Goal: Task Accomplishment & Management: Manage account settings

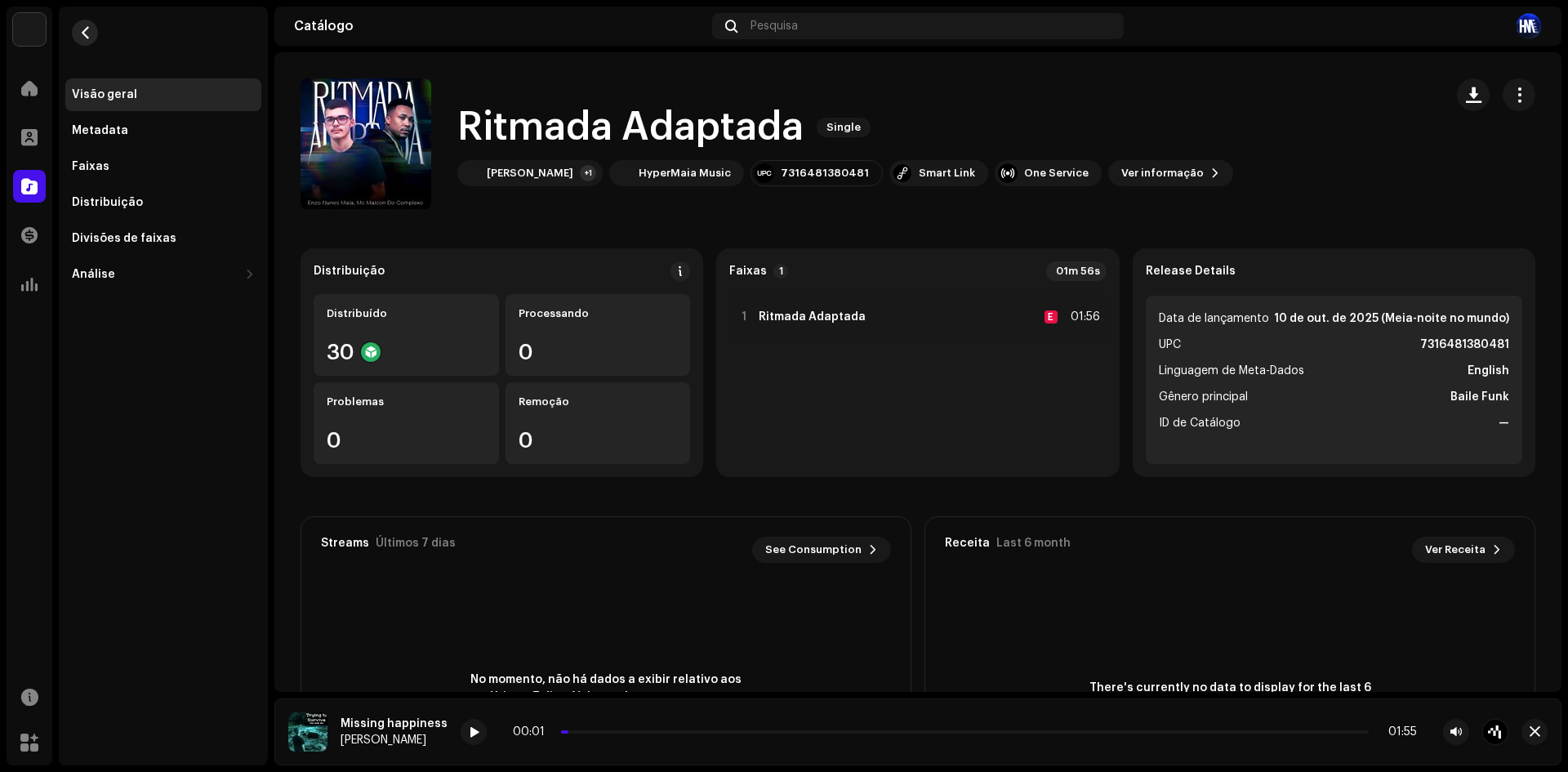
click at [75, 39] on button "button" at bounding box center [84, 32] width 26 height 26
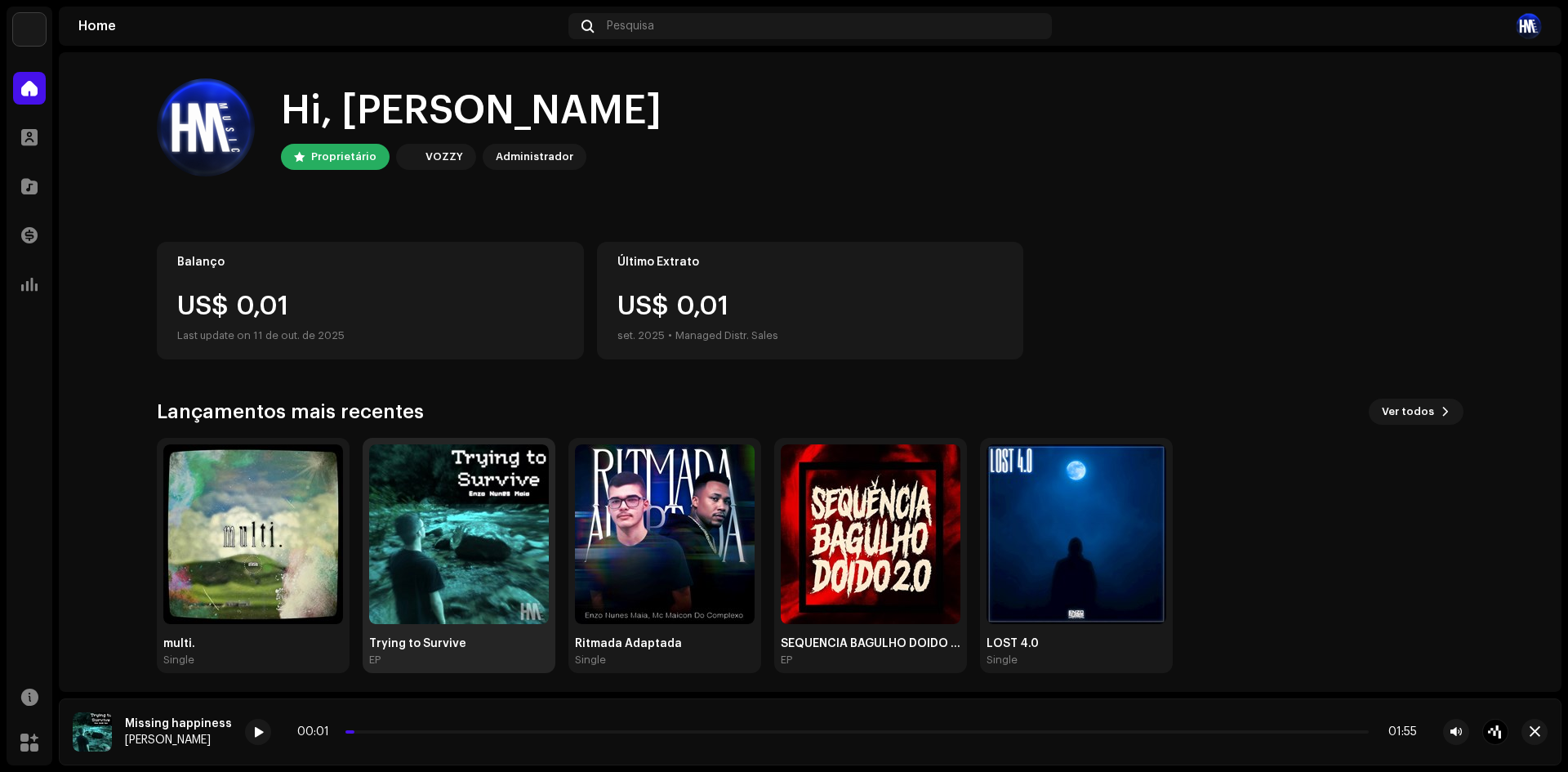
click at [423, 557] on img at bounding box center [458, 533] width 179 height 179
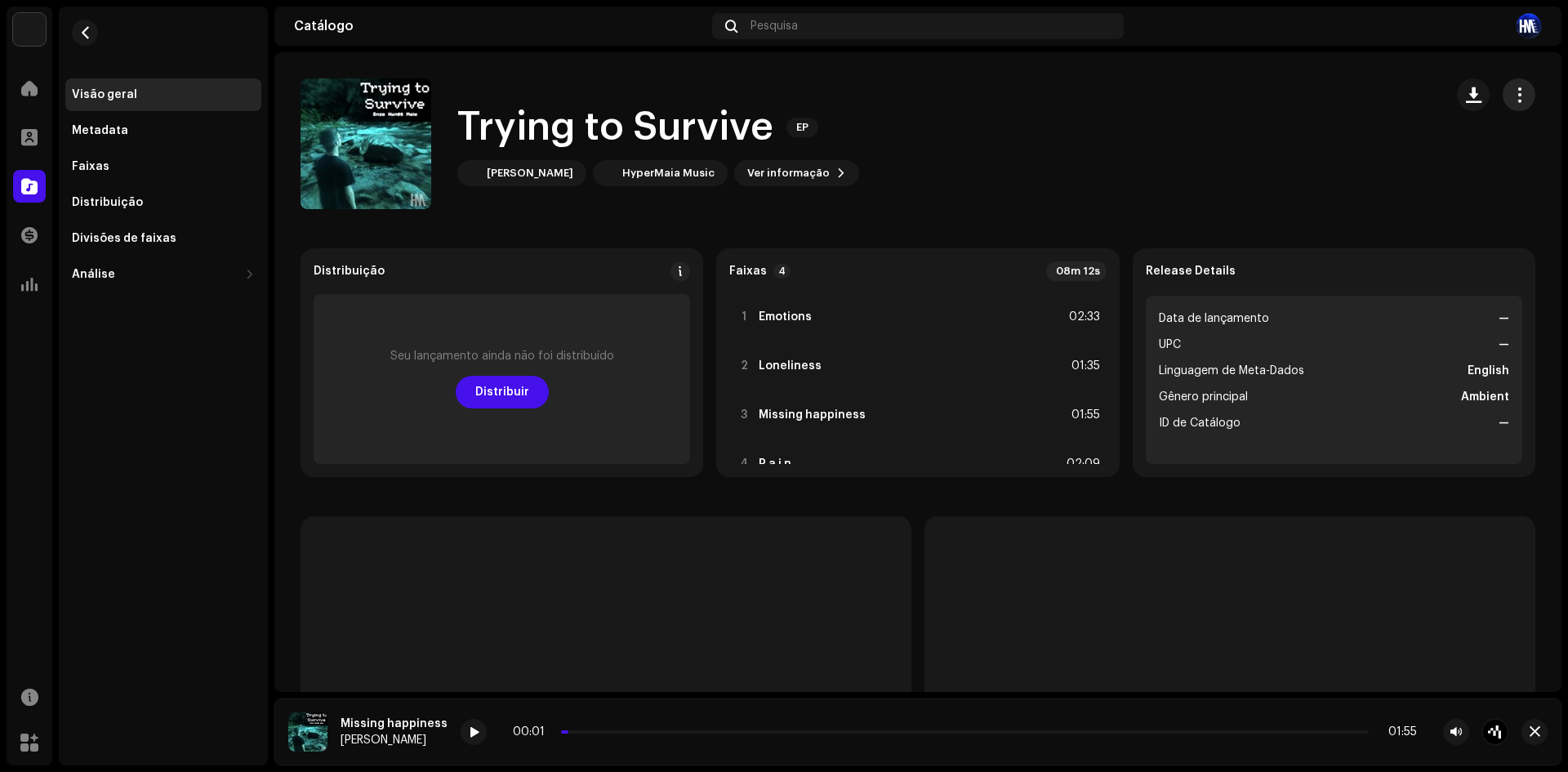
click at [1519, 95] on button "button" at bounding box center [1518, 95] width 33 height 33
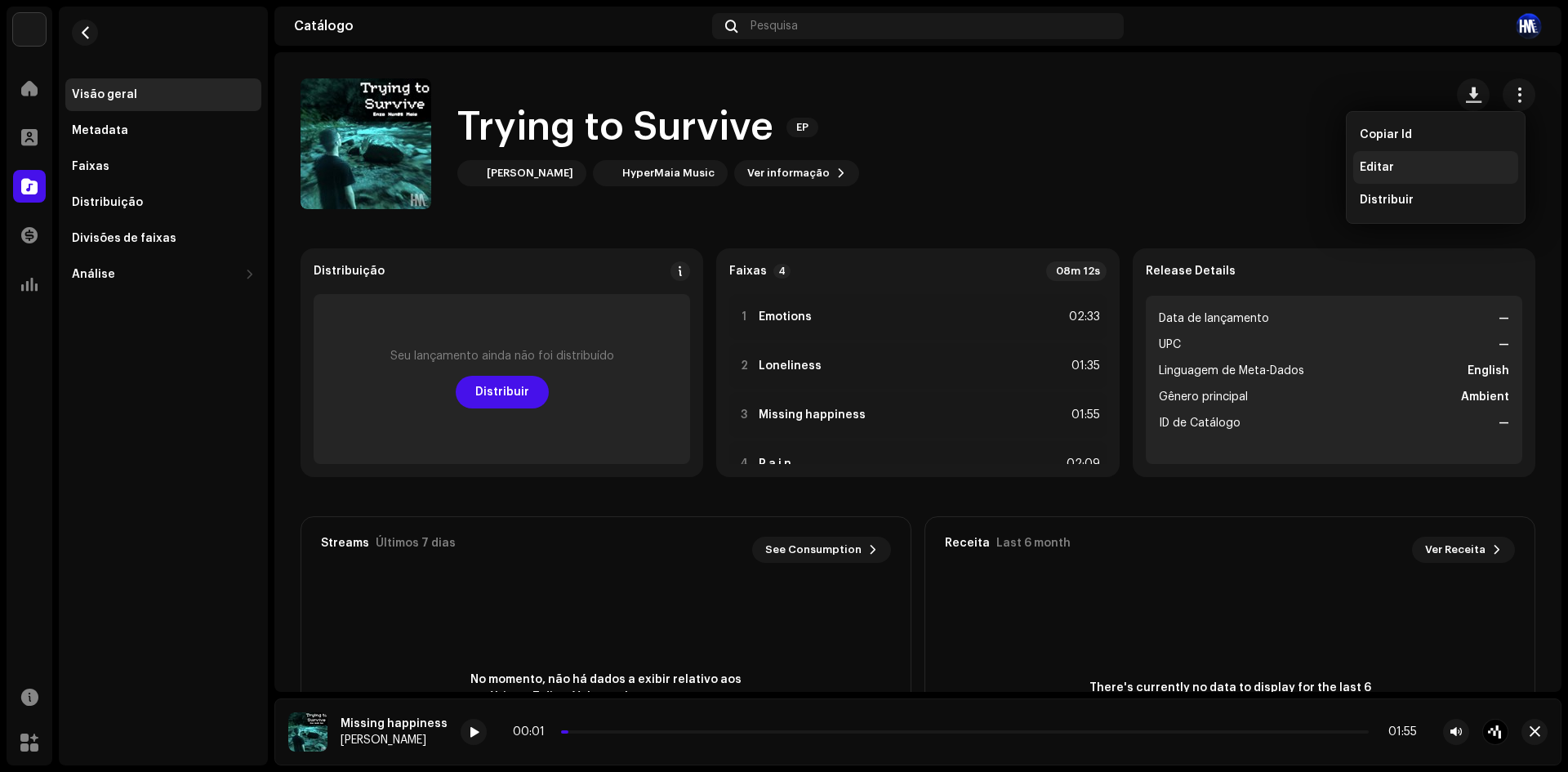
click at [1443, 153] on div "Editar" at bounding box center [1435, 168] width 165 height 33
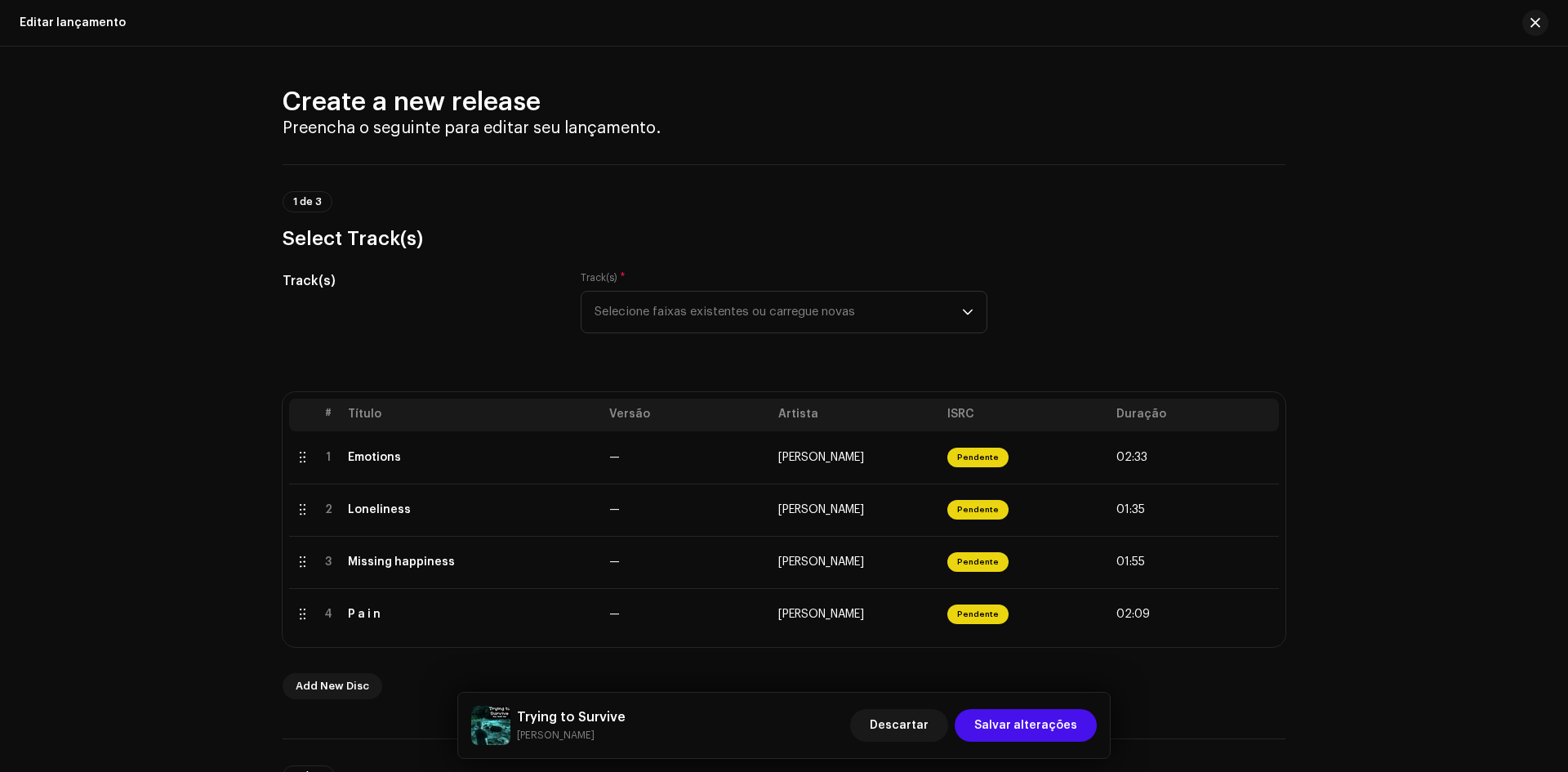
click at [720, 344] on div "Track(s) * Selecione faixas existentes ou carregue novas" at bounding box center [784, 312] width 406 height 82
click at [334, 693] on span "Add New Disc" at bounding box center [332, 686] width 74 height 33
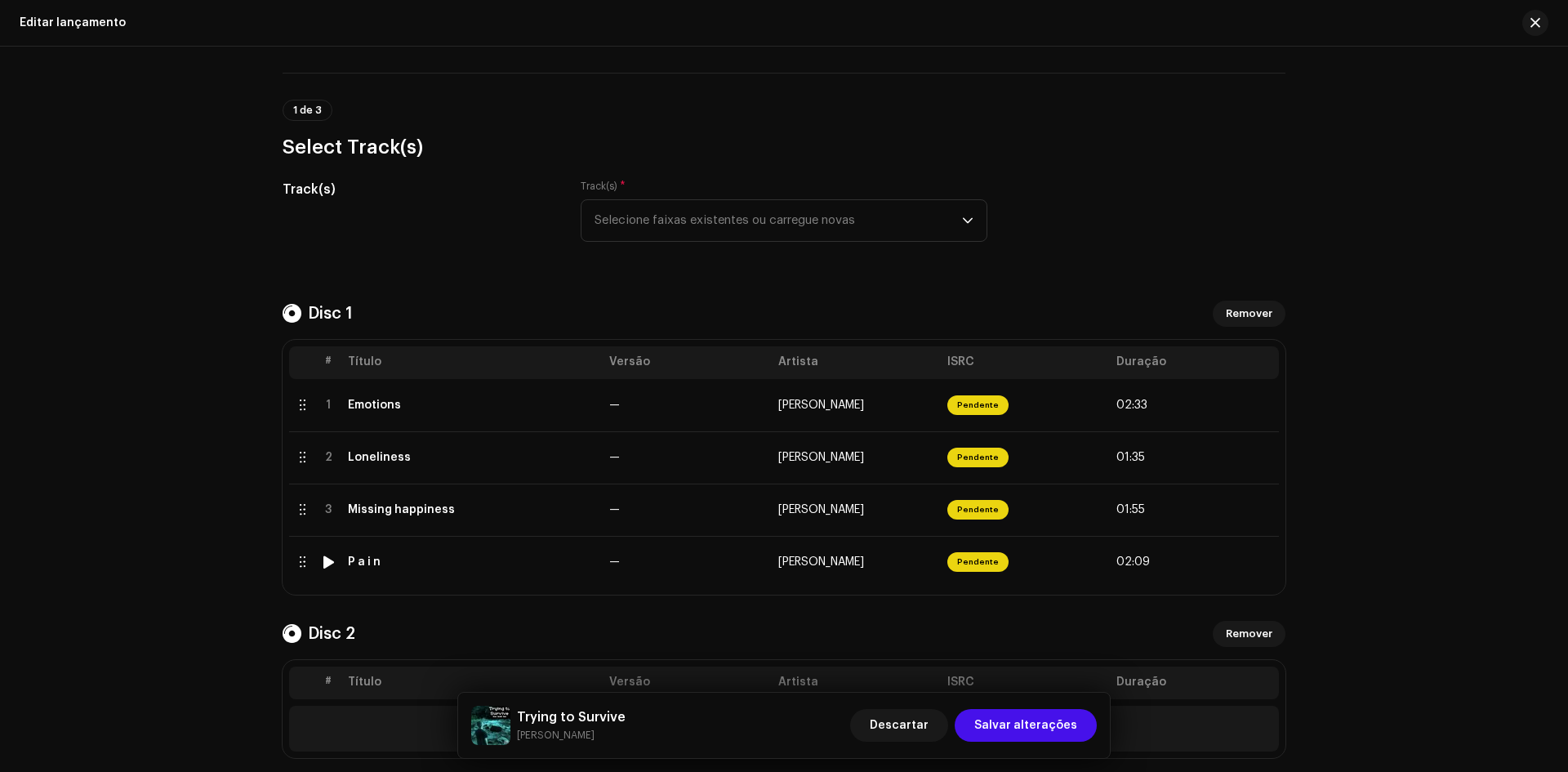
scroll to position [327, 0]
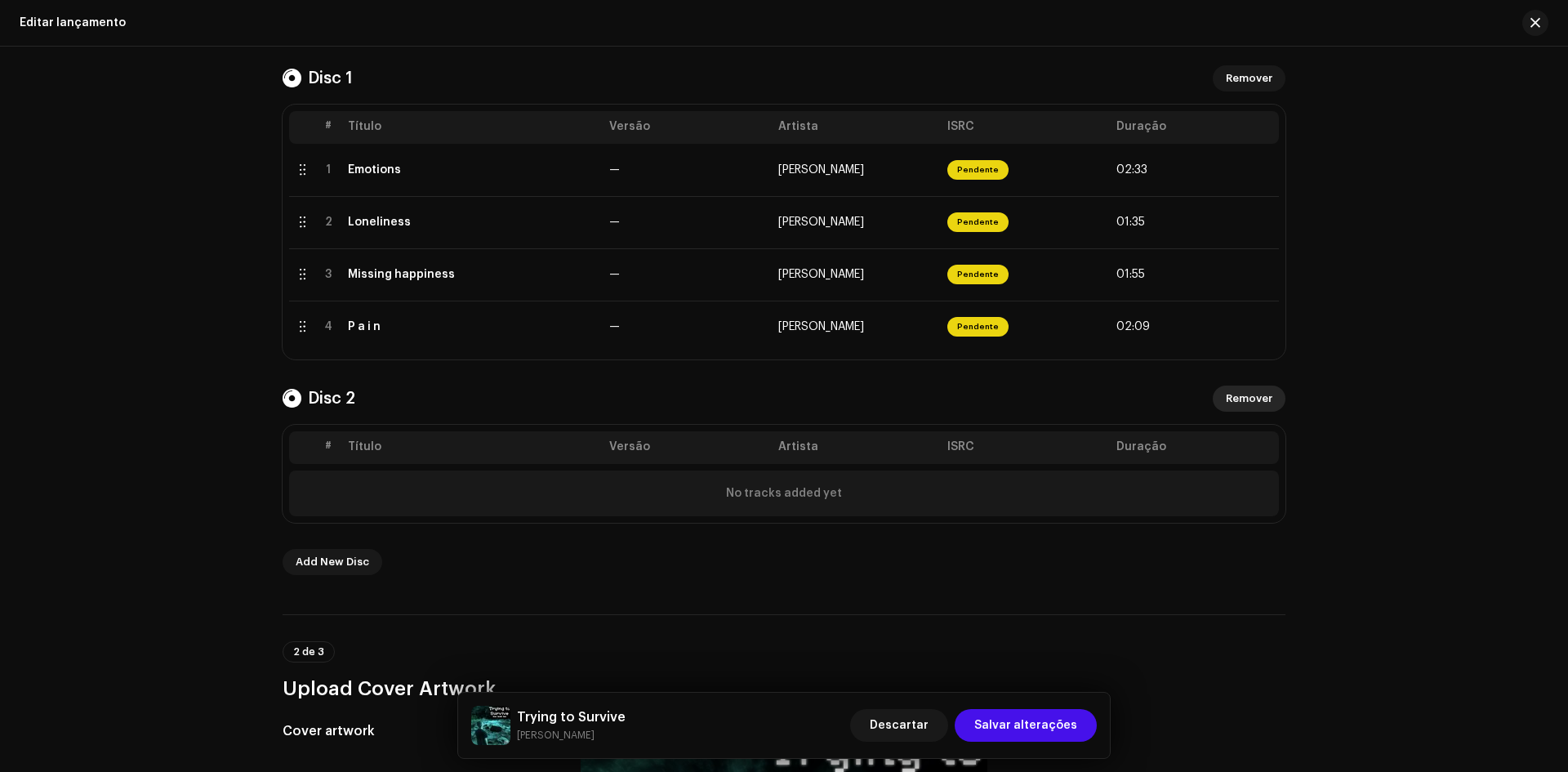
click at [1239, 392] on span "Remover" at bounding box center [1249, 399] width 47 height 33
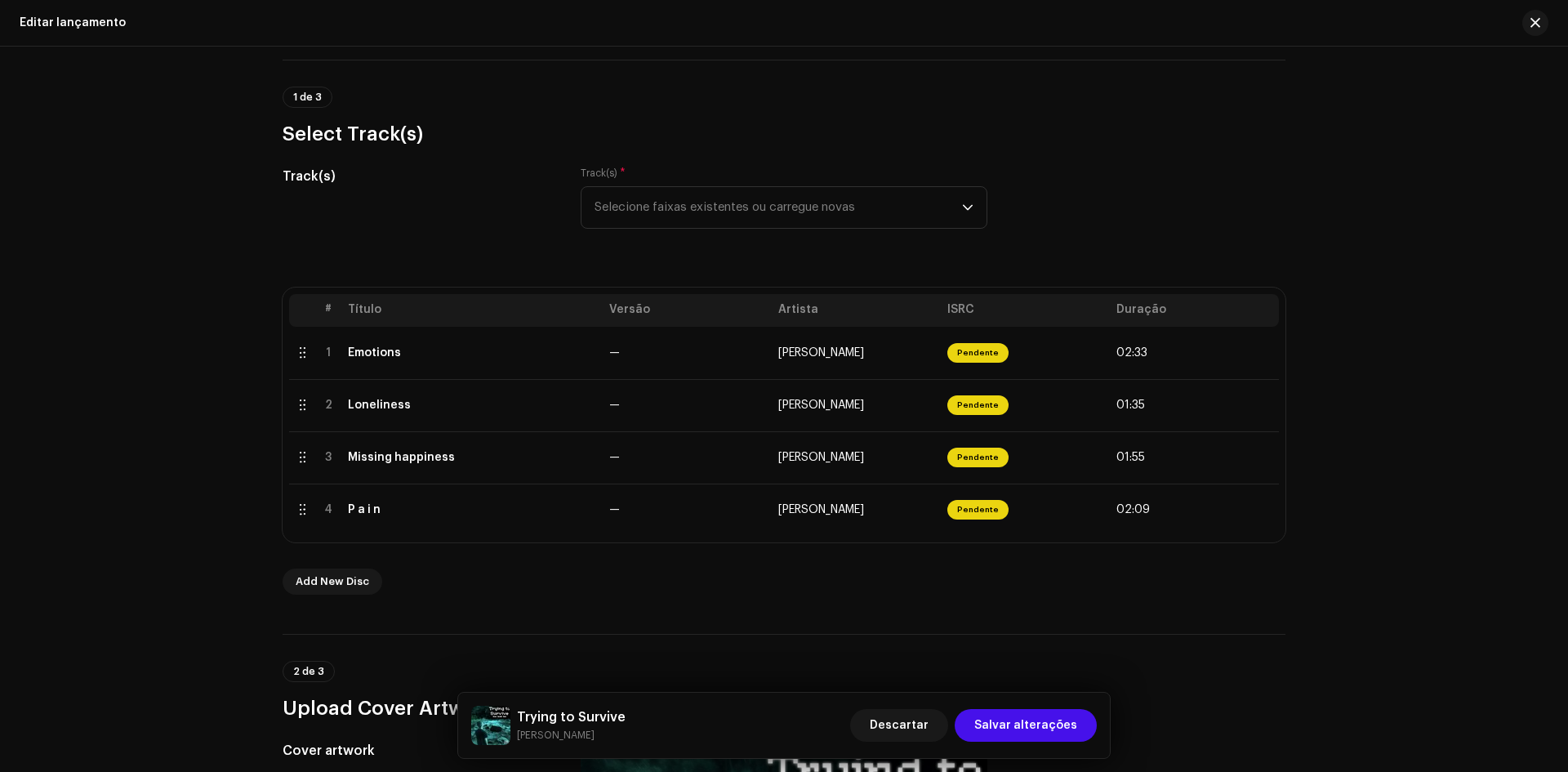
scroll to position [82, 0]
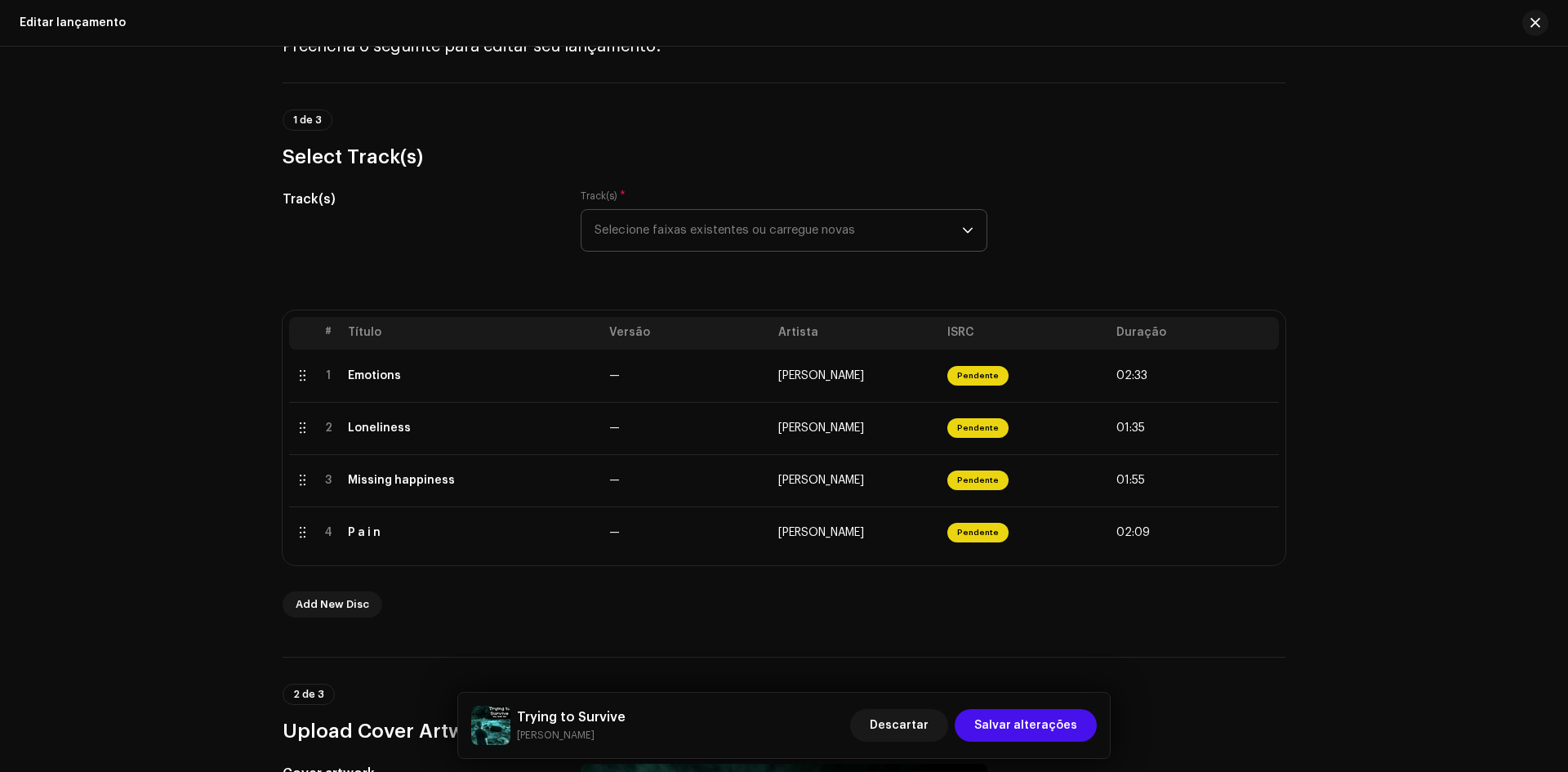
click at [657, 238] on span "Selecione faixas existentes ou carregue novas" at bounding box center [777, 230] width 367 height 41
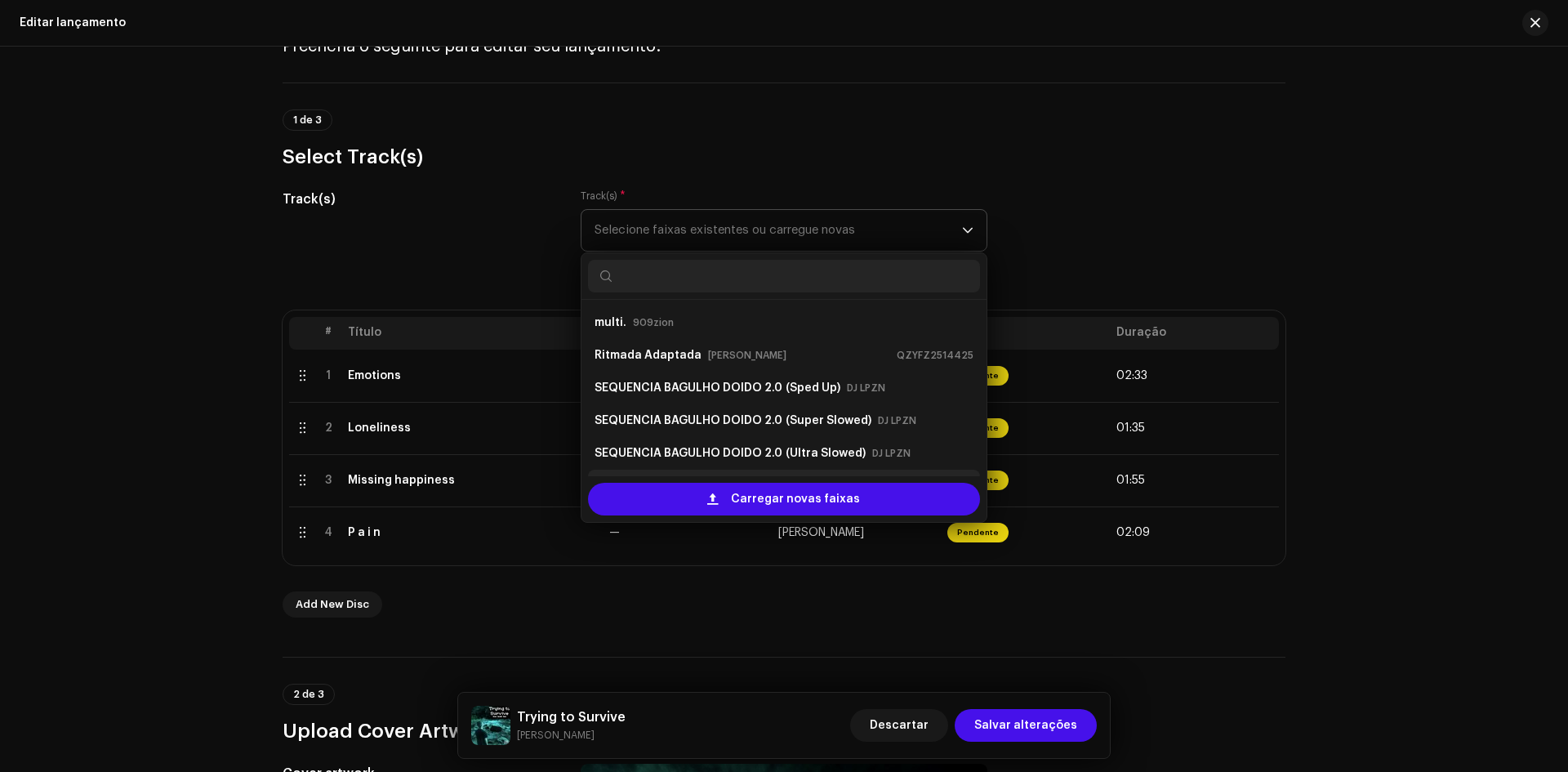
scroll to position [26, 0]
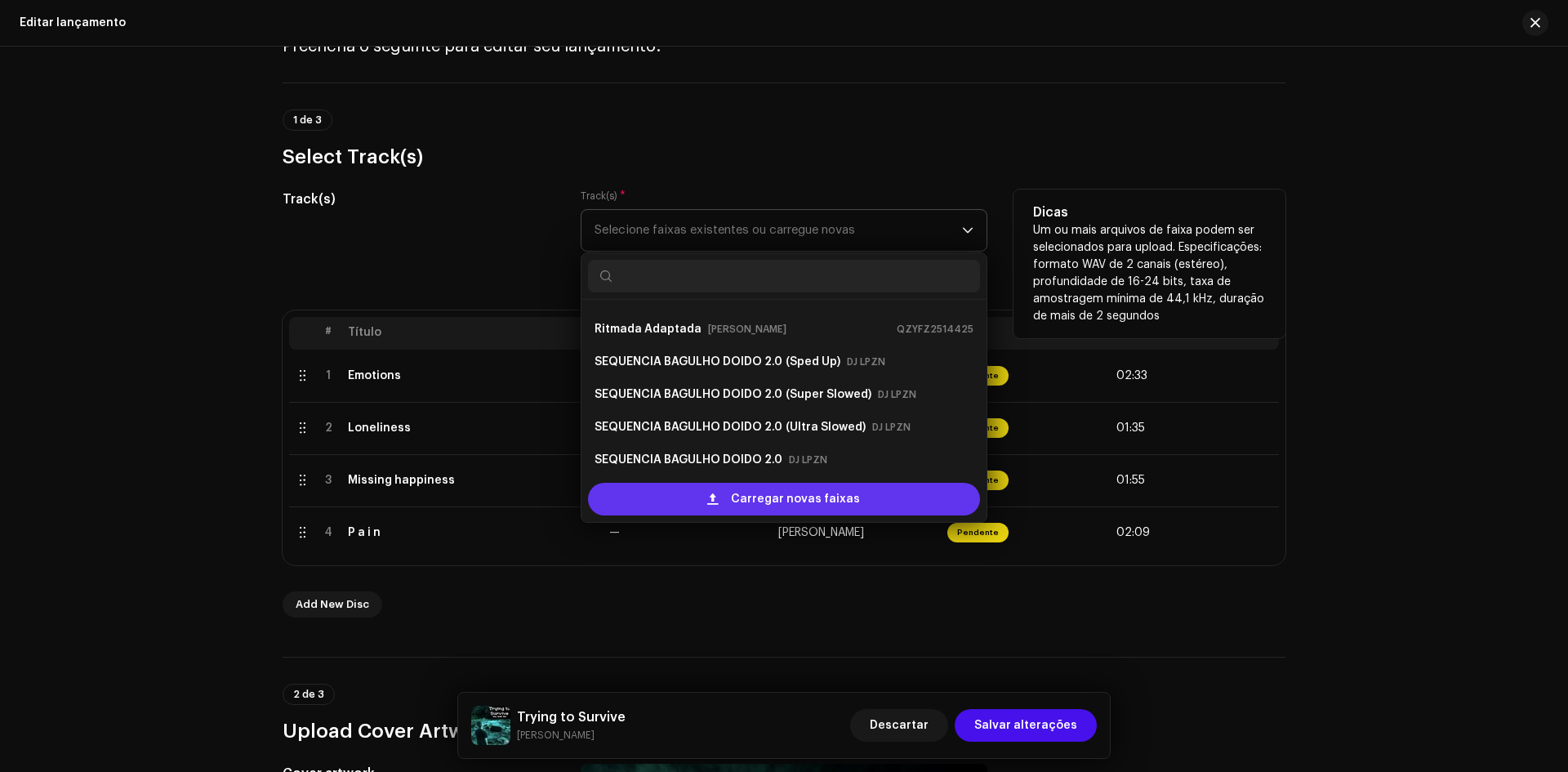
click at [673, 510] on div "Carregar novas faixas" at bounding box center [783, 499] width 392 height 33
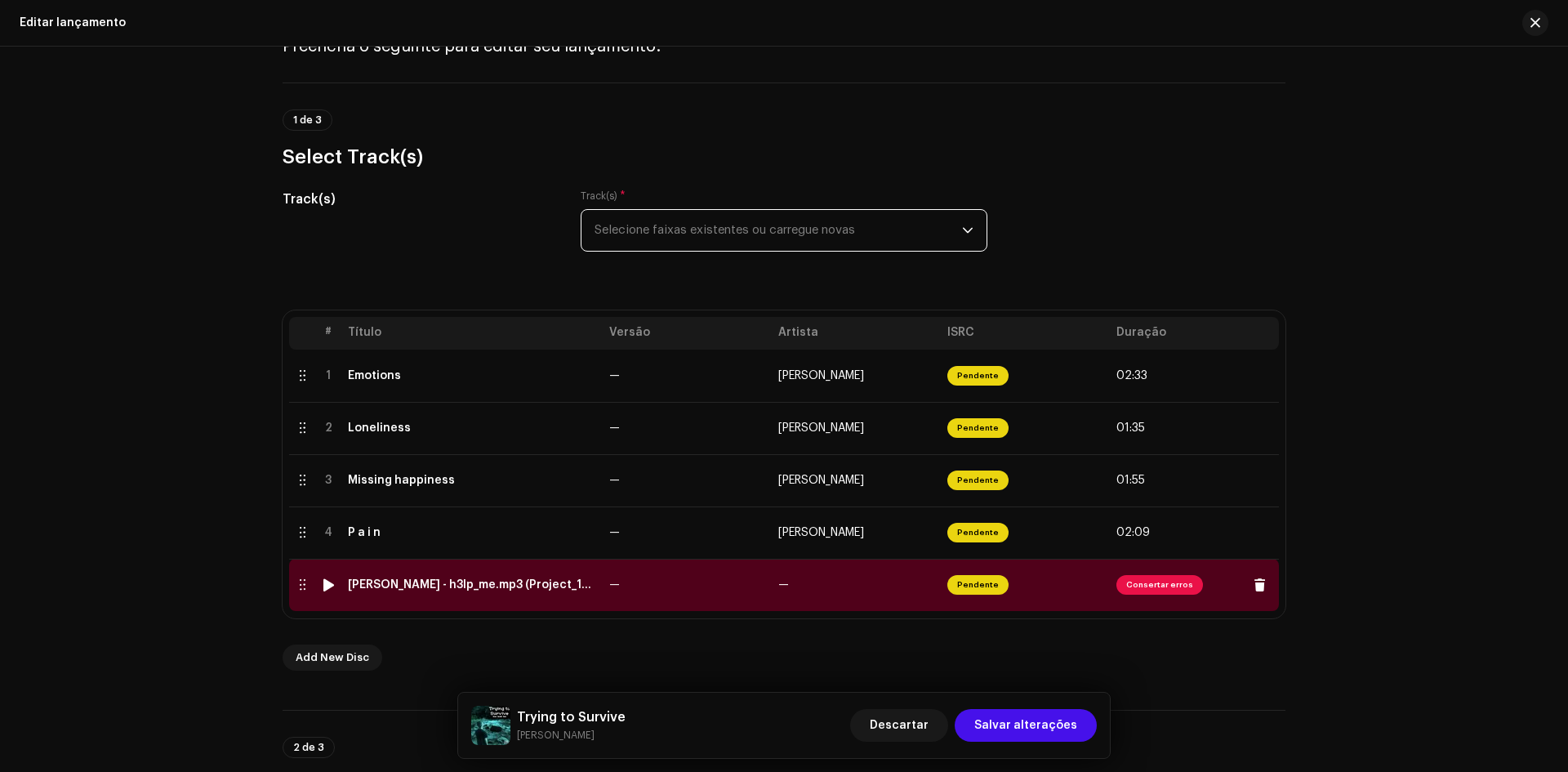
click at [559, 594] on td "Enzo Nunes Maia - h3lp_me.mp3 (Project_1018).wav" at bounding box center [472, 585] width 262 height 53
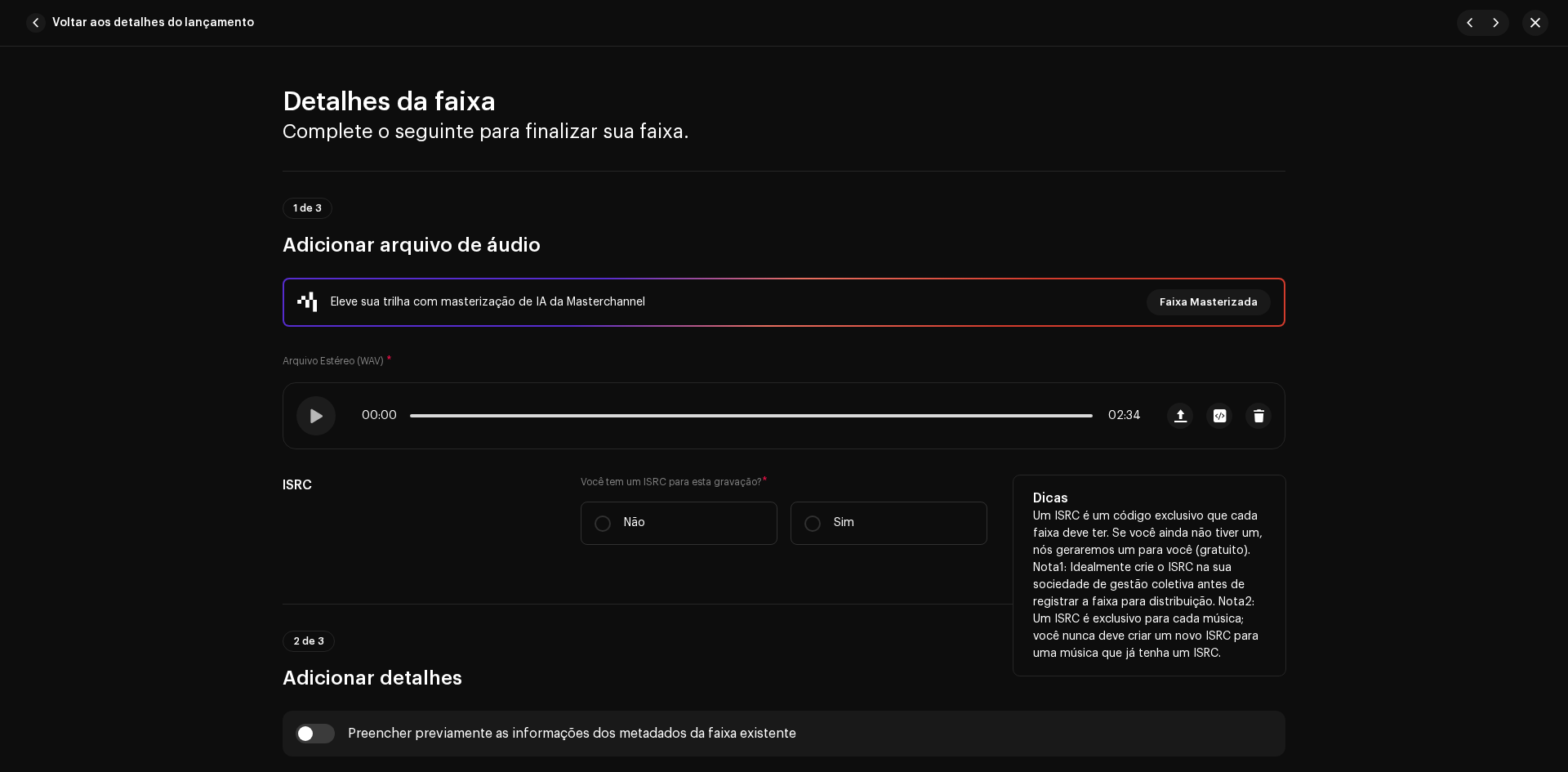
click at [625, 496] on div "Você tem um ISRC para esta gravação? * Não Sim" at bounding box center [784, 510] width 406 height 69
click at [594, 538] on label "Não" at bounding box center [679, 523] width 196 height 43
click at [594, 532] on input "Não" at bounding box center [602, 524] width 16 height 16
radio input "true"
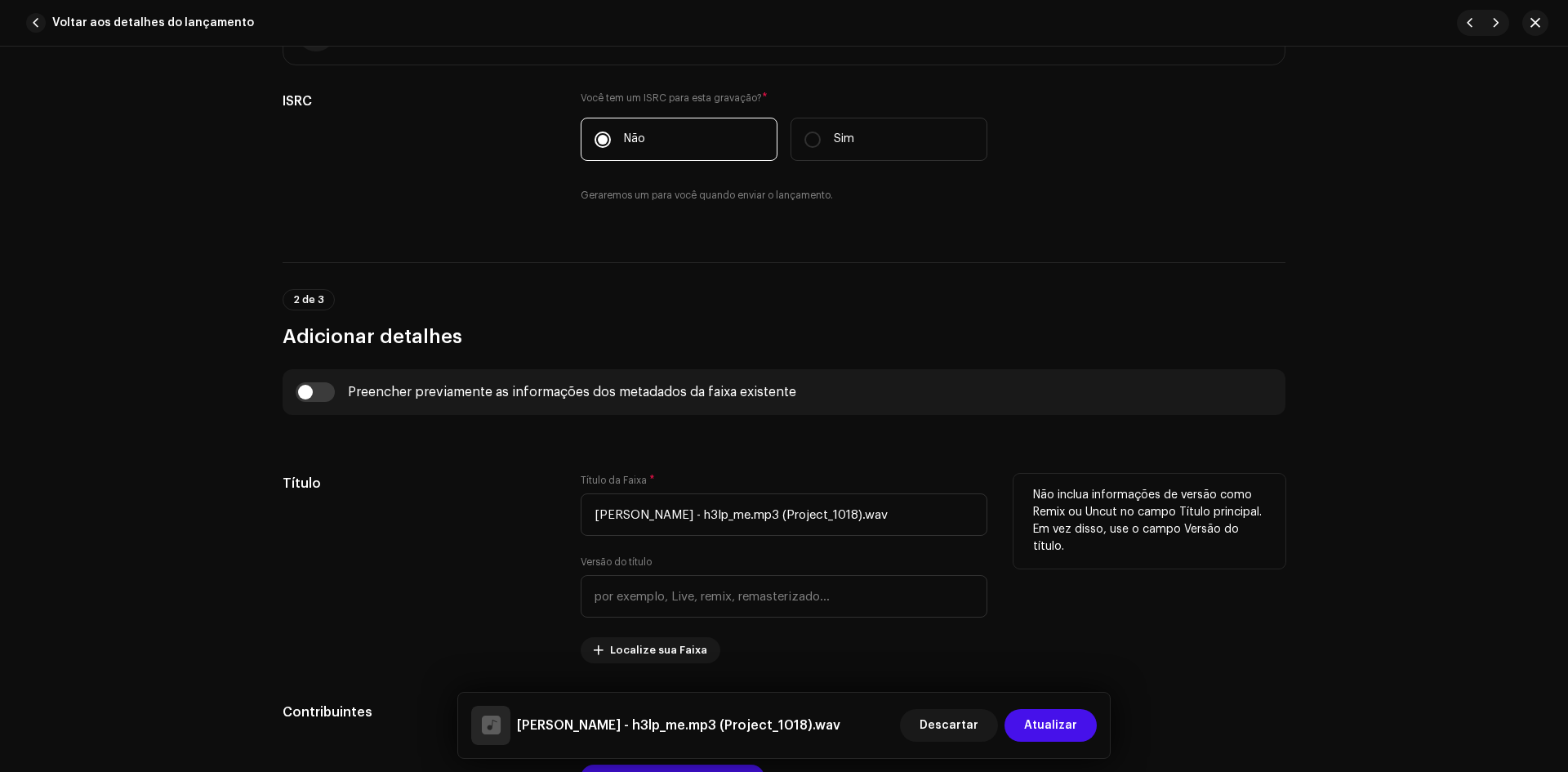
scroll to position [490, 0]
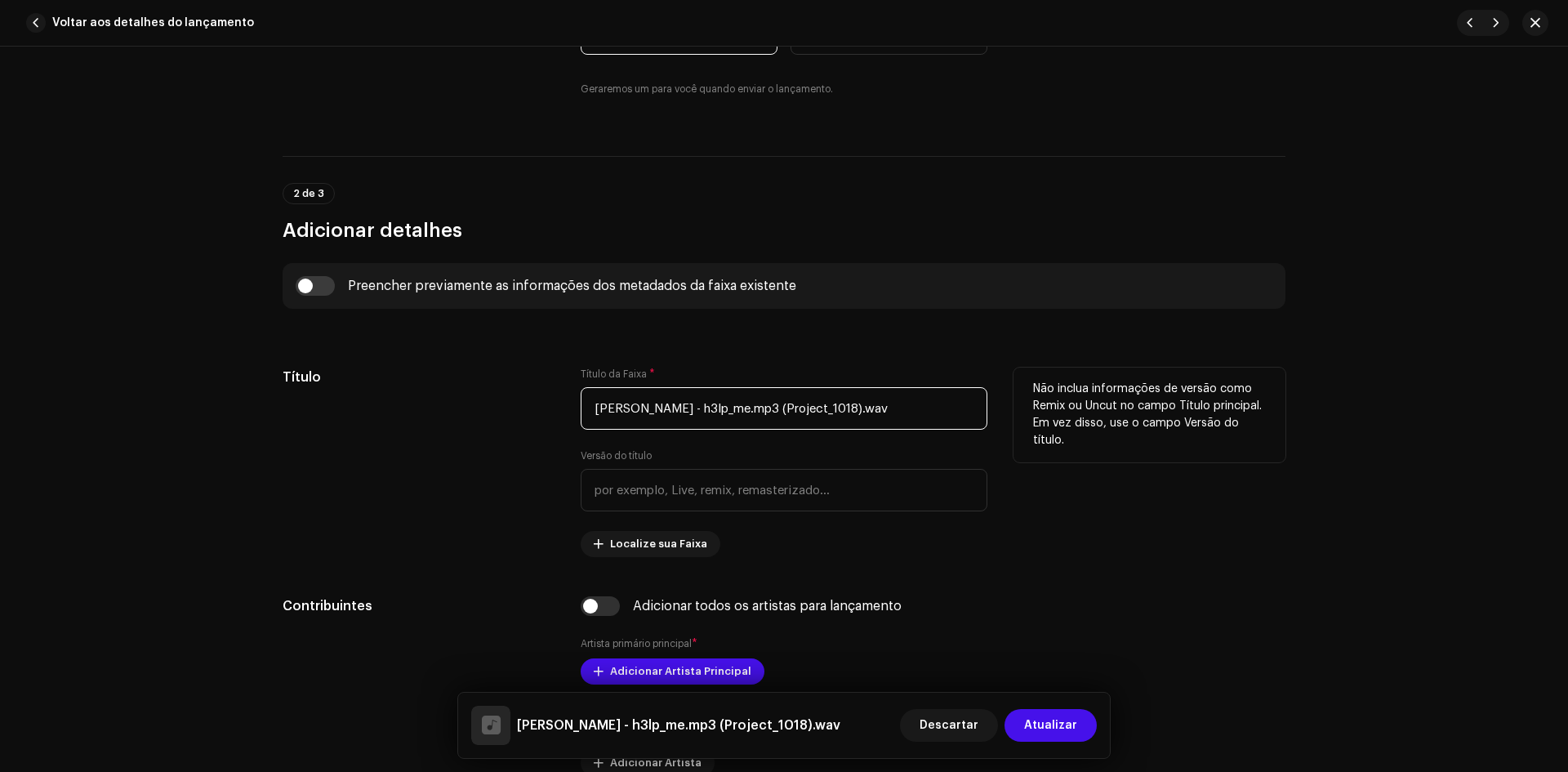
drag, startPoint x: 906, startPoint y: 404, endPoint x: 774, endPoint y: 400, distance: 132.1
click at [774, 400] on input "Enzo Nunes Maia - h3lp_me.mp3 (Project_1018).wav" at bounding box center [784, 409] width 406 height 42
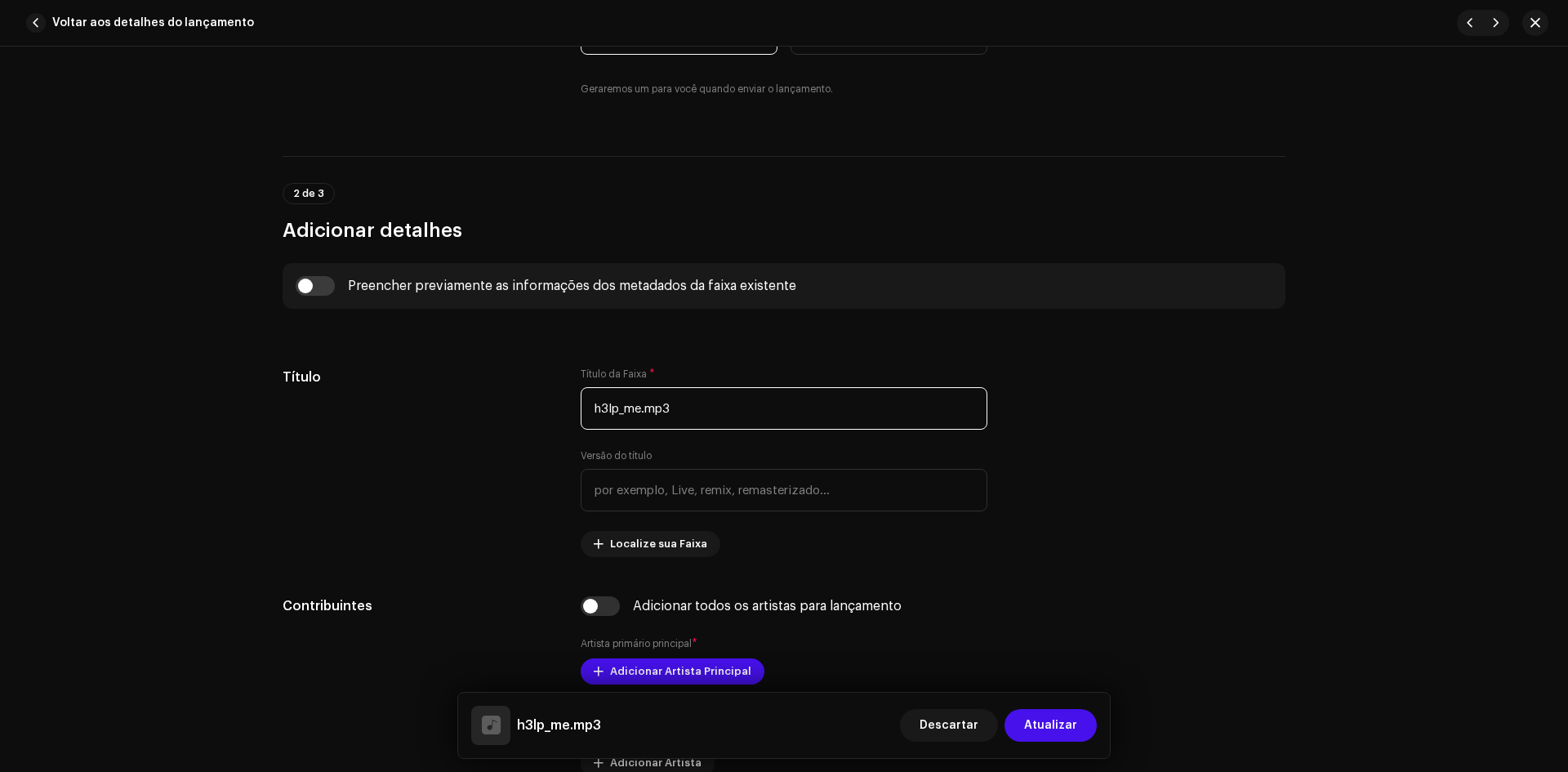
type input "h3lp_me.mp3"
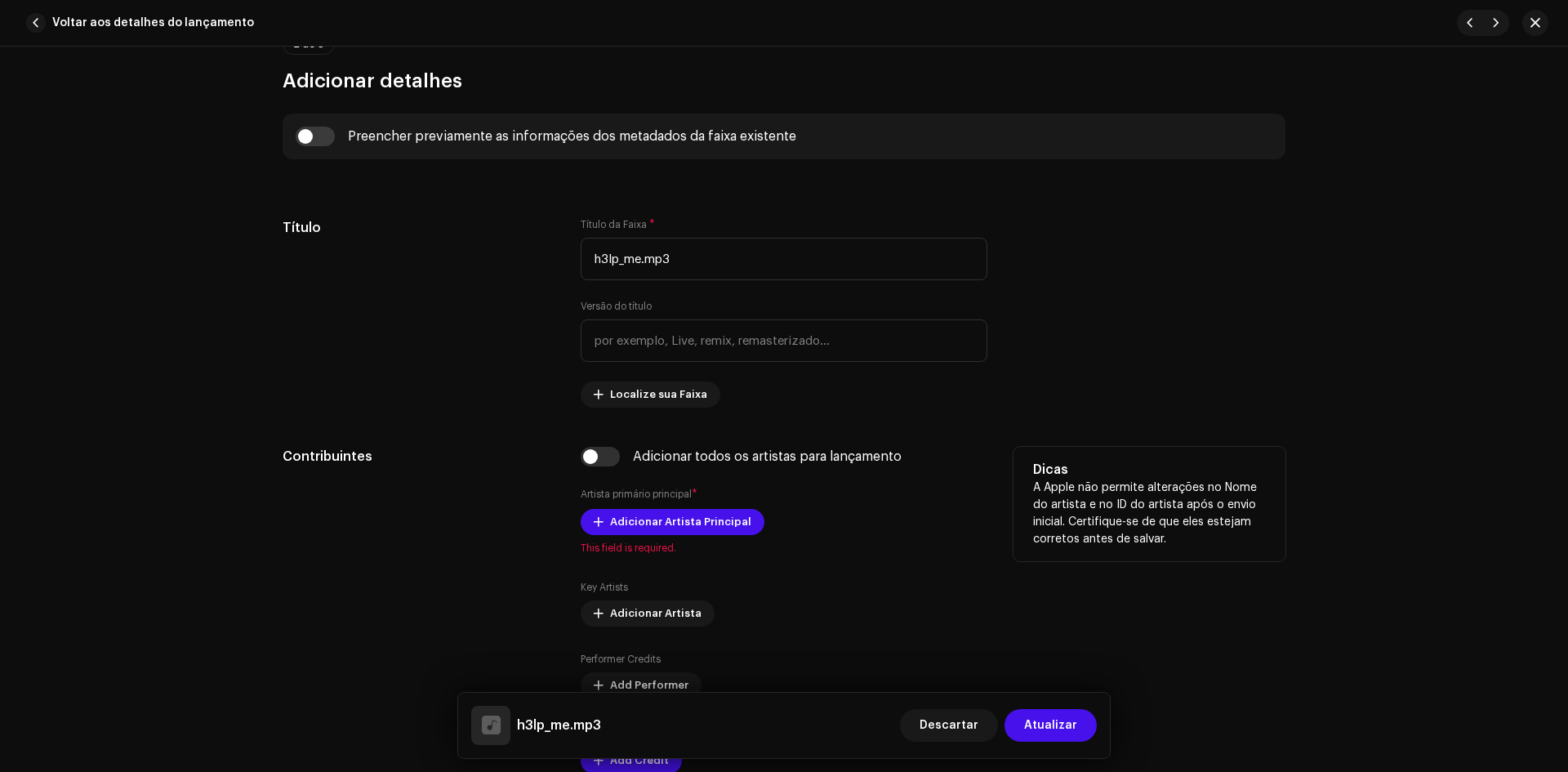
scroll to position [653, 0]
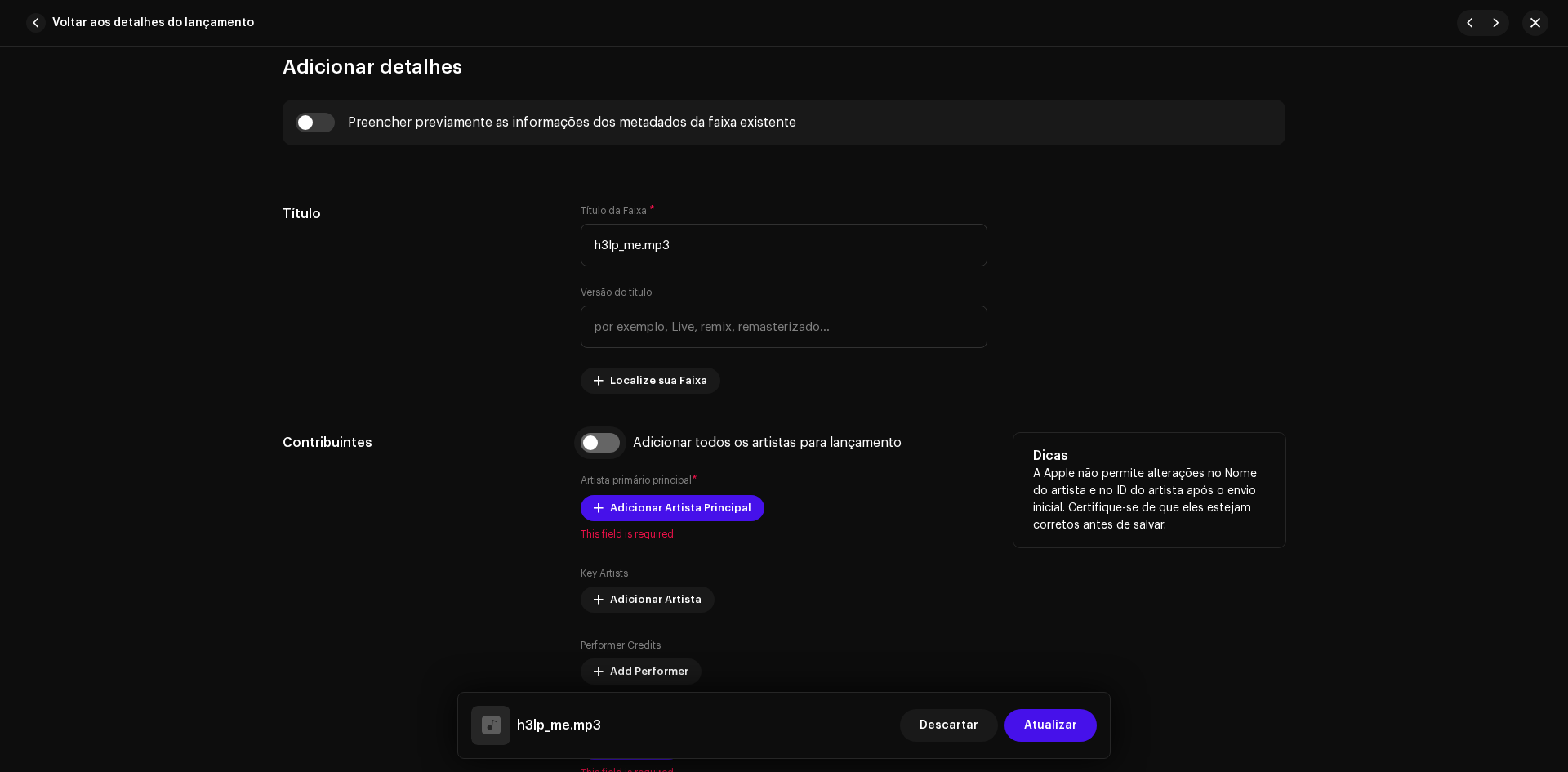
click at [603, 441] on input "checkbox" at bounding box center [600, 442] width 39 height 19
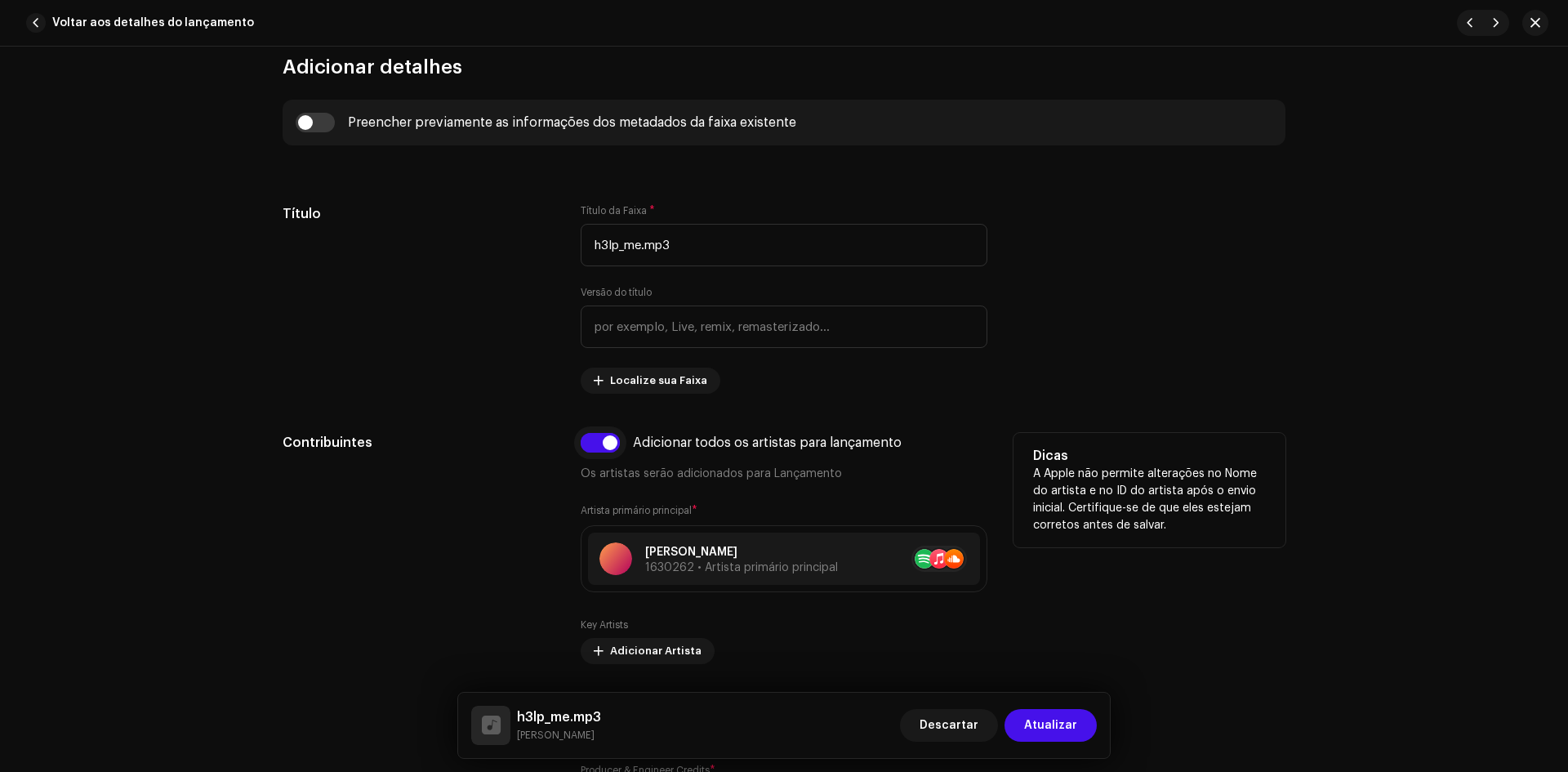
click at [603, 441] on input "checkbox" at bounding box center [600, 442] width 39 height 19
checkbox input "false"
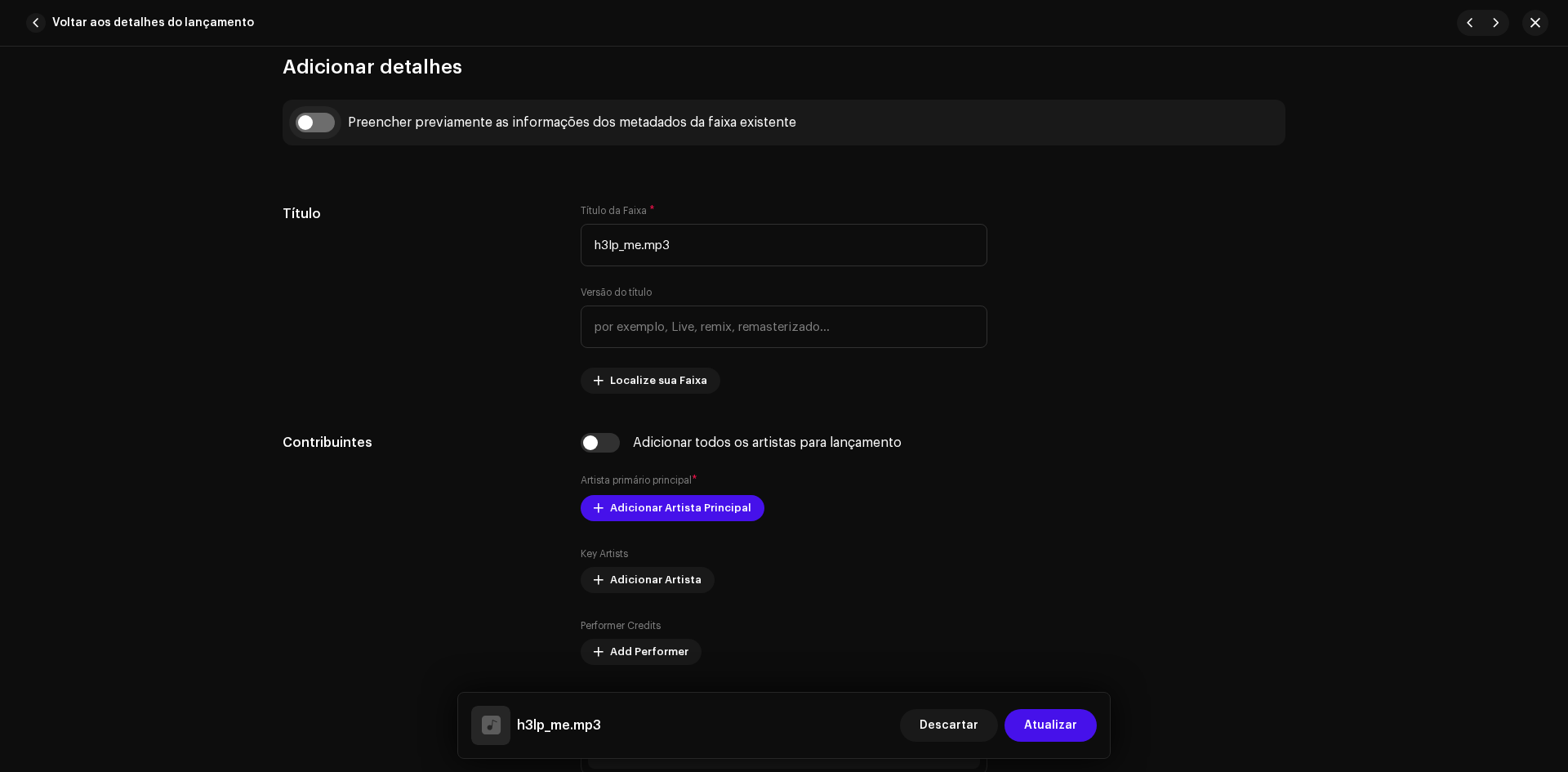
click at [305, 131] on input "checkbox" at bounding box center [314, 123] width 39 height 19
checkbox input "true"
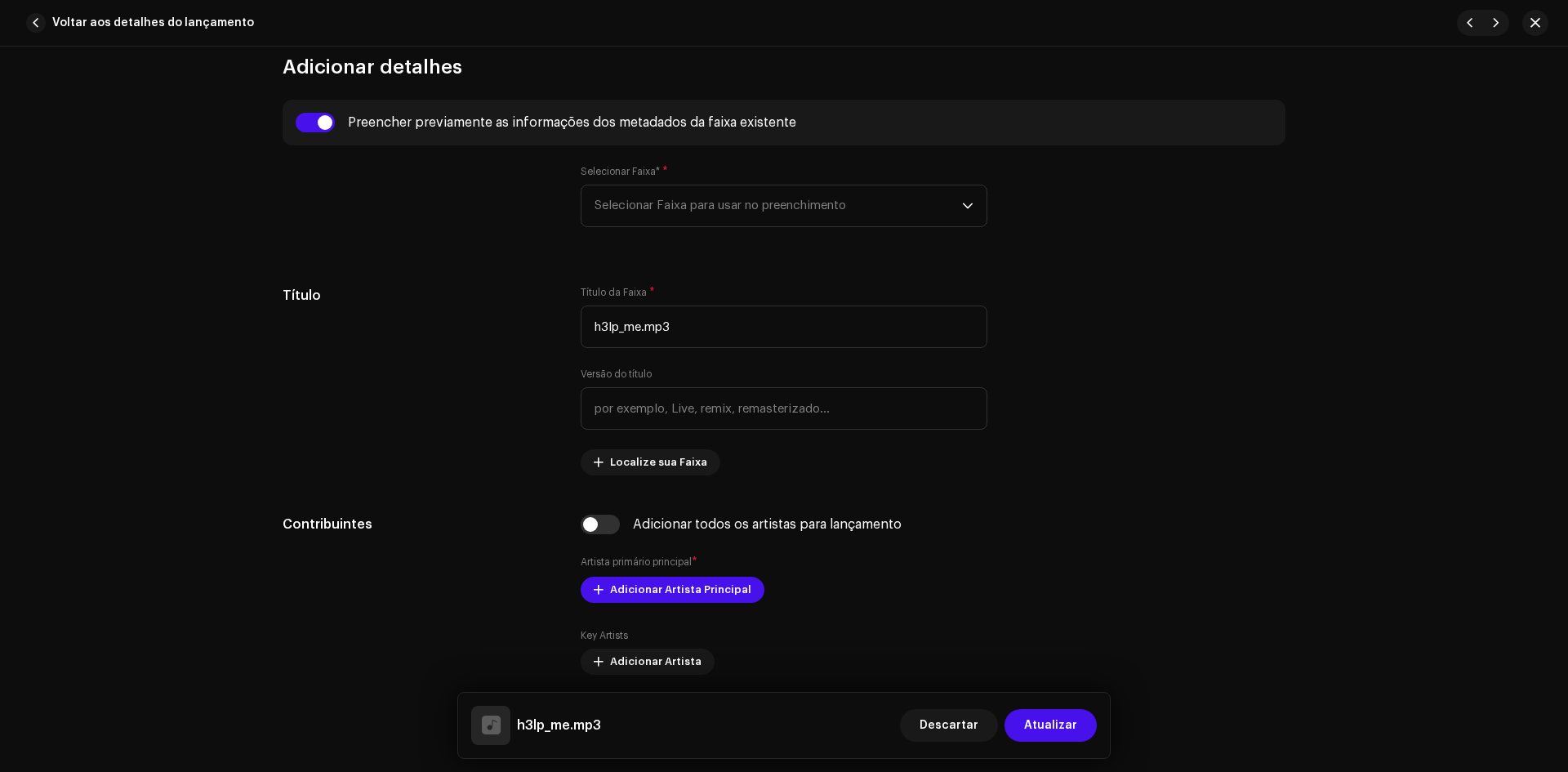
click at [654, 227] on div "Selecionar Faixa* * Selecionar Faixa para usar no preenchimento" at bounding box center [784, 205] width 406 height 82
click at [655, 213] on span "Selecionar Faixa para usar no preenchimento" at bounding box center [777, 205] width 367 height 41
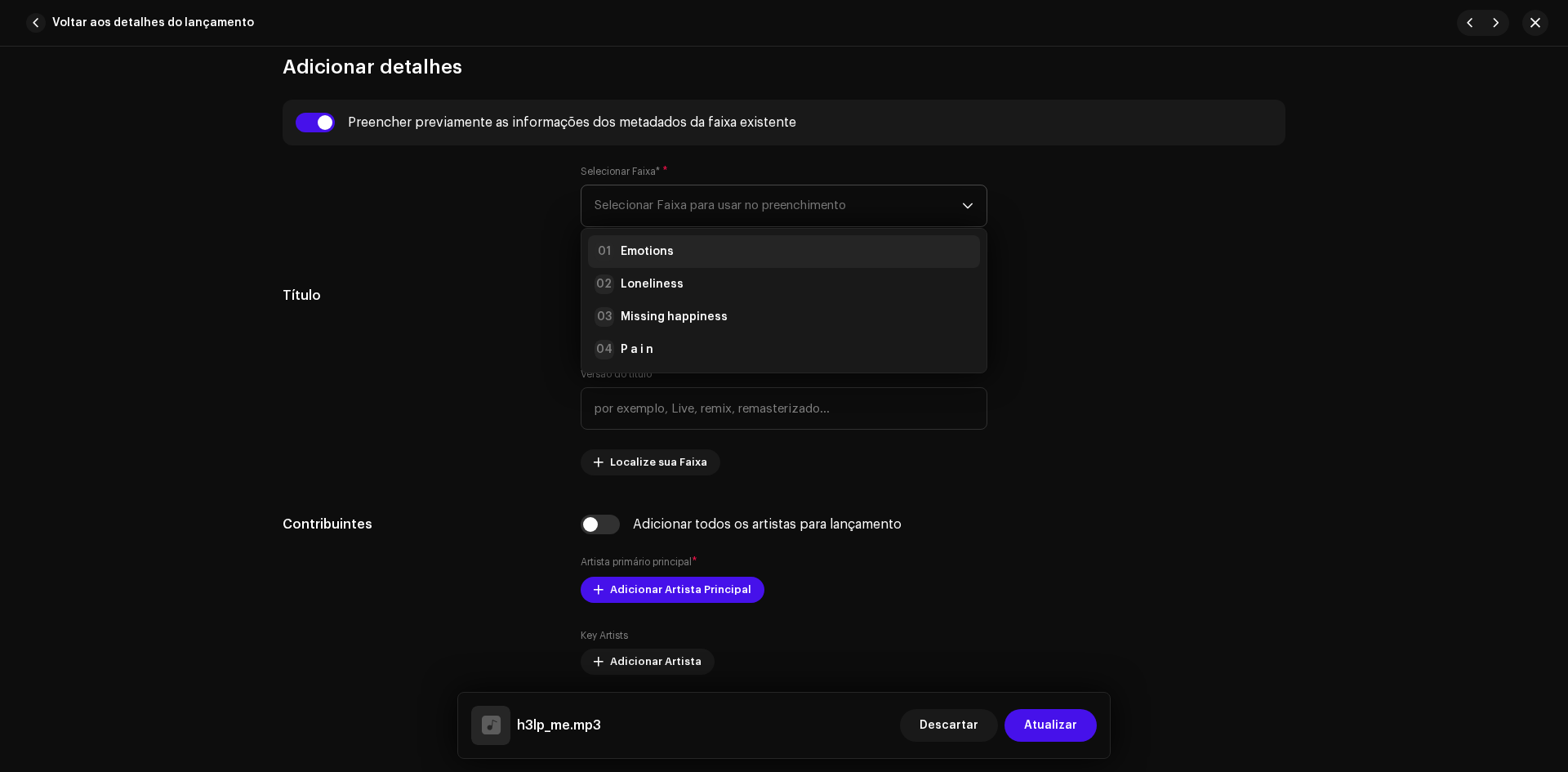
click at [667, 259] on strong "Emotions" at bounding box center [646, 251] width 53 height 16
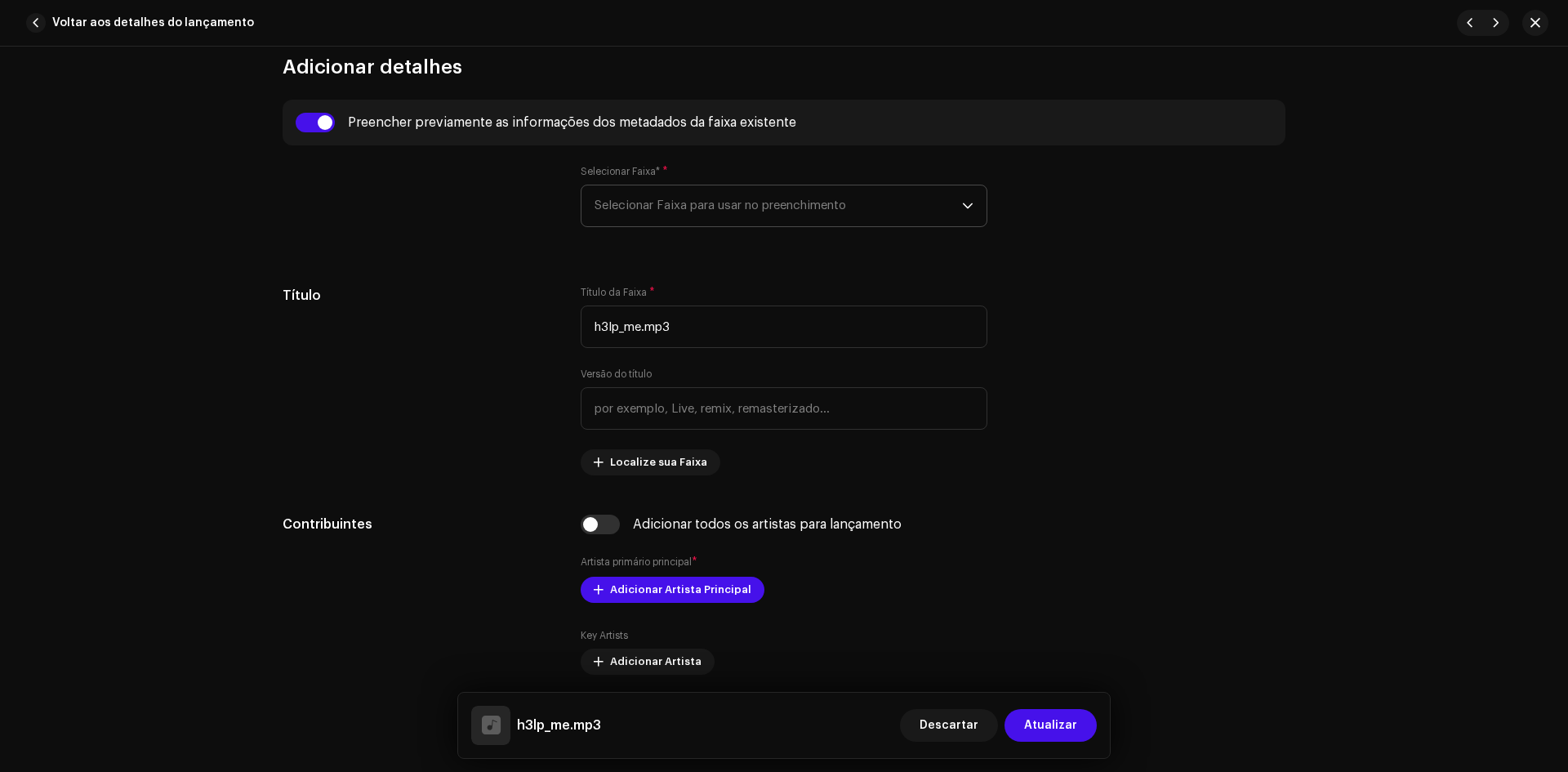
type input "00:00"
radio input "true"
type input "HyperMaia Music"
checkbox input "true"
radio input "false"
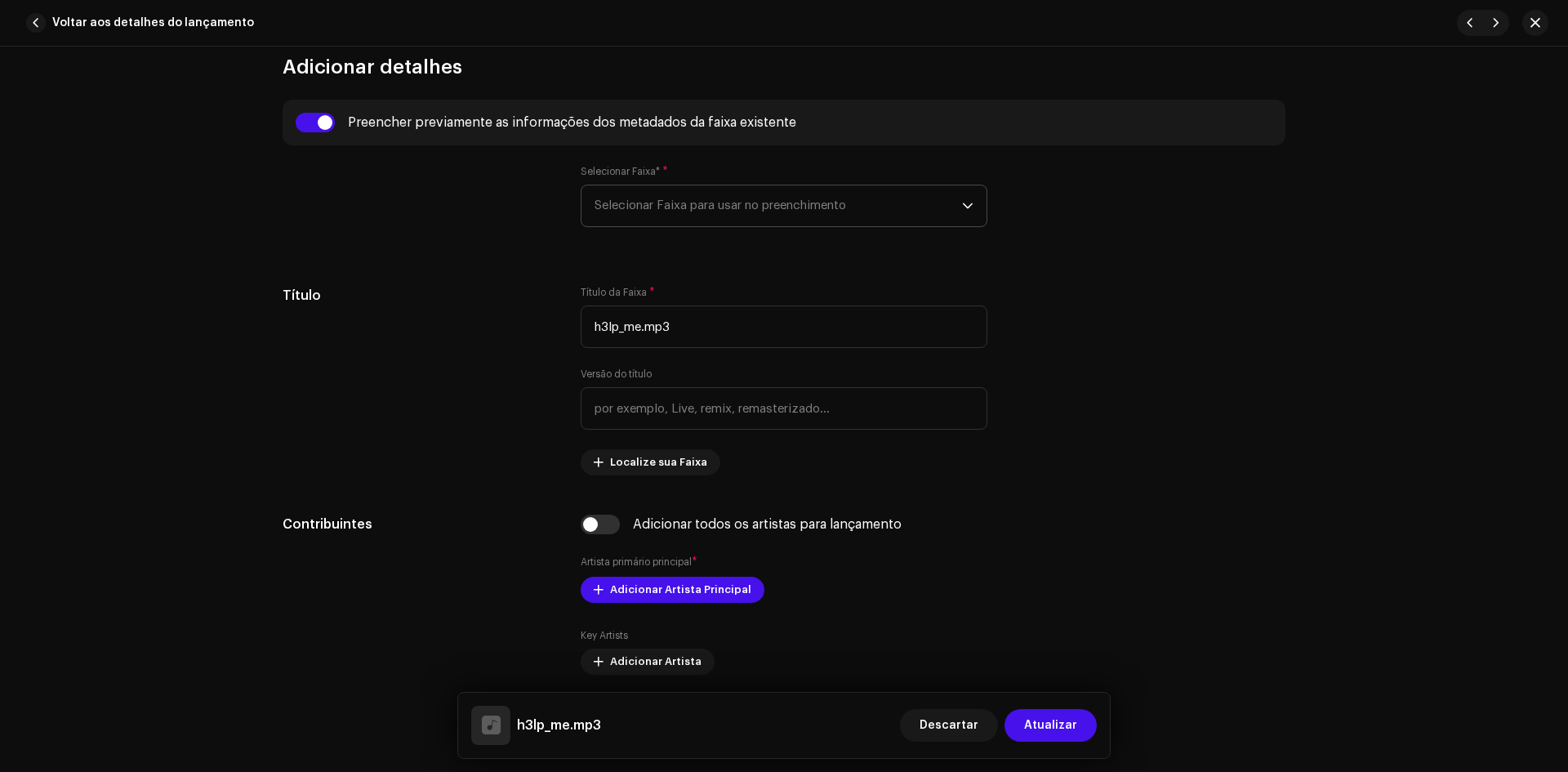
radio input "true"
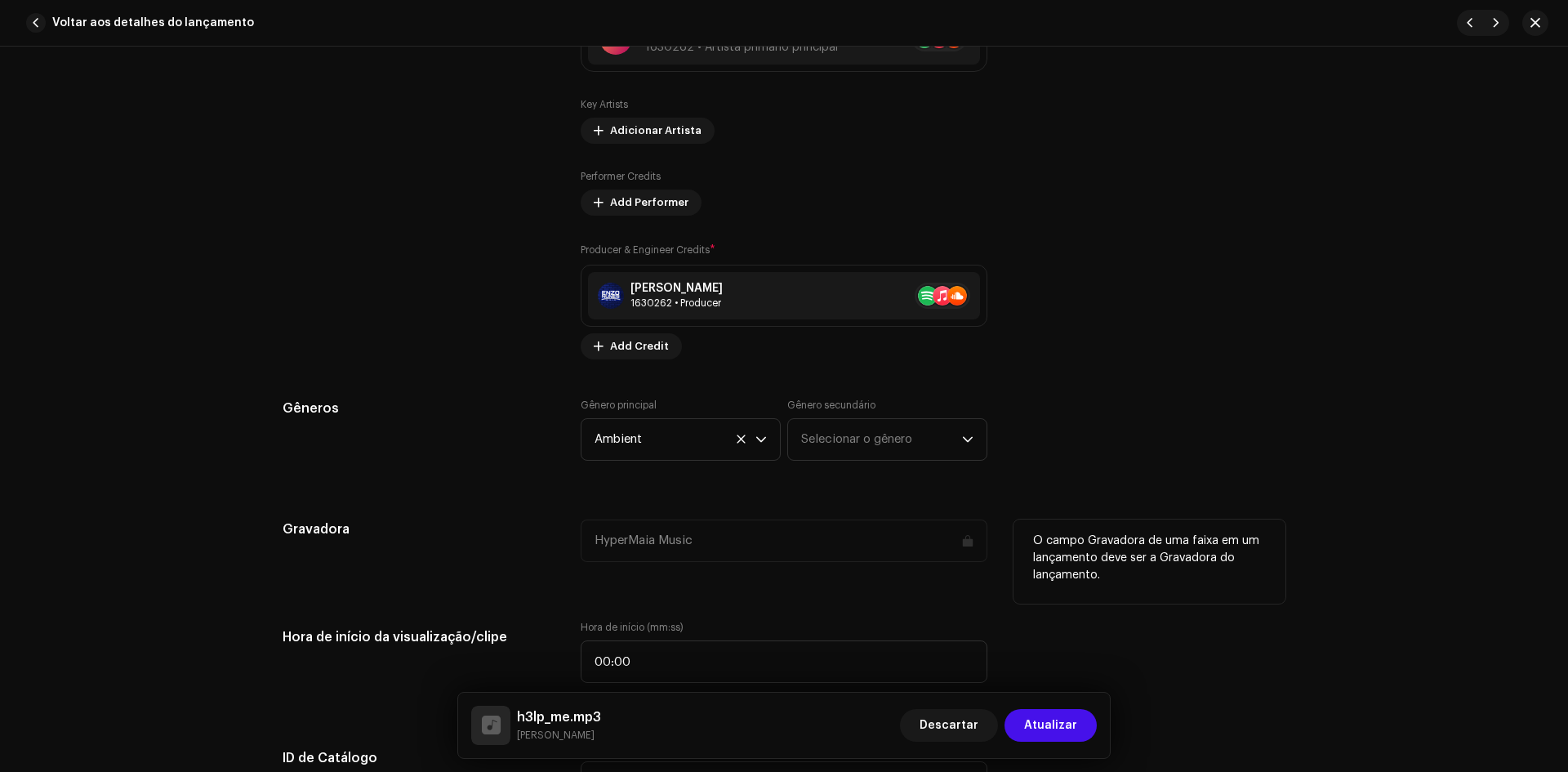
scroll to position [1144, 0]
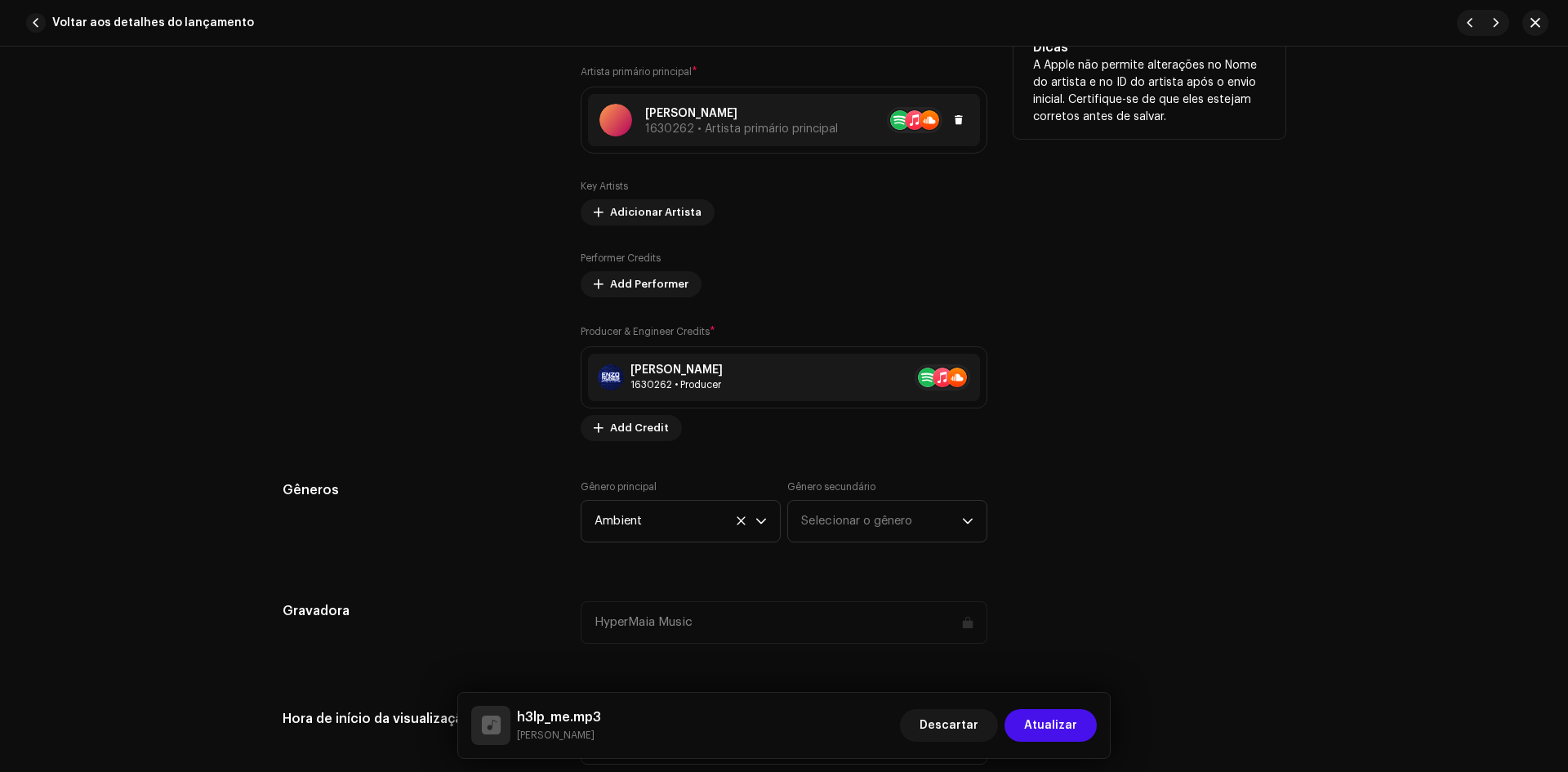
click at [736, 138] on div "Enzo Nunes Maia 1630262 • Artista primário principal" at bounding box center [783, 120] width 392 height 53
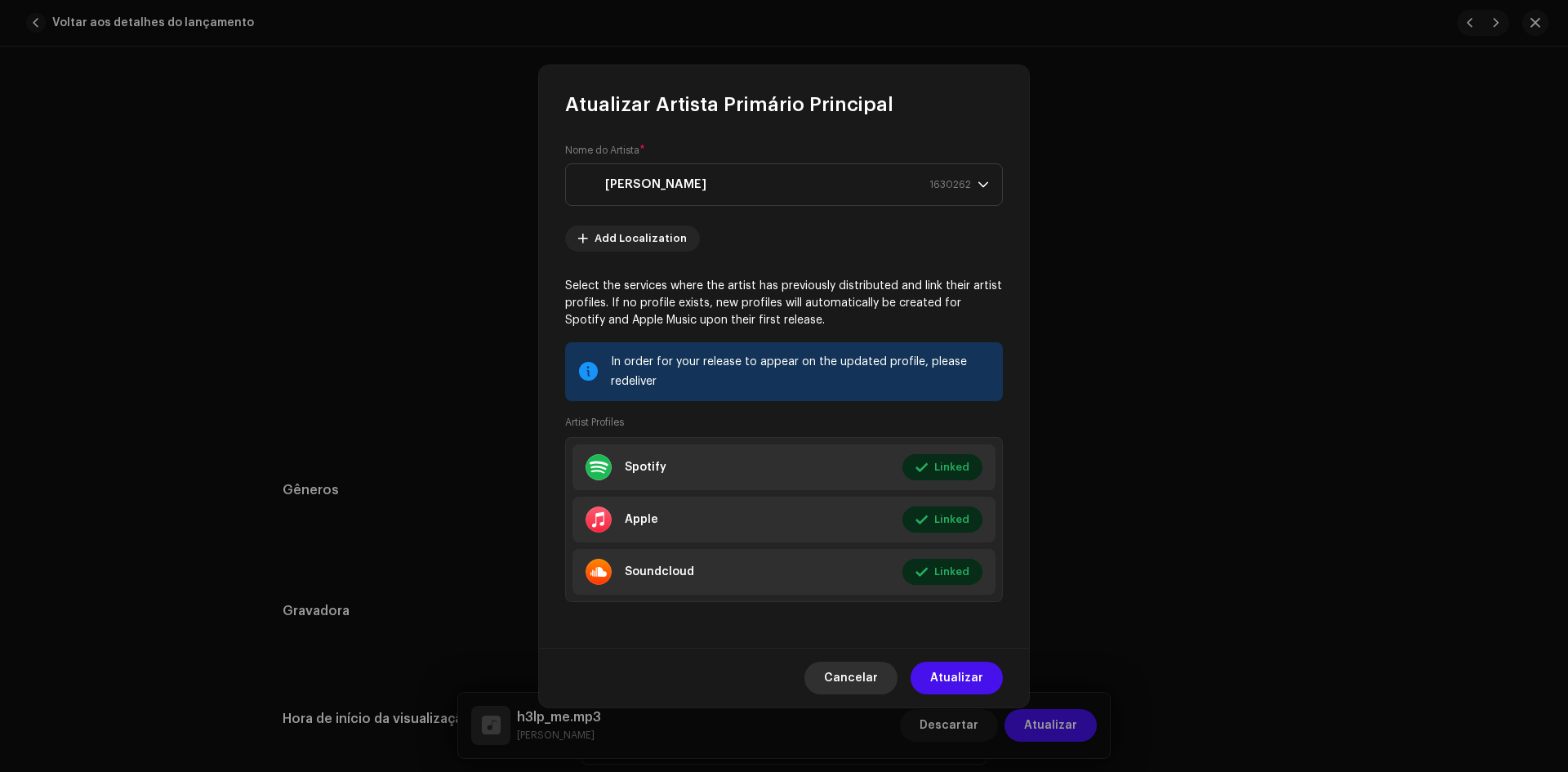
click at [859, 680] on span "Cancelar" at bounding box center [850, 678] width 54 height 33
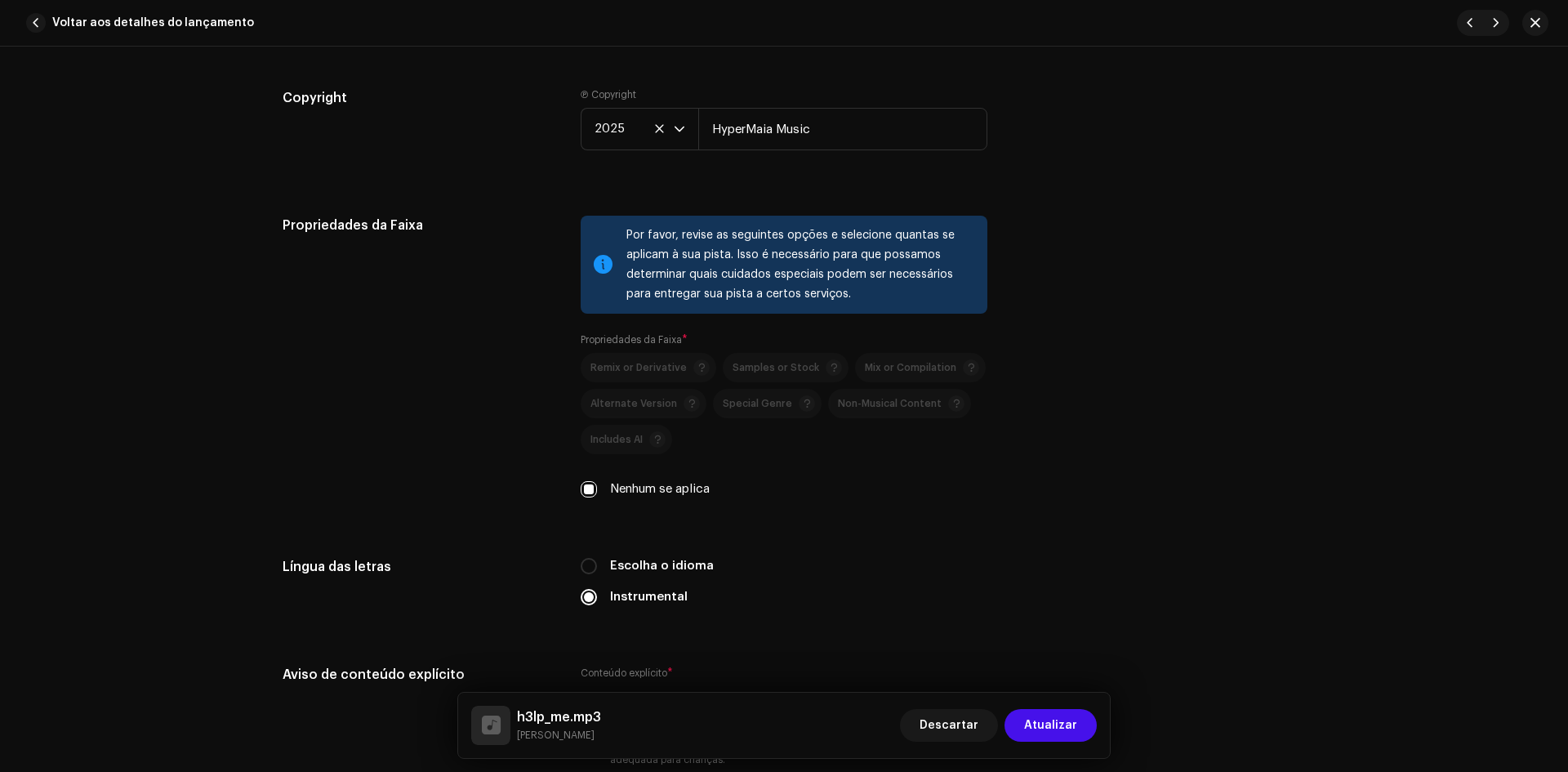
scroll to position [2450, 0]
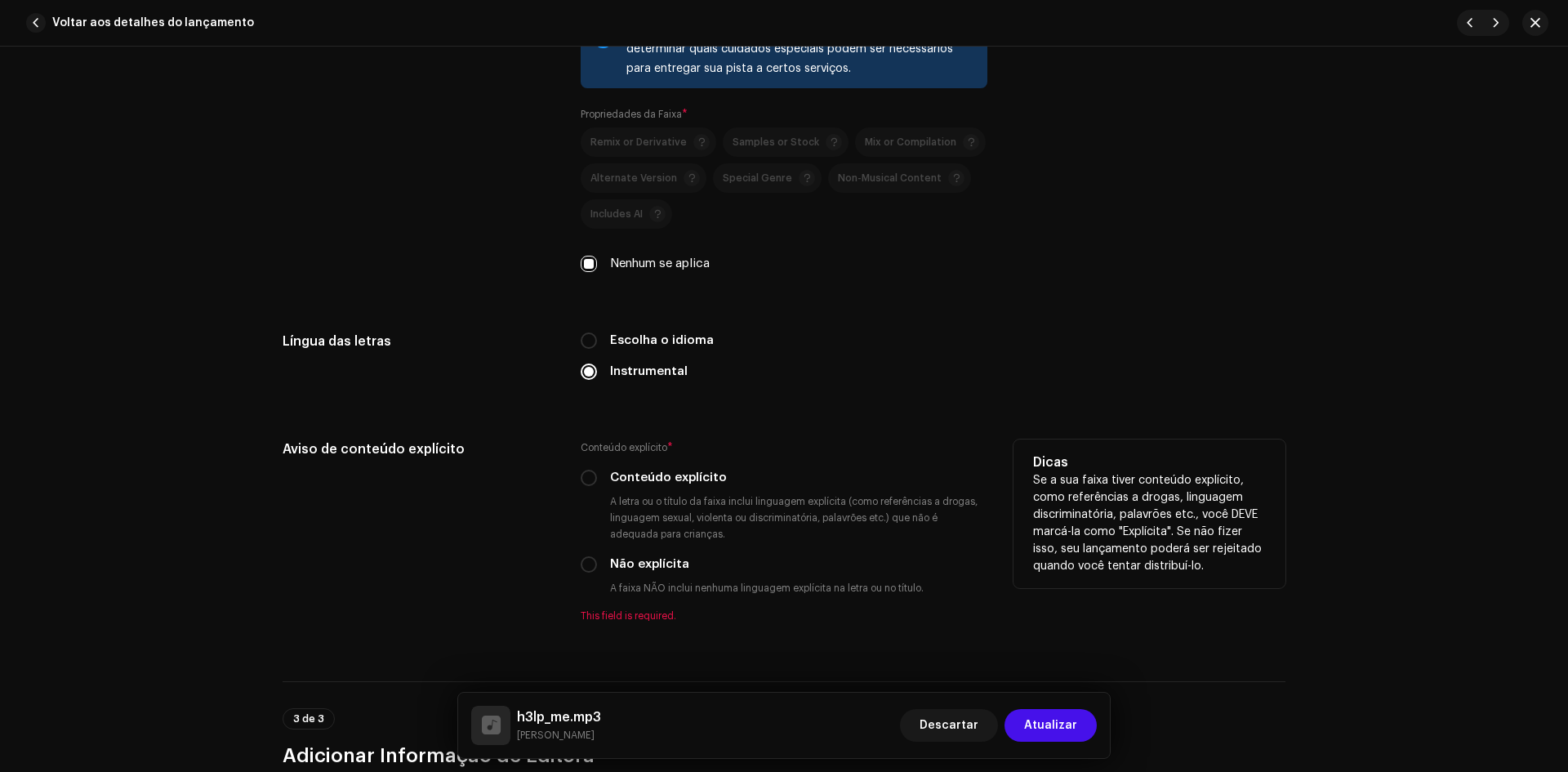
click at [631, 565] on label "Não explícita" at bounding box center [649, 564] width 80 height 18
click at [597, 565] on input "Não explícita" at bounding box center [588, 564] width 16 height 16
radio input "true"
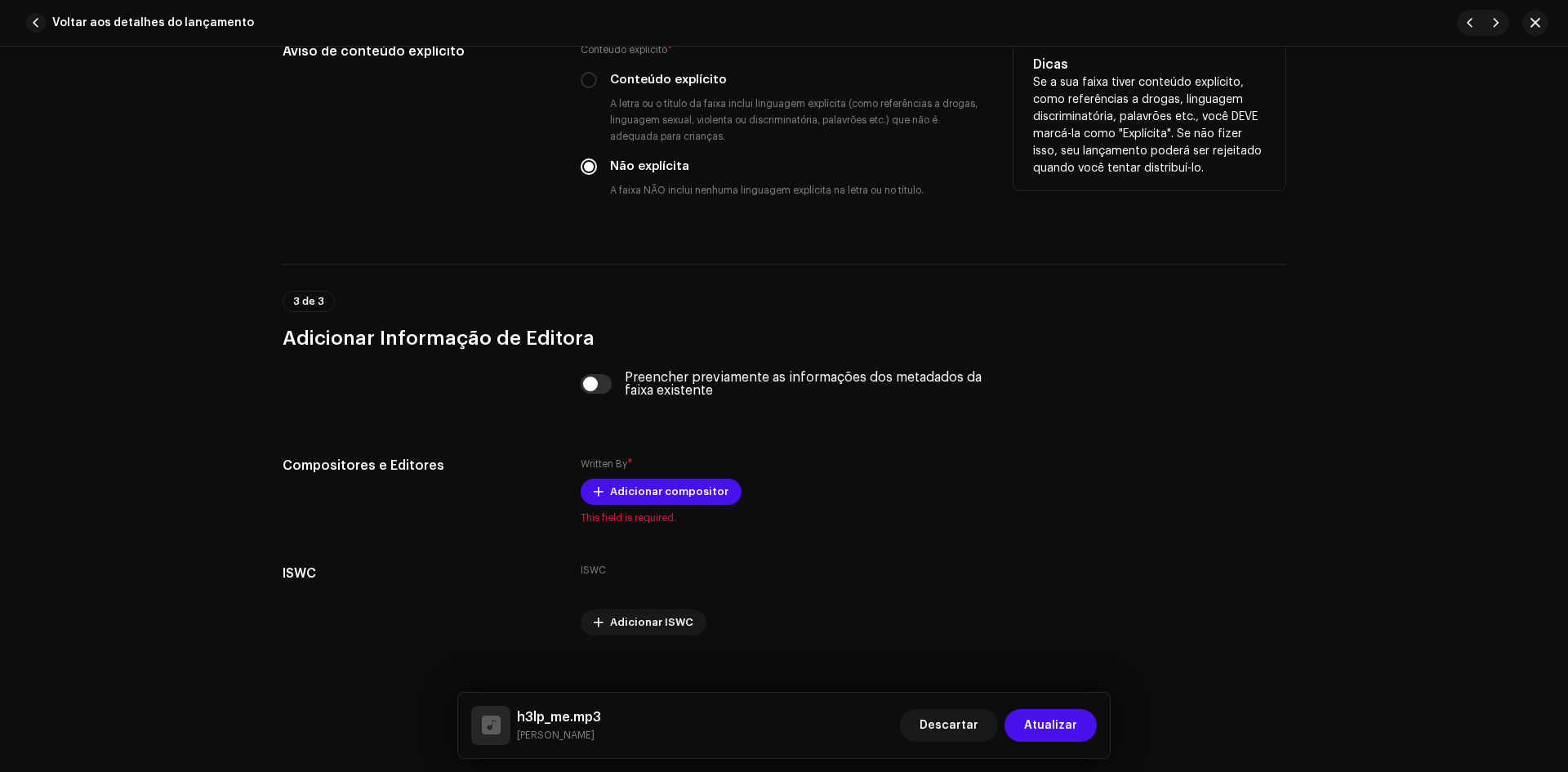
scroll to position [2869, 0]
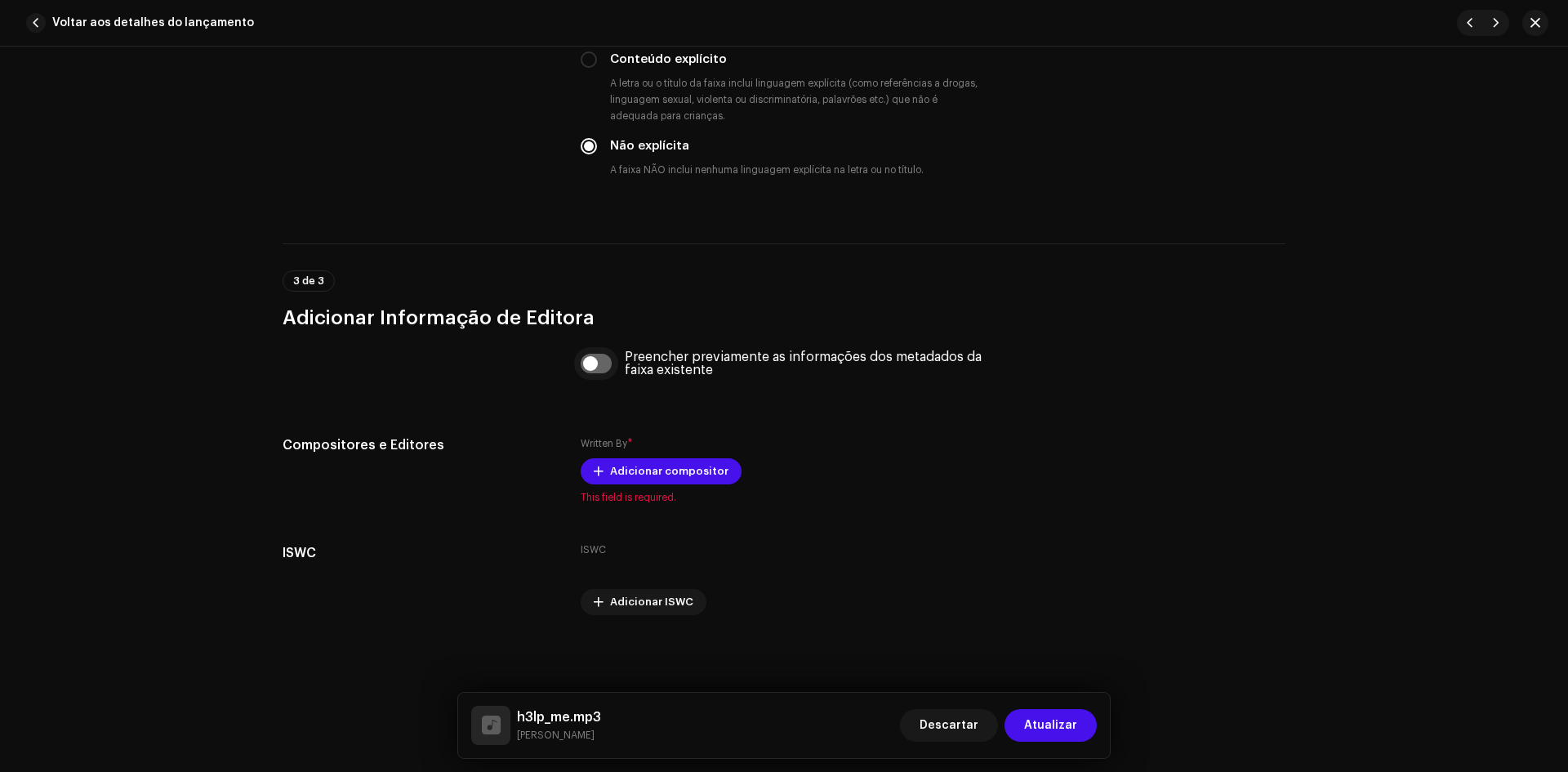
click at [605, 362] on input "checkbox" at bounding box center [596, 363] width 32 height 19
checkbox input "true"
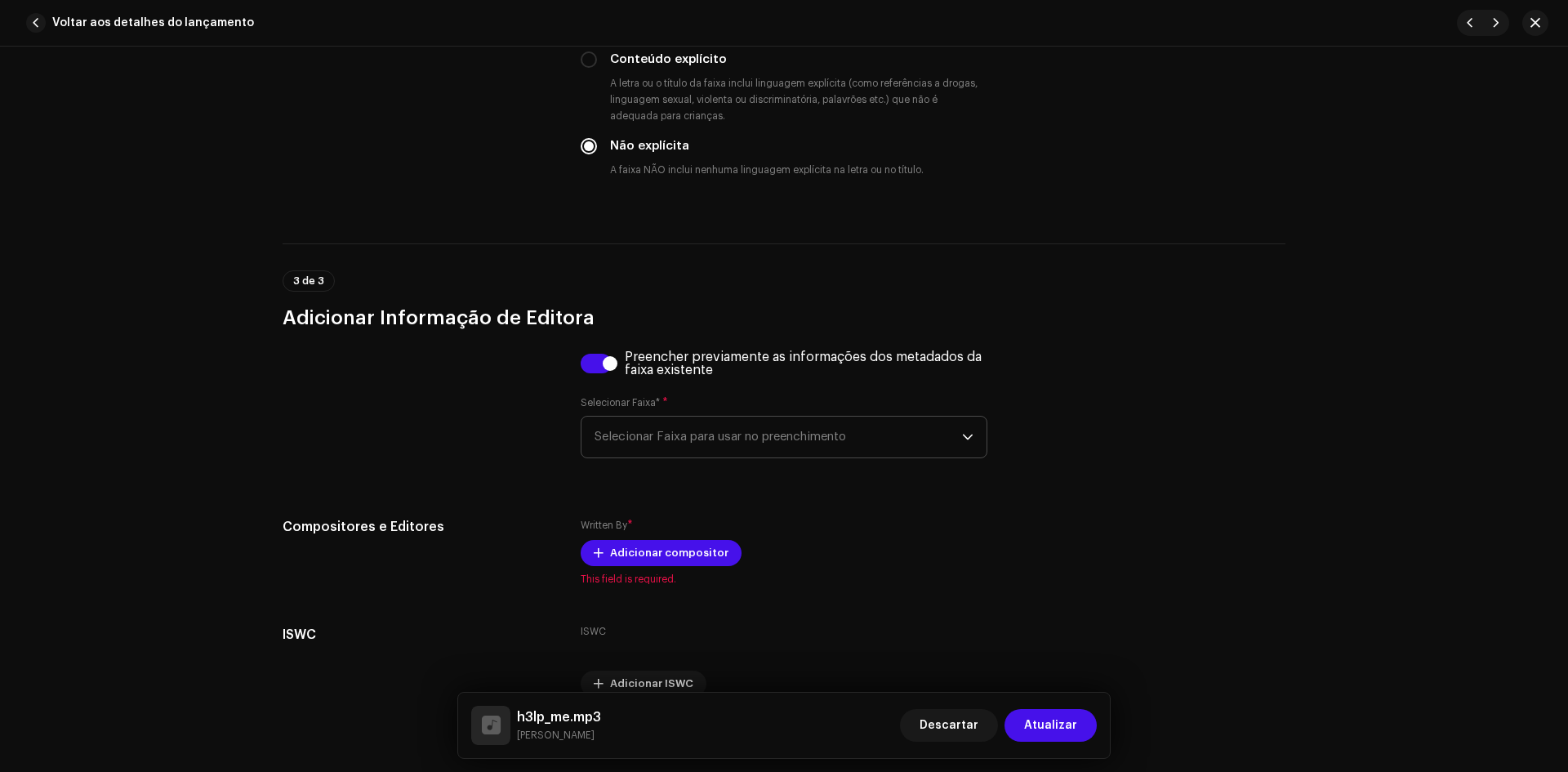
click at [686, 433] on span "Selecionar Faixa para usar no preenchimento" at bounding box center [777, 436] width 367 height 41
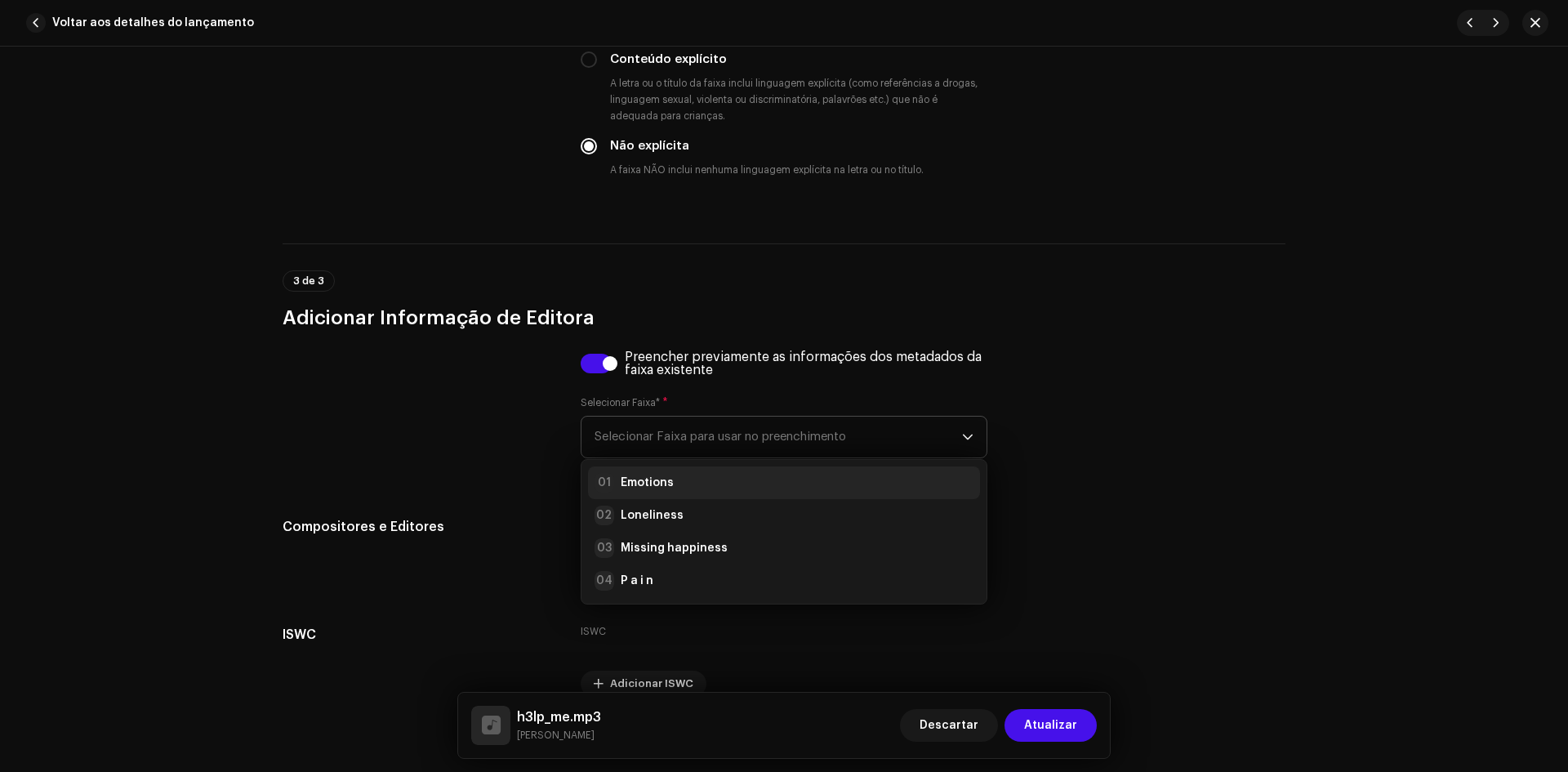
click at [687, 489] on div "01 Emotions" at bounding box center [783, 482] width 379 height 19
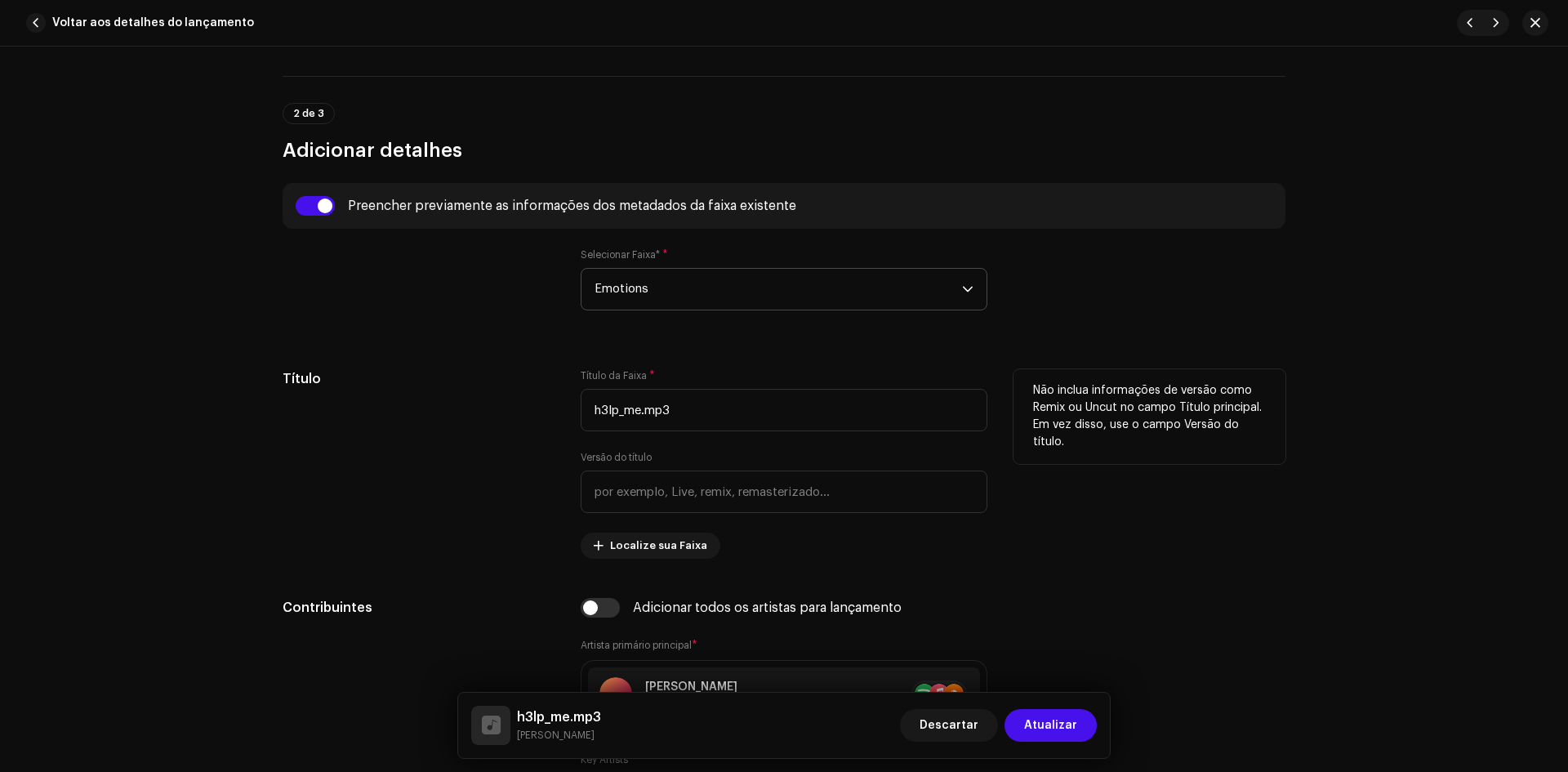
scroll to position [572, 0]
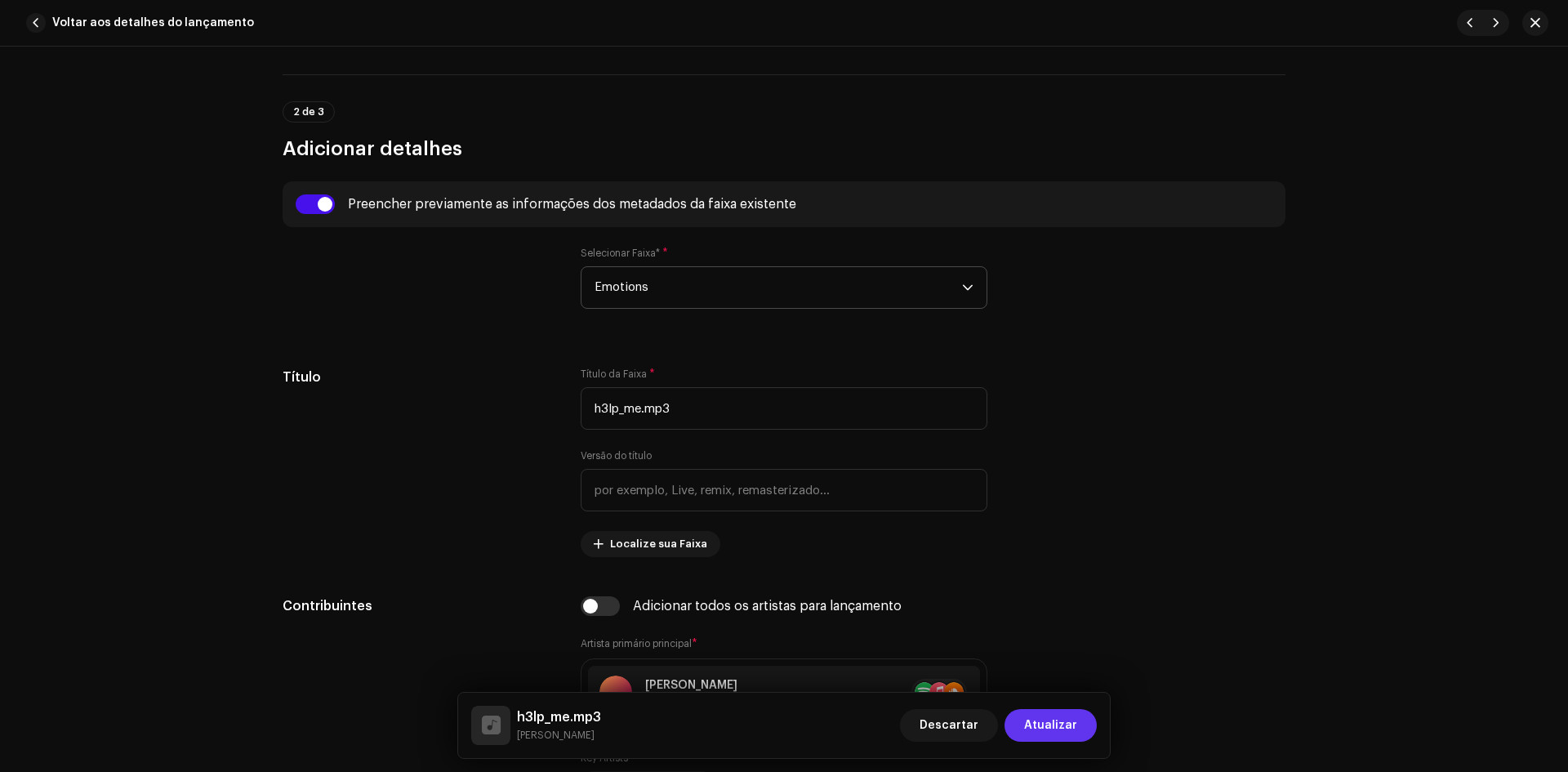
click at [1077, 731] on button "Atualizar" at bounding box center [1050, 725] width 92 height 33
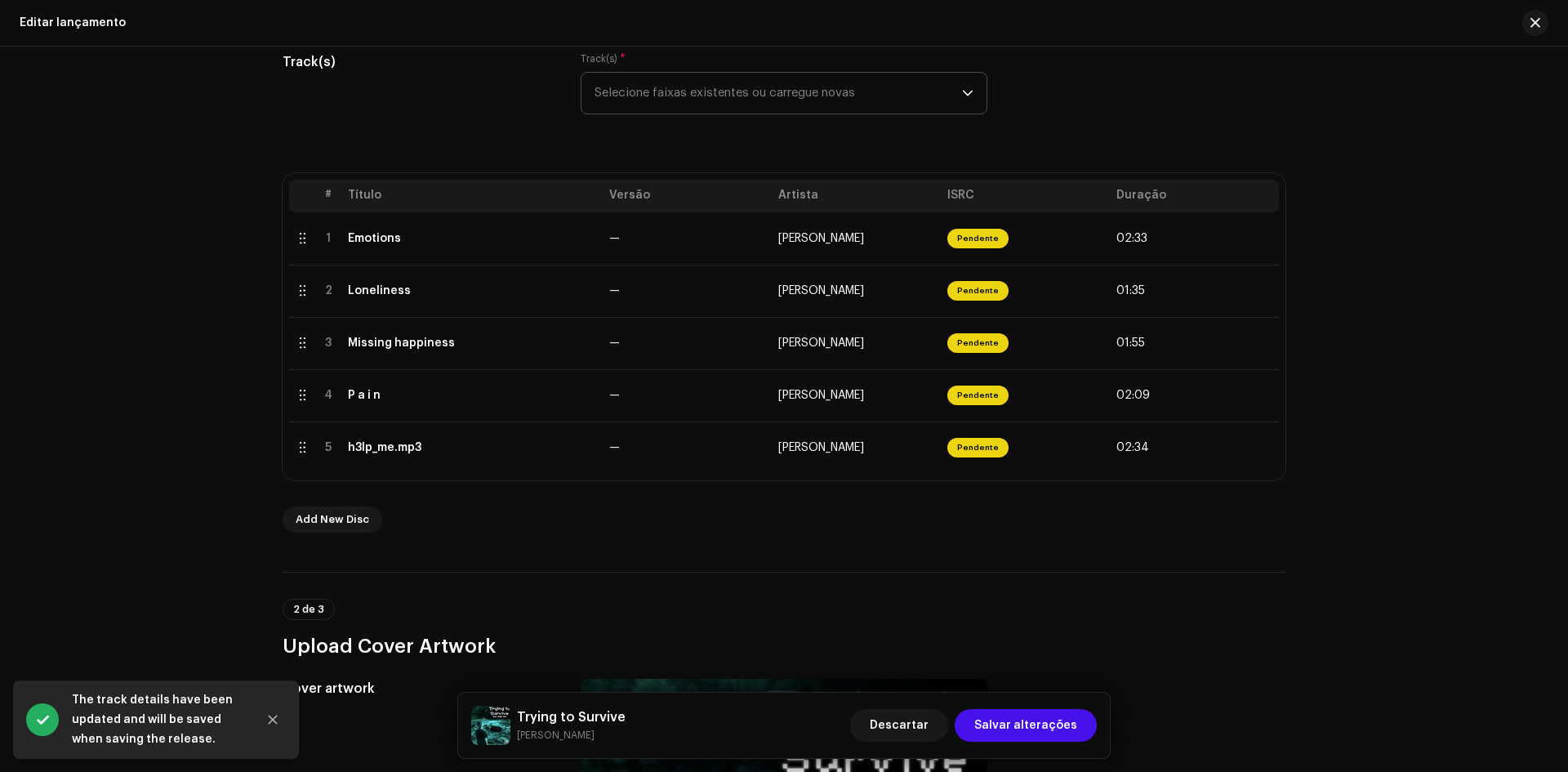
scroll to position [327, 0]
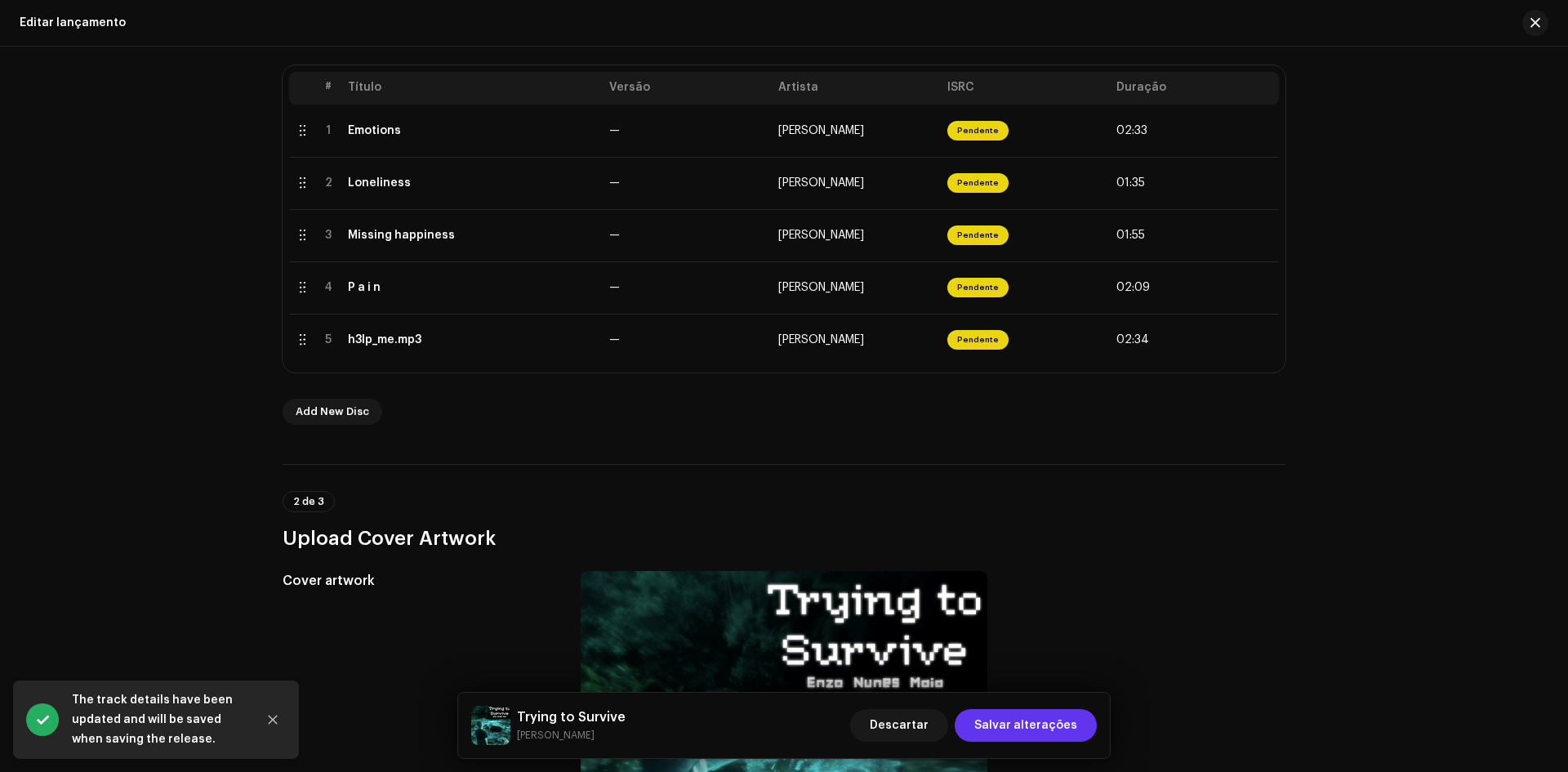
click at [1007, 727] on span "Salvar alterações" at bounding box center [1025, 725] width 103 height 33
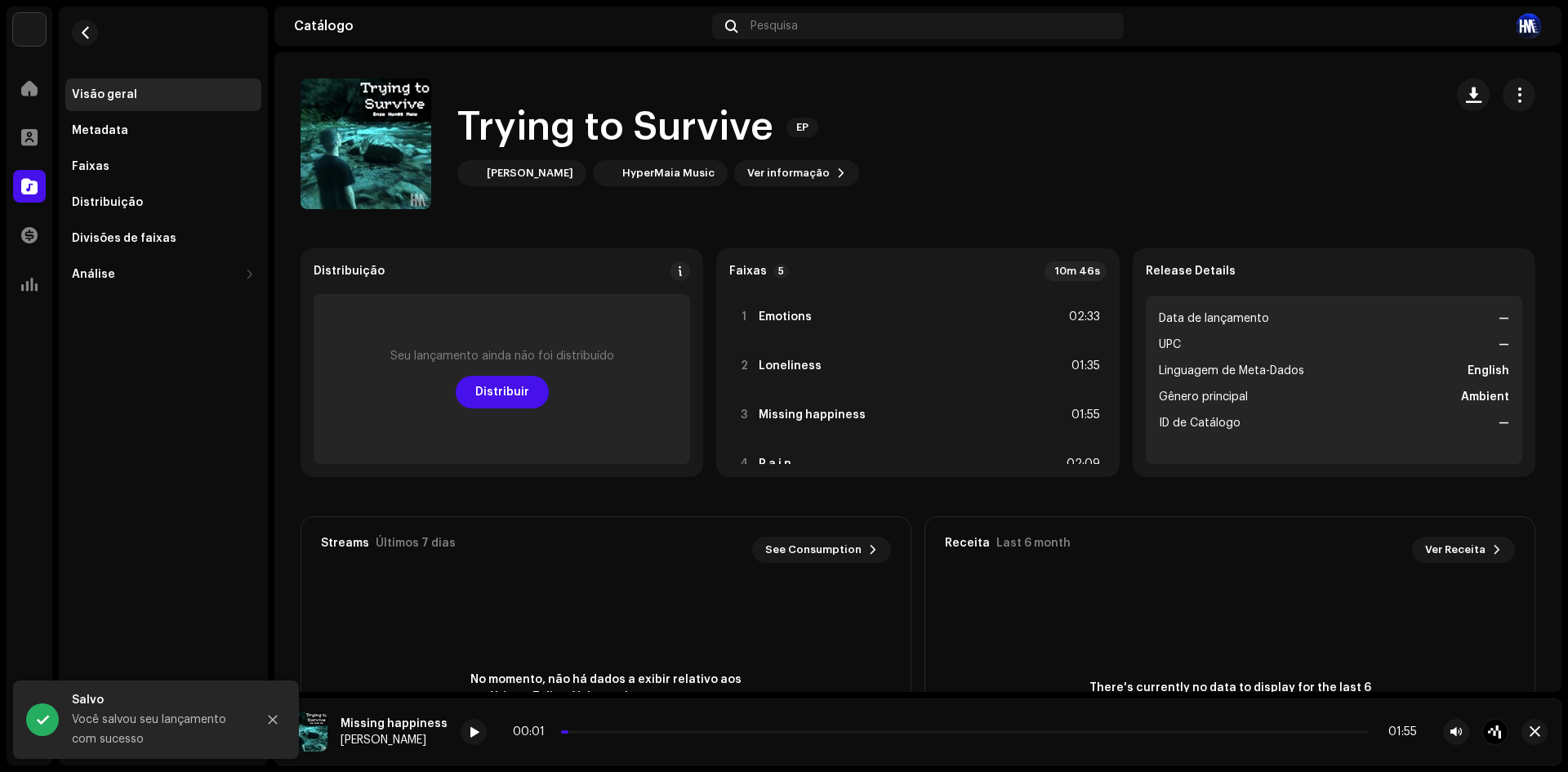
click at [1523, 80] on re-m-actions-button at bounding box center [1518, 95] width 33 height 33
click at [1512, 105] on button "button" at bounding box center [1518, 95] width 33 height 33
click at [1428, 157] on div "Editar" at bounding box center [1435, 168] width 165 height 33
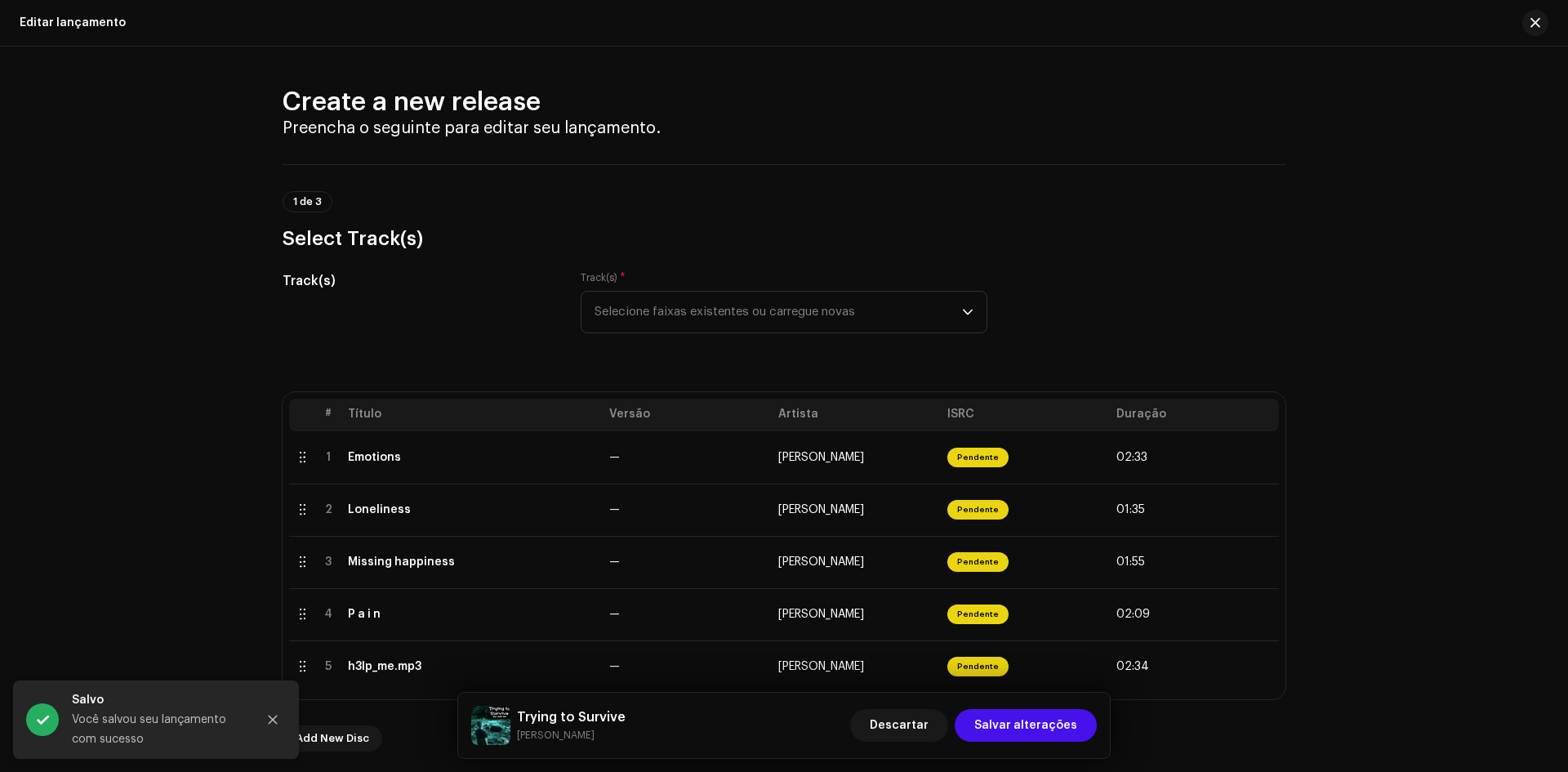
scroll to position [82, 0]
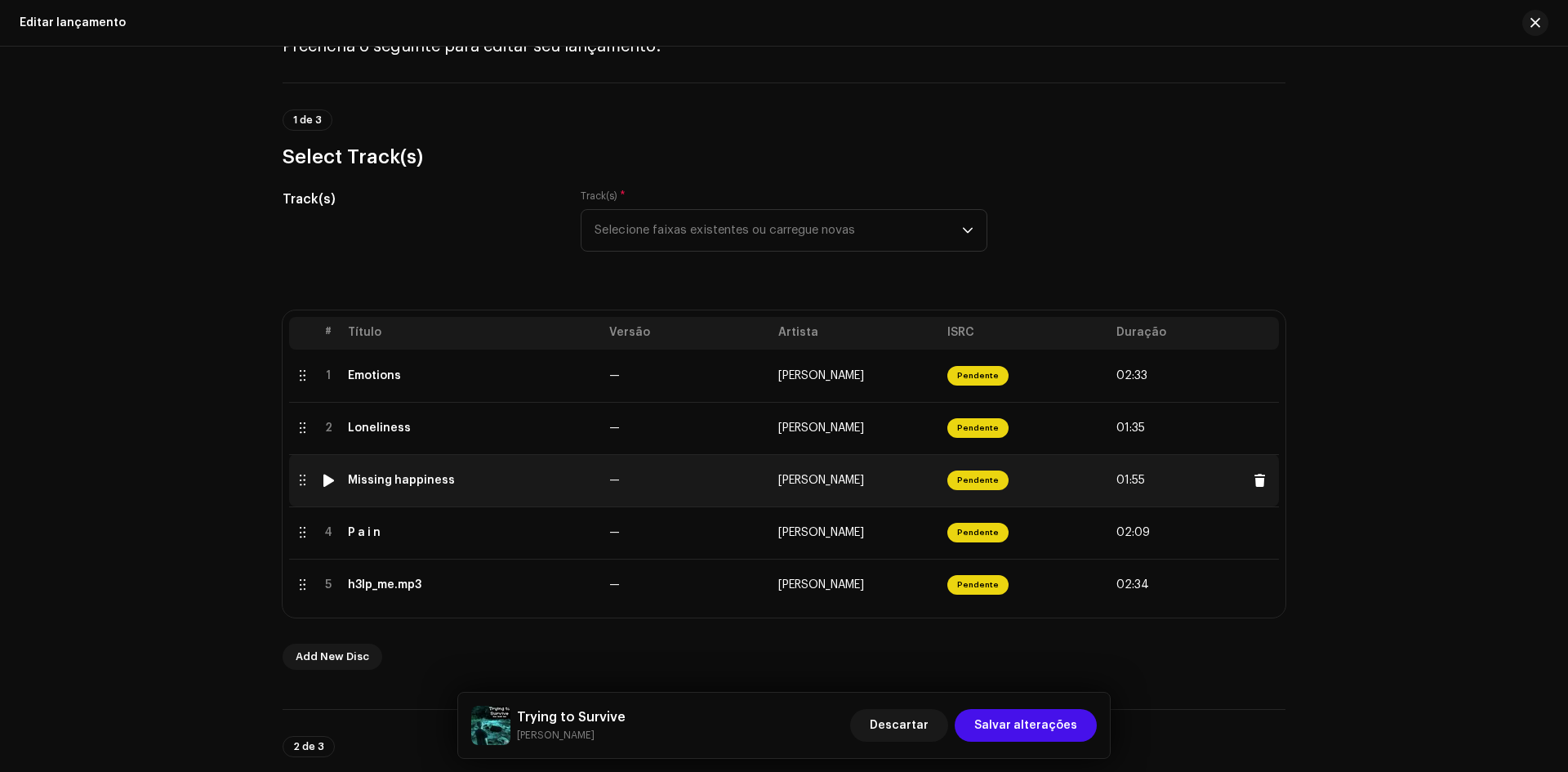
click at [415, 477] on div "Missing happiness" at bounding box center [402, 480] width 107 height 13
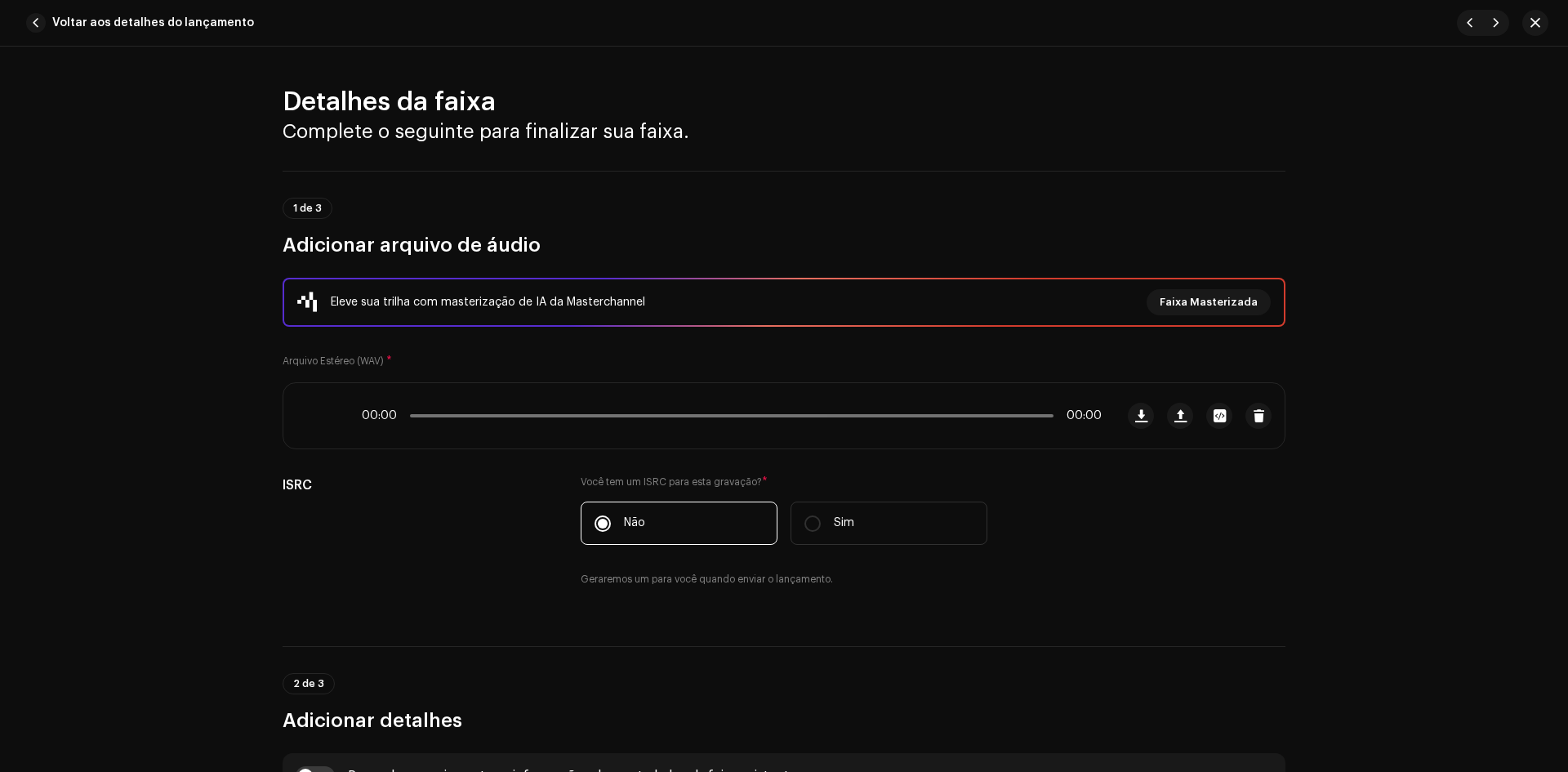
scroll to position [327, 0]
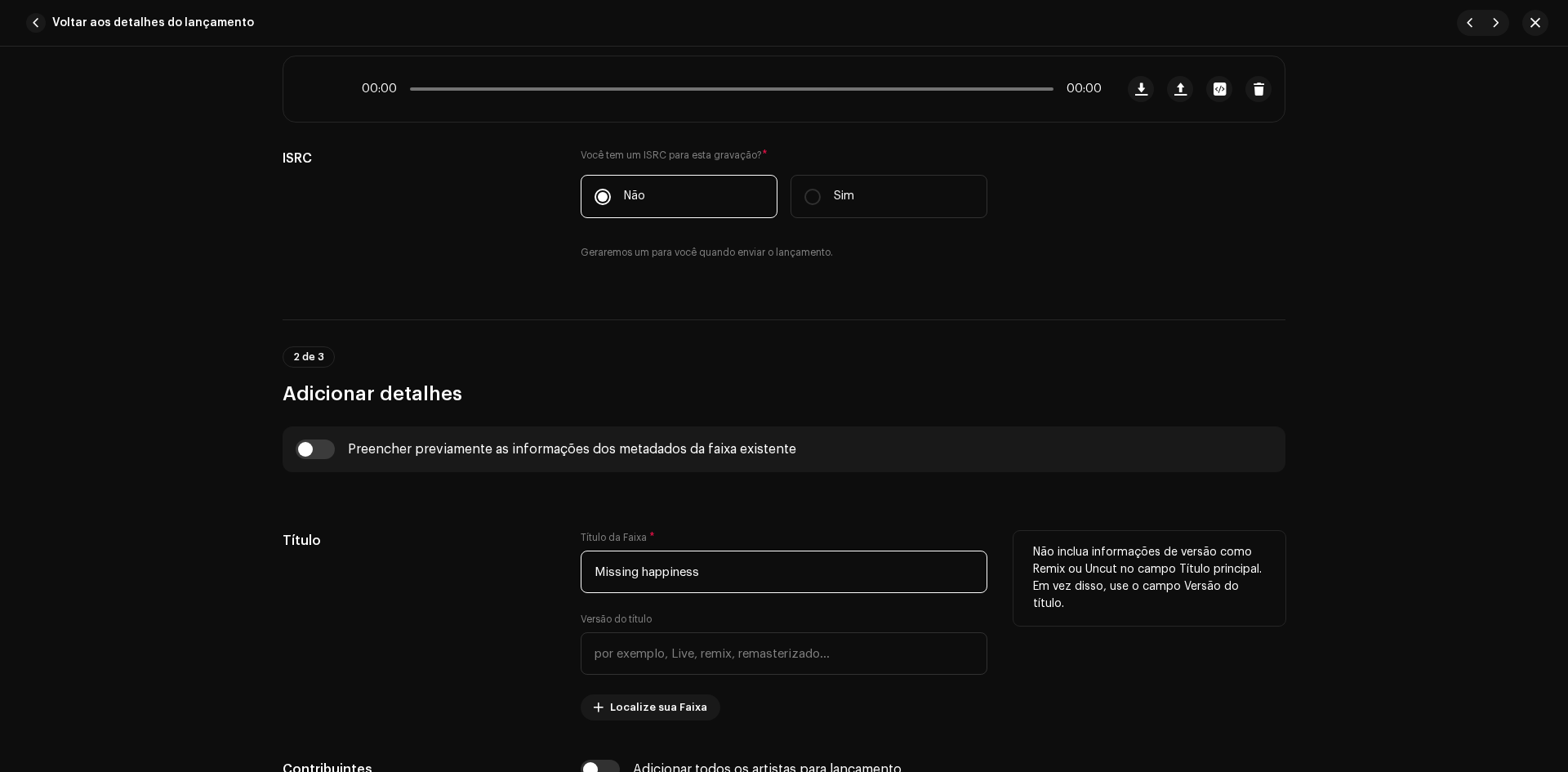
click at [594, 573] on input "Missing happiness" at bounding box center [784, 572] width 406 height 42
click at [603, 574] on input "Missing happiness" at bounding box center [784, 572] width 406 height 42
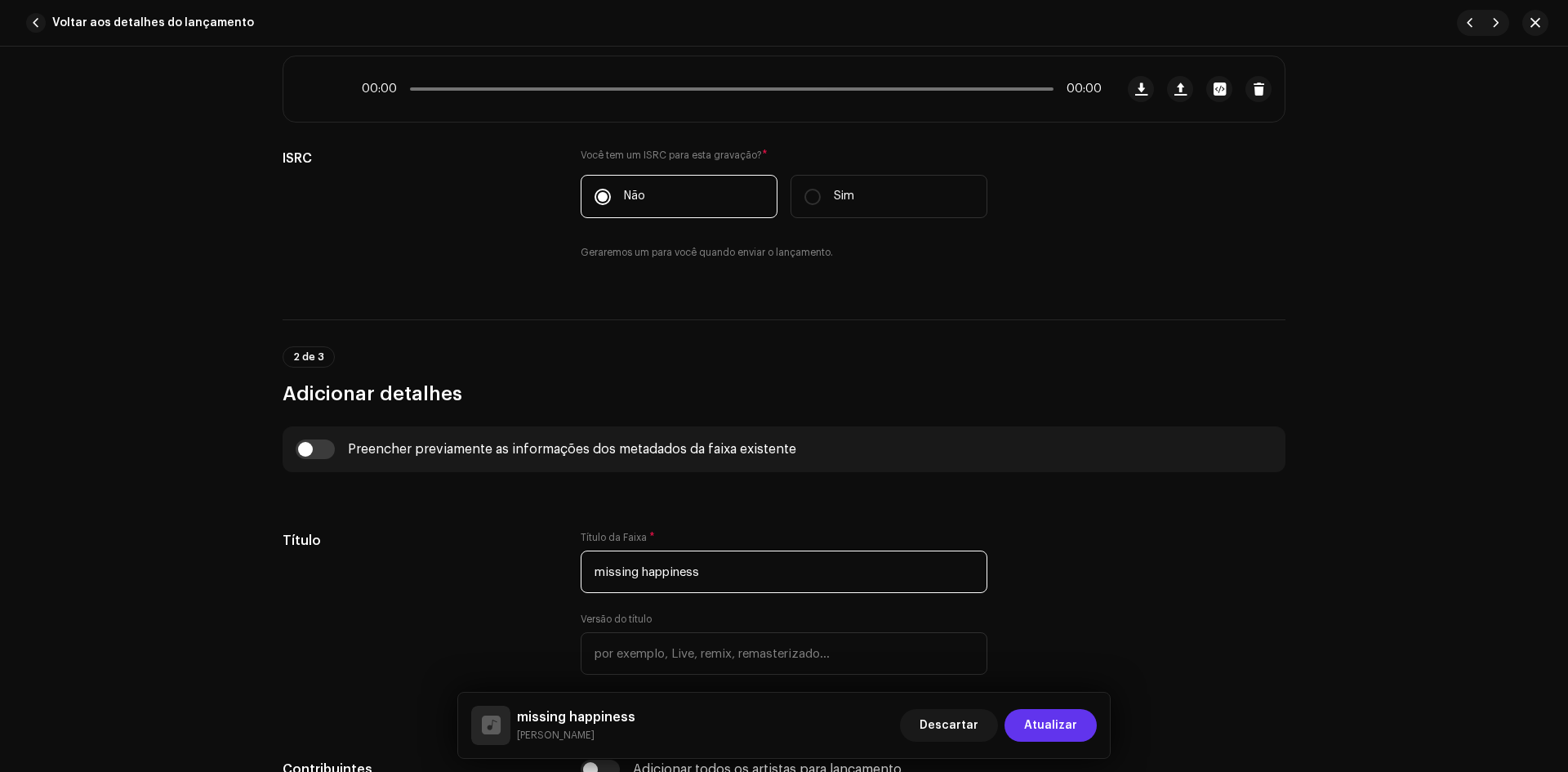
type input "missing happiness"
click at [1028, 727] on span "Atualizar" at bounding box center [1049, 725] width 53 height 33
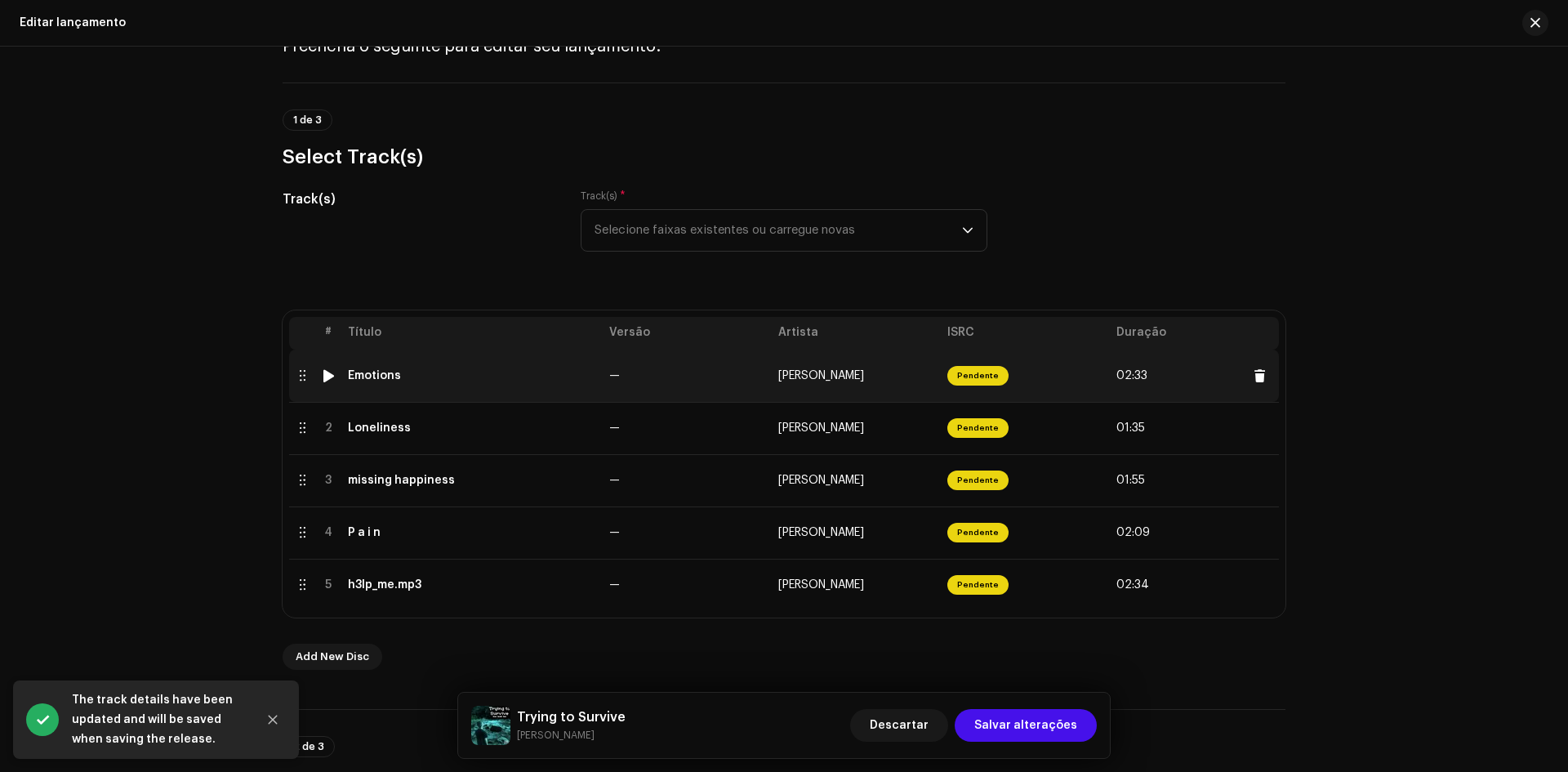
click at [540, 372] on div "Emotions" at bounding box center [472, 376] width 248 height 13
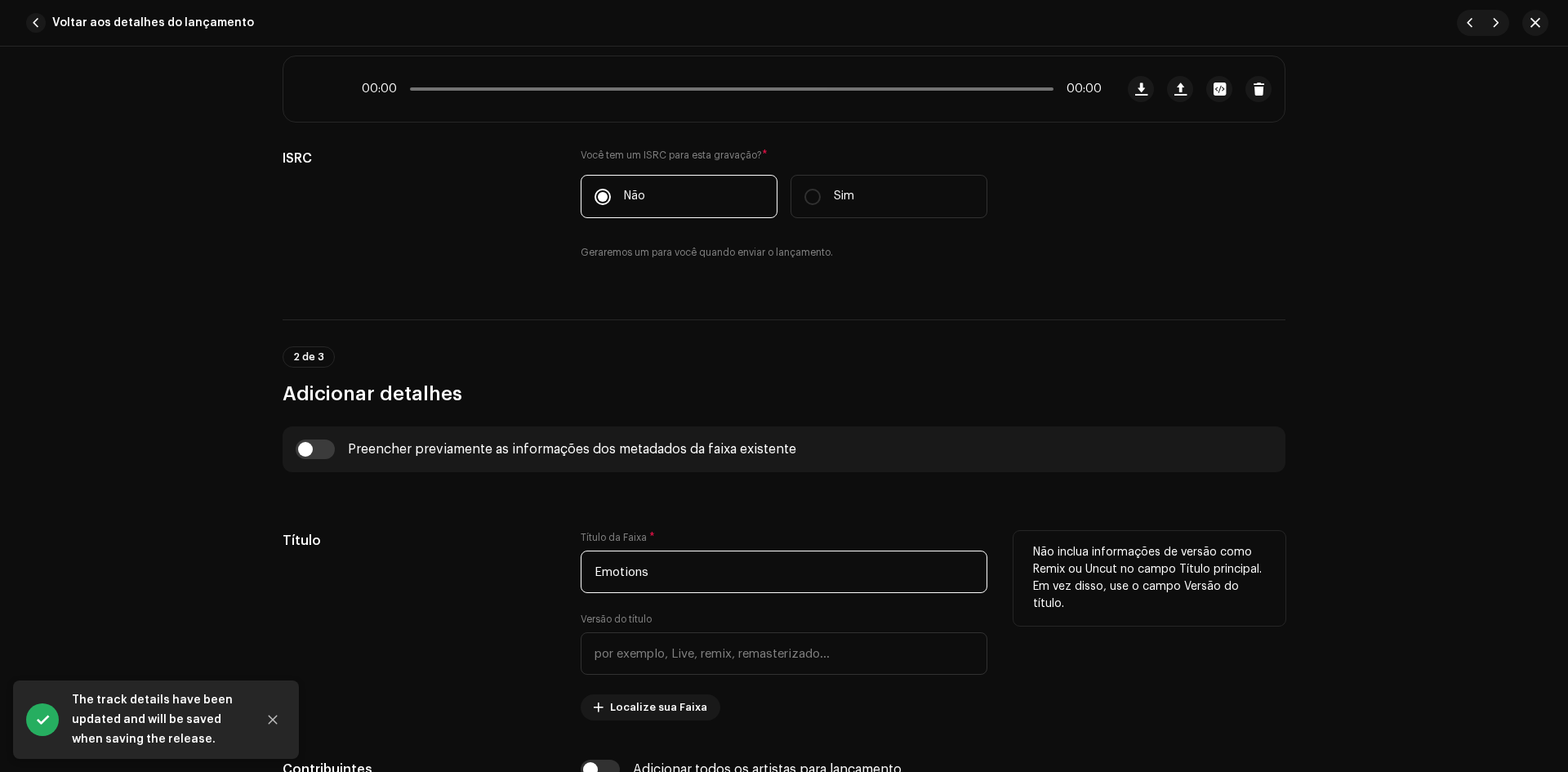
click at [598, 576] on input "Emotions" at bounding box center [784, 572] width 406 height 42
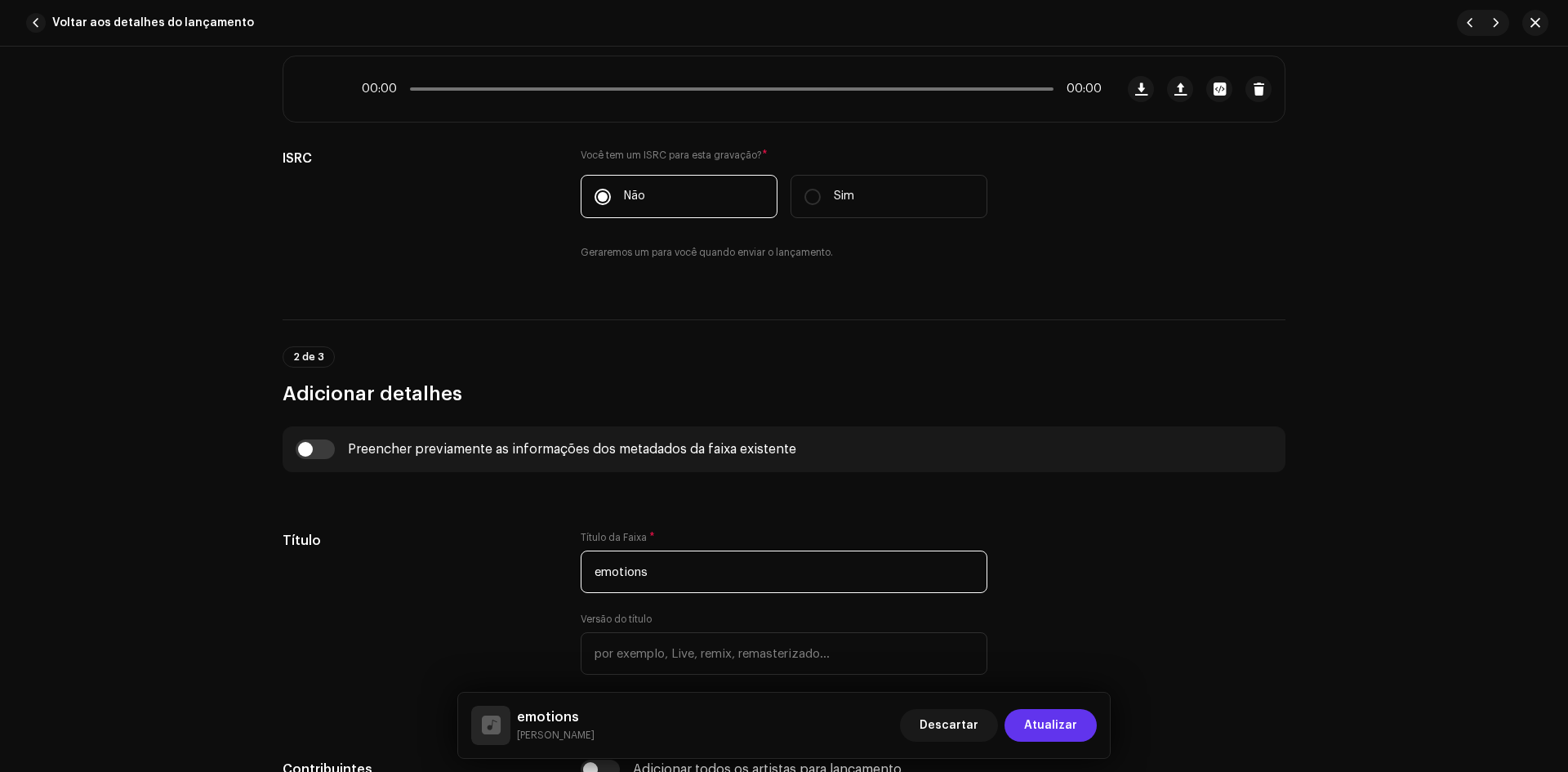
type input "emotions"
click at [1064, 722] on span "Atualizar" at bounding box center [1049, 725] width 53 height 33
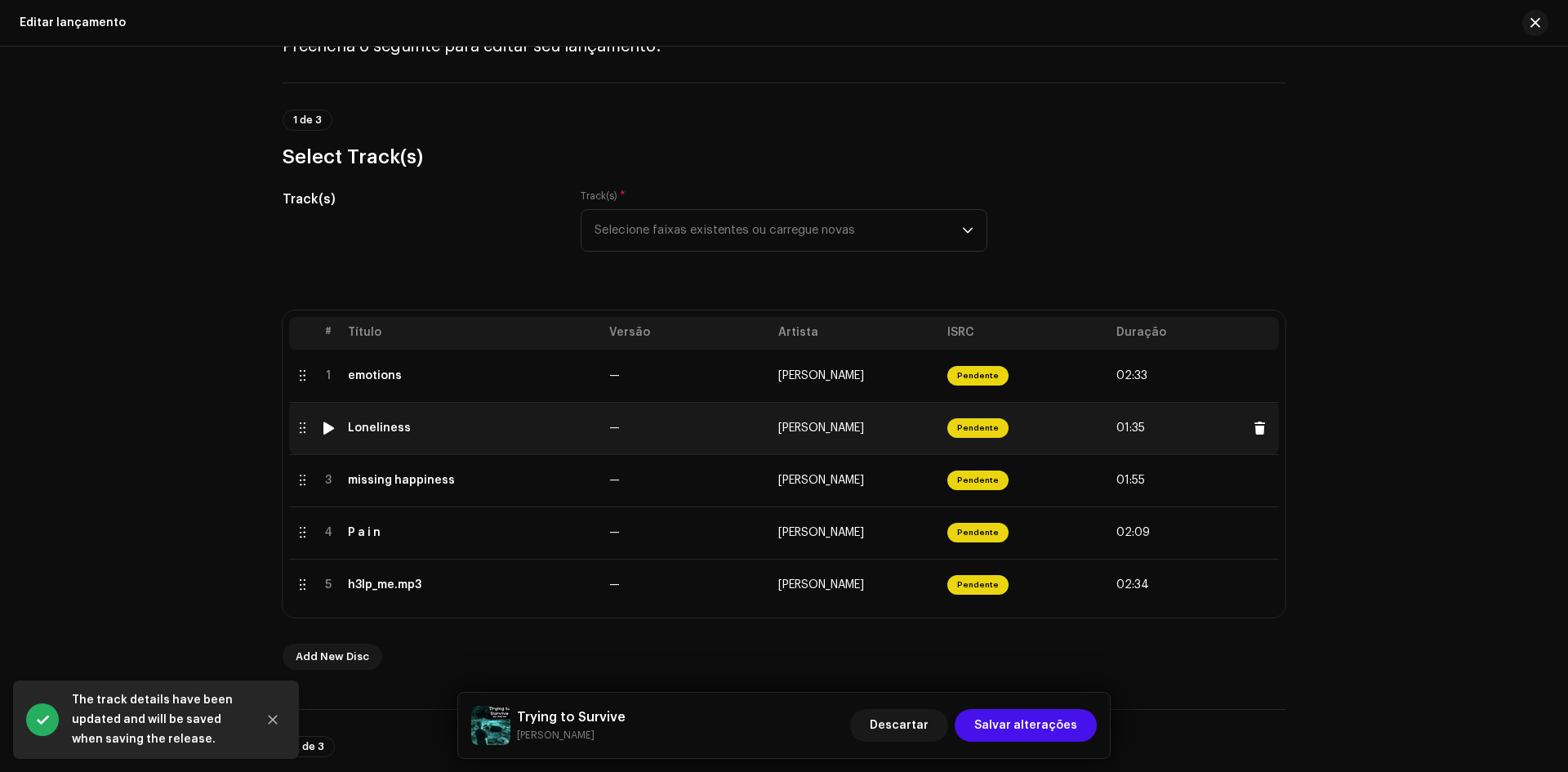
click at [466, 446] on td "Loneliness" at bounding box center [472, 428] width 262 height 53
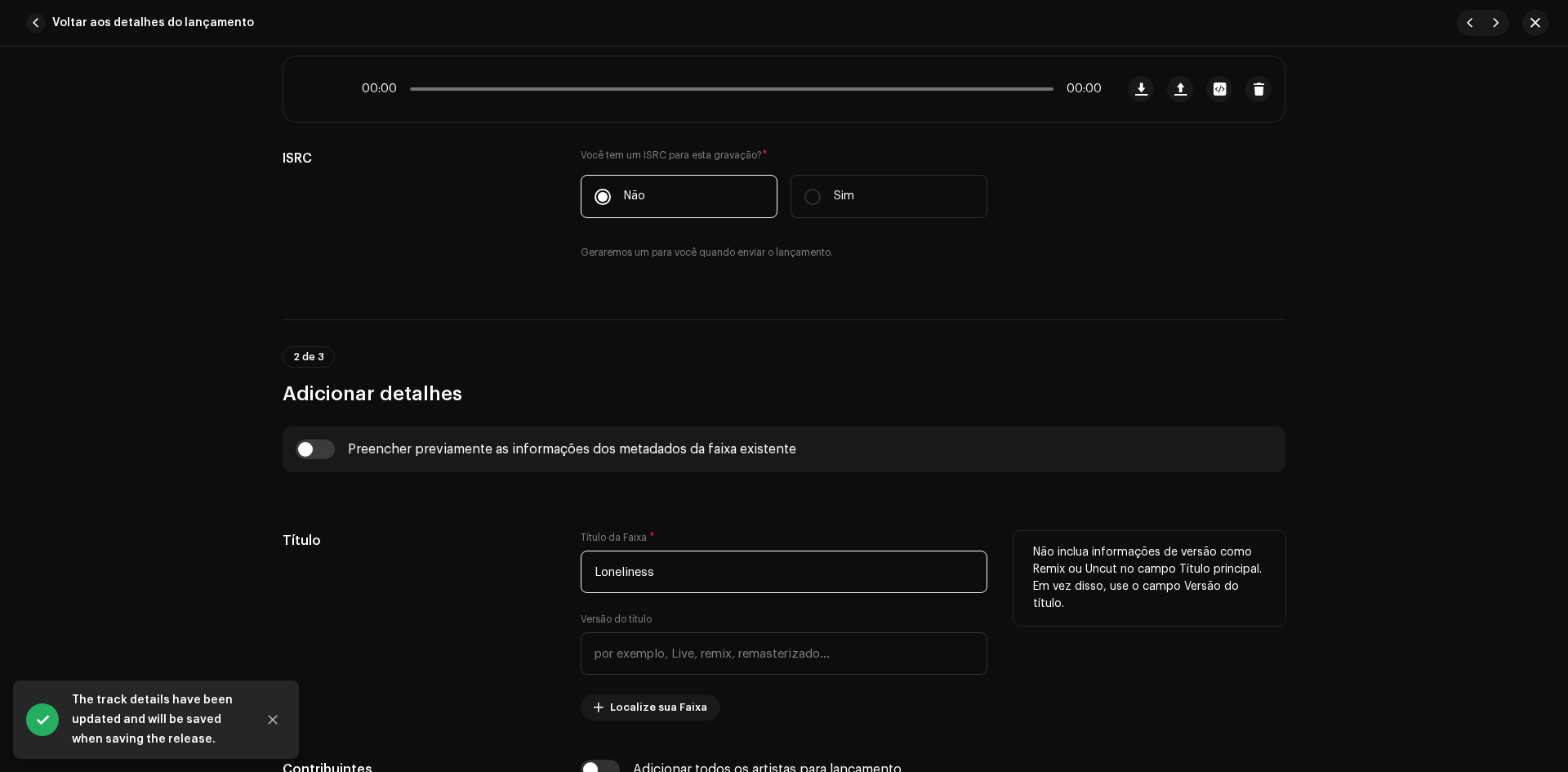
click at [594, 576] on input "Loneliness" at bounding box center [784, 572] width 406 height 42
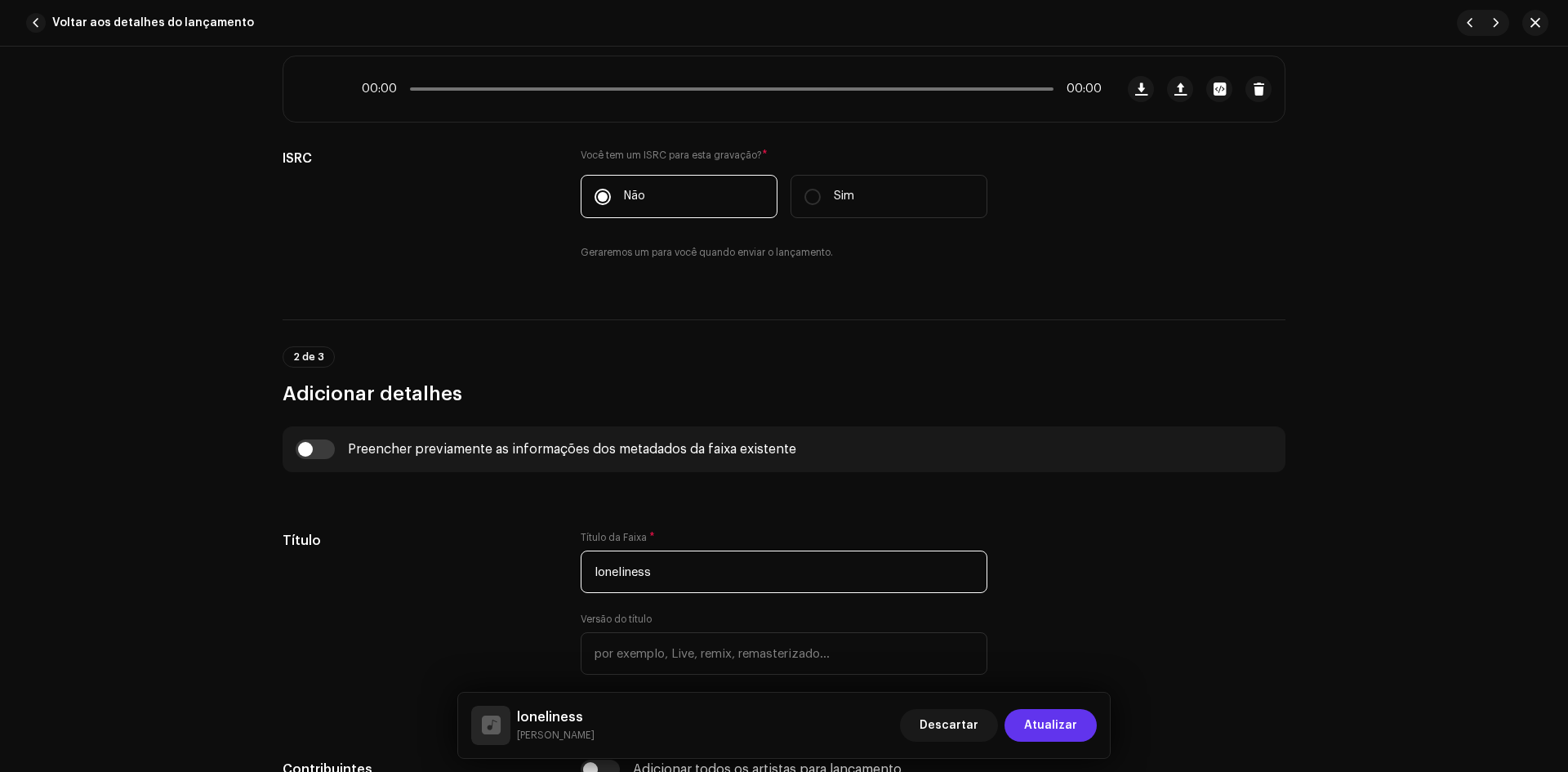
type input "loneliness"
click at [1074, 725] on span "Atualizar" at bounding box center [1049, 725] width 53 height 33
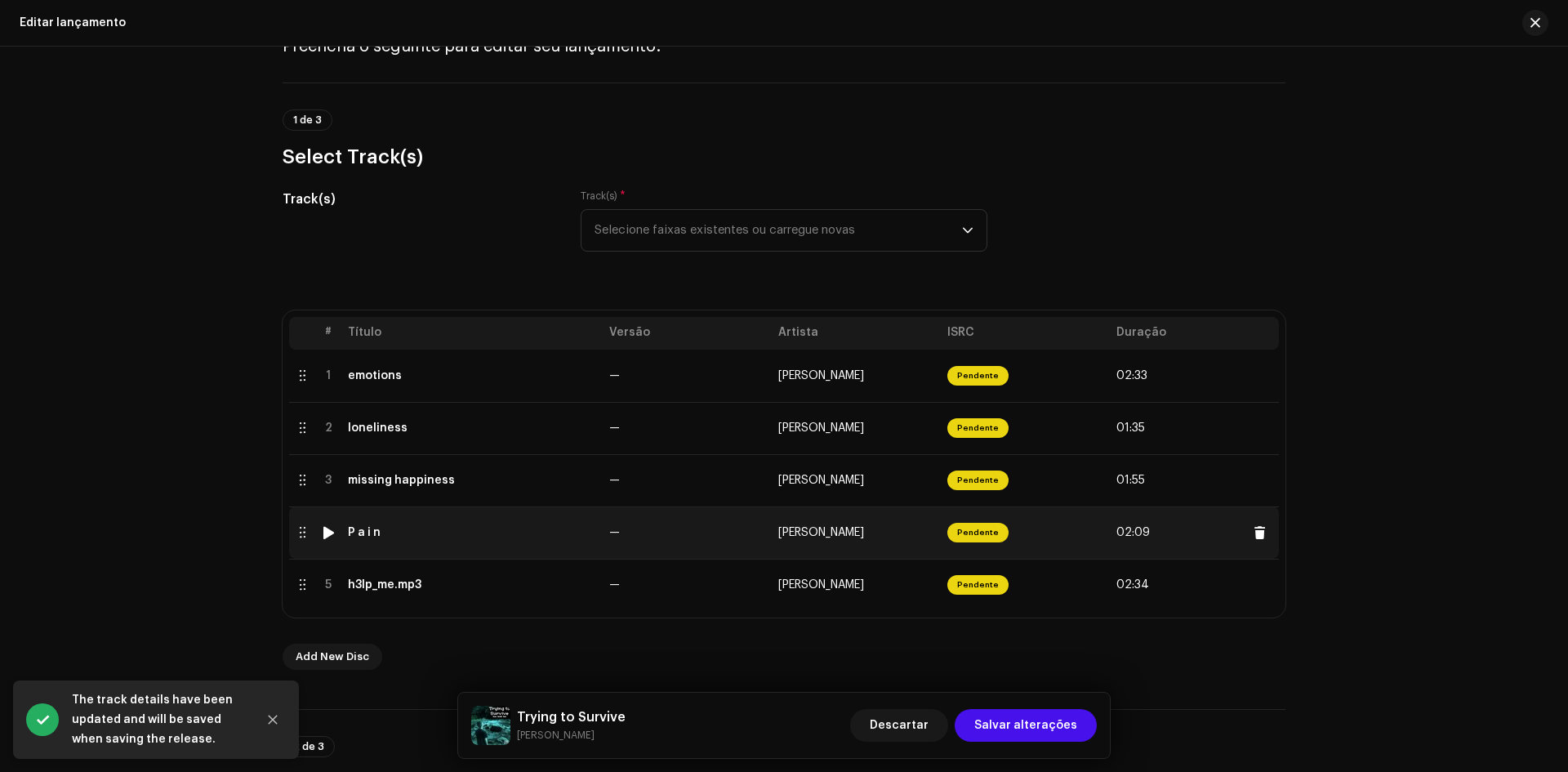
click at [461, 538] on div "P a i n" at bounding box center [472, 533] width 248 height 13
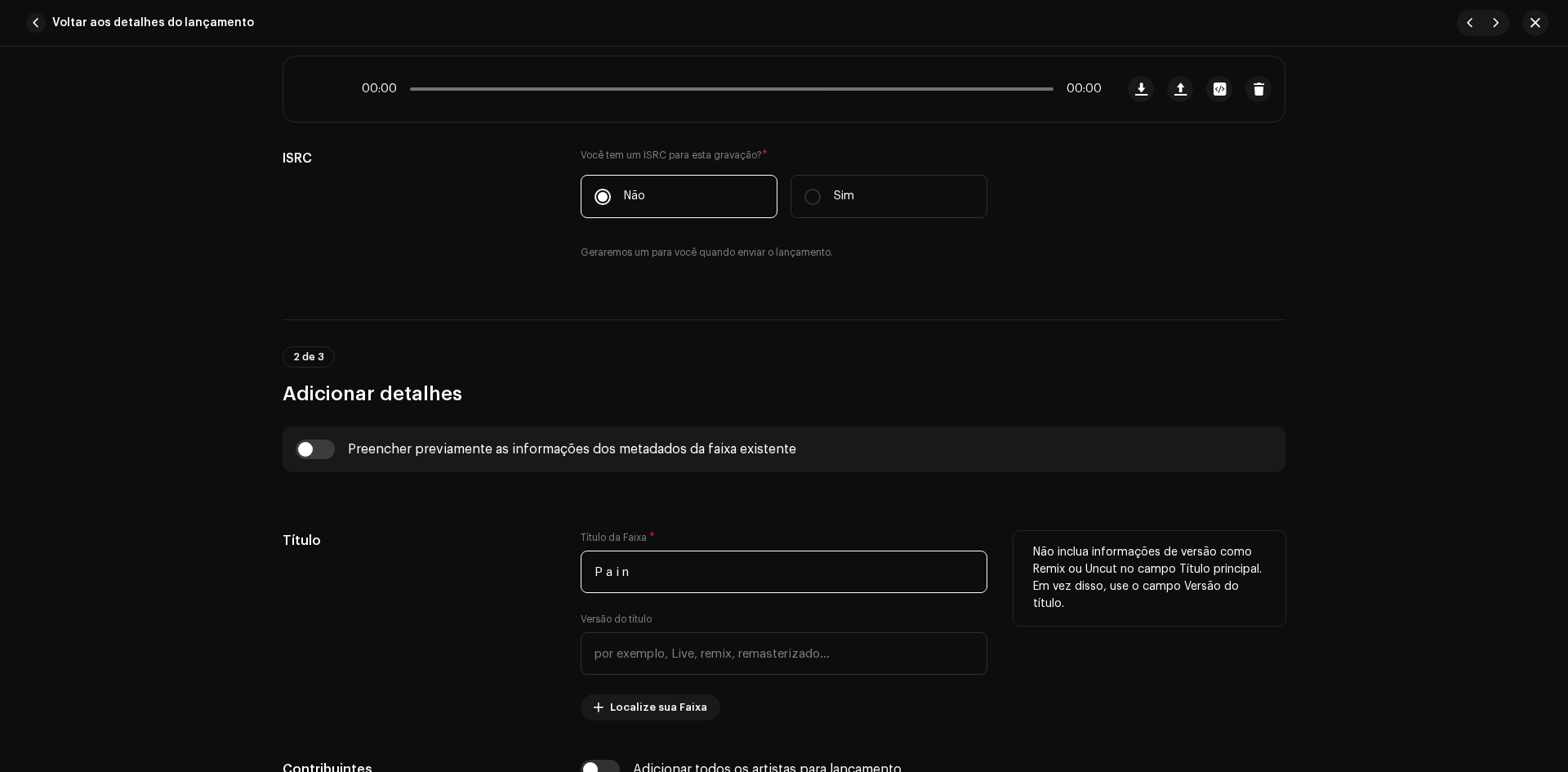
click at [609, 572] on input "P a i n" at bounding box center [784, 572] width 406 height 42
click at [598, 571] on input "P a i n" at bounding box center [784, 572] width 406 height 42
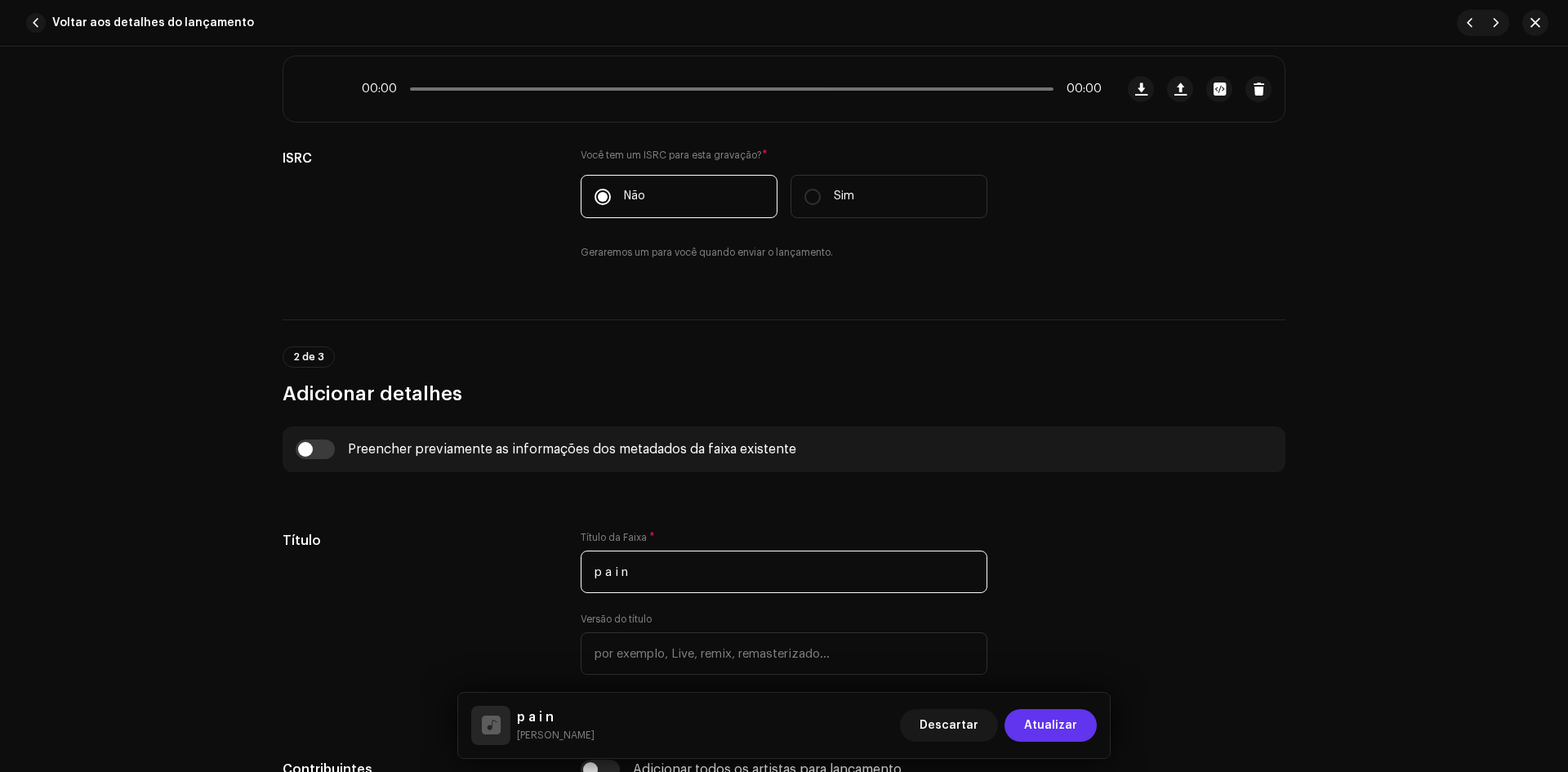
type input "p a i n"
click at [1051, 736] on span "Atualizar" at bounding box center [1049, 725] width 53 height 33
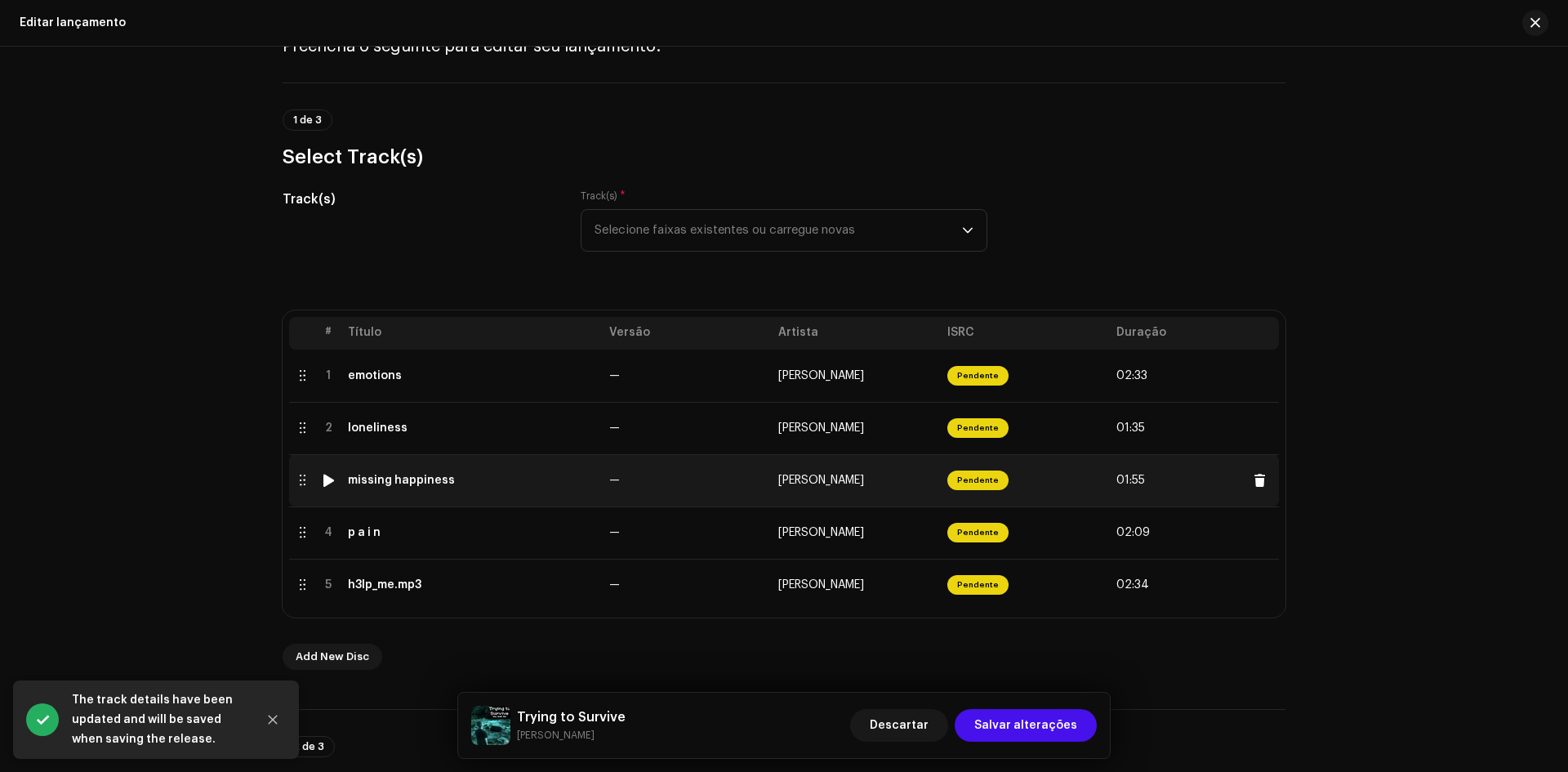
scroll to position [163, 0]
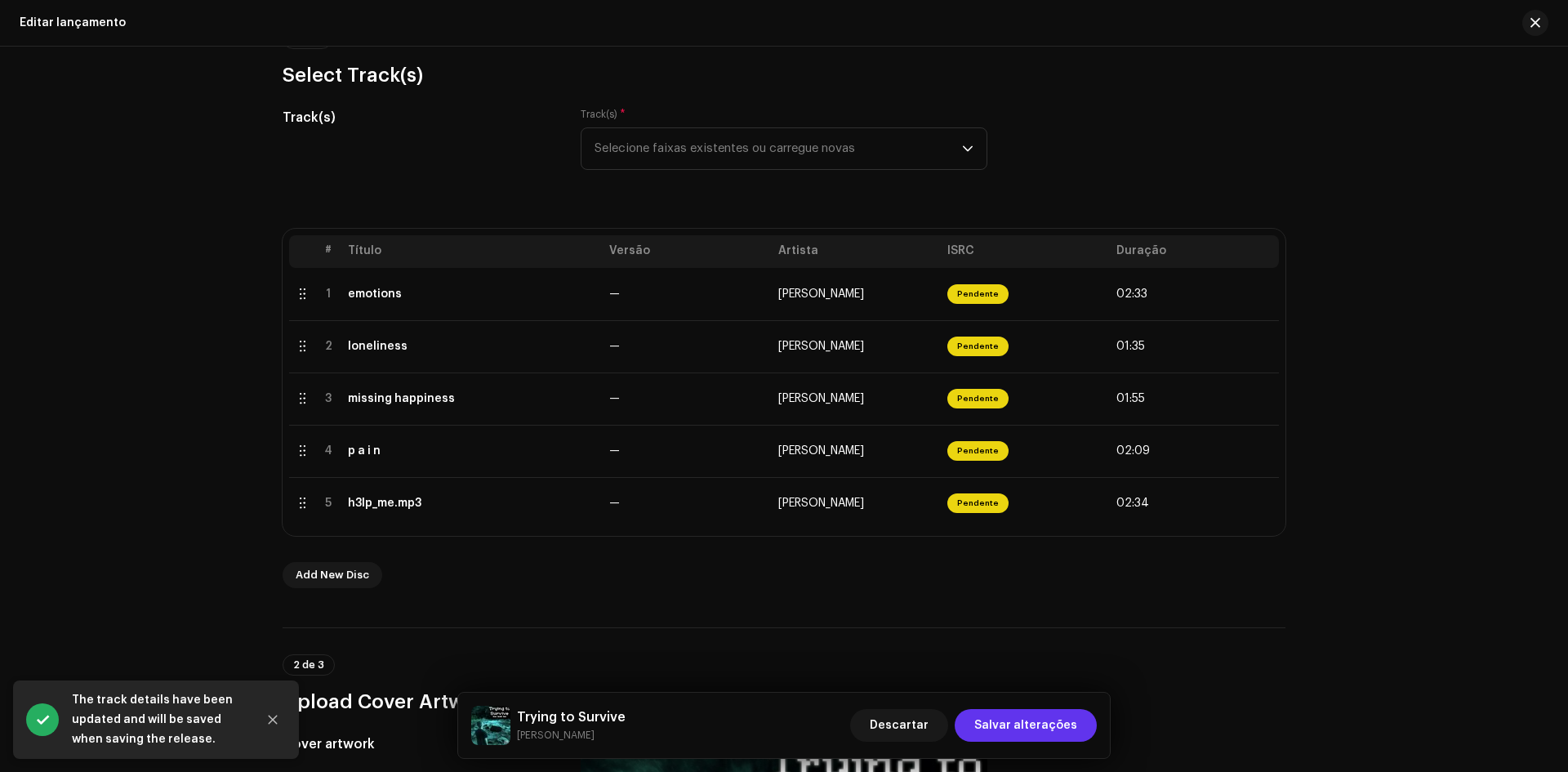
click at [1071, 725] on span "Salvar alterações" at bounding box center [1025, 725] width 103 height 33
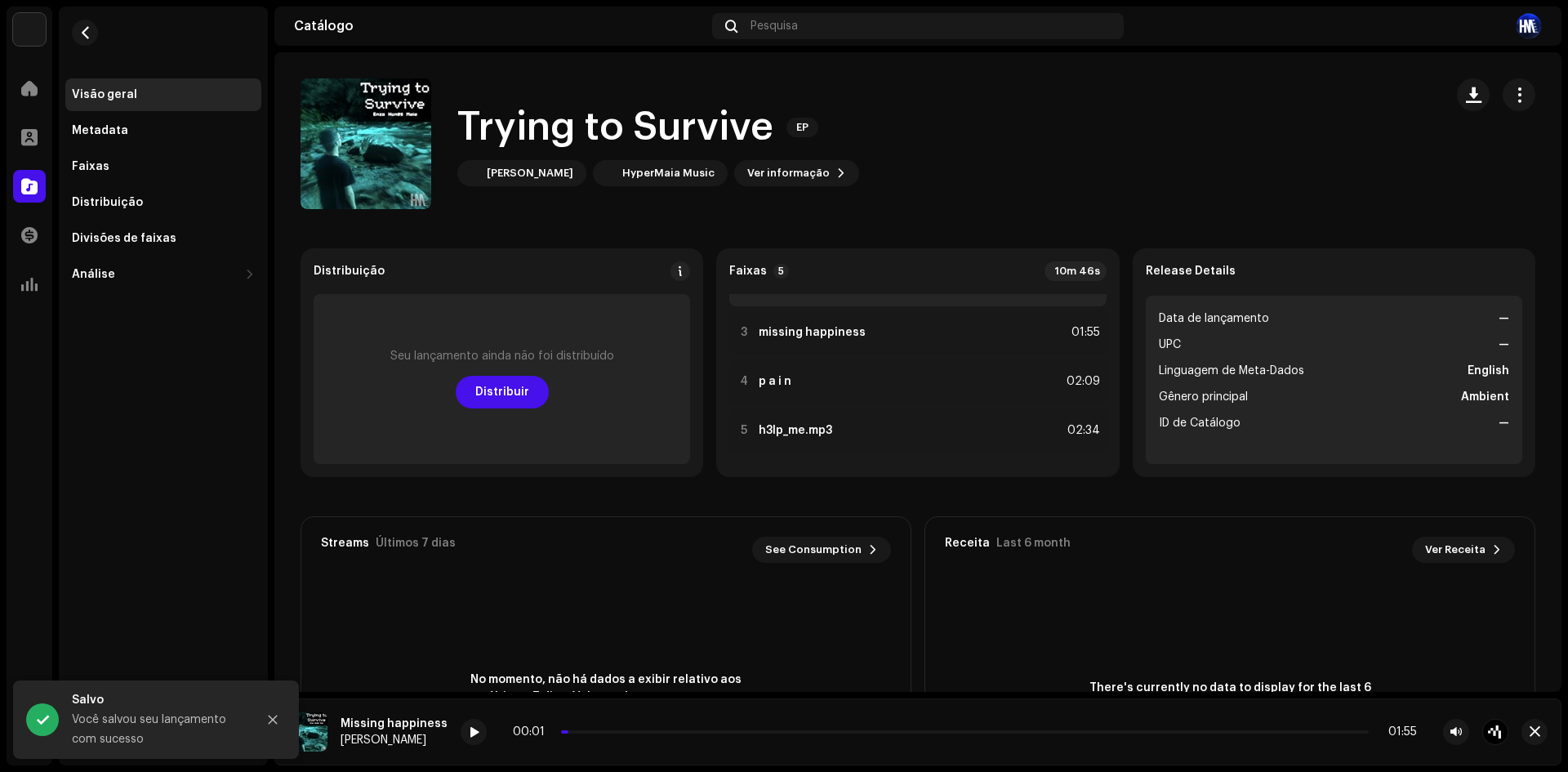
scroll to position [85, 0]
click at [739, 428] on div at bounding box center [744, 429] width 12 height 13
click at [457, 737] on span at bounding box center [452, 733] width 10 height 13
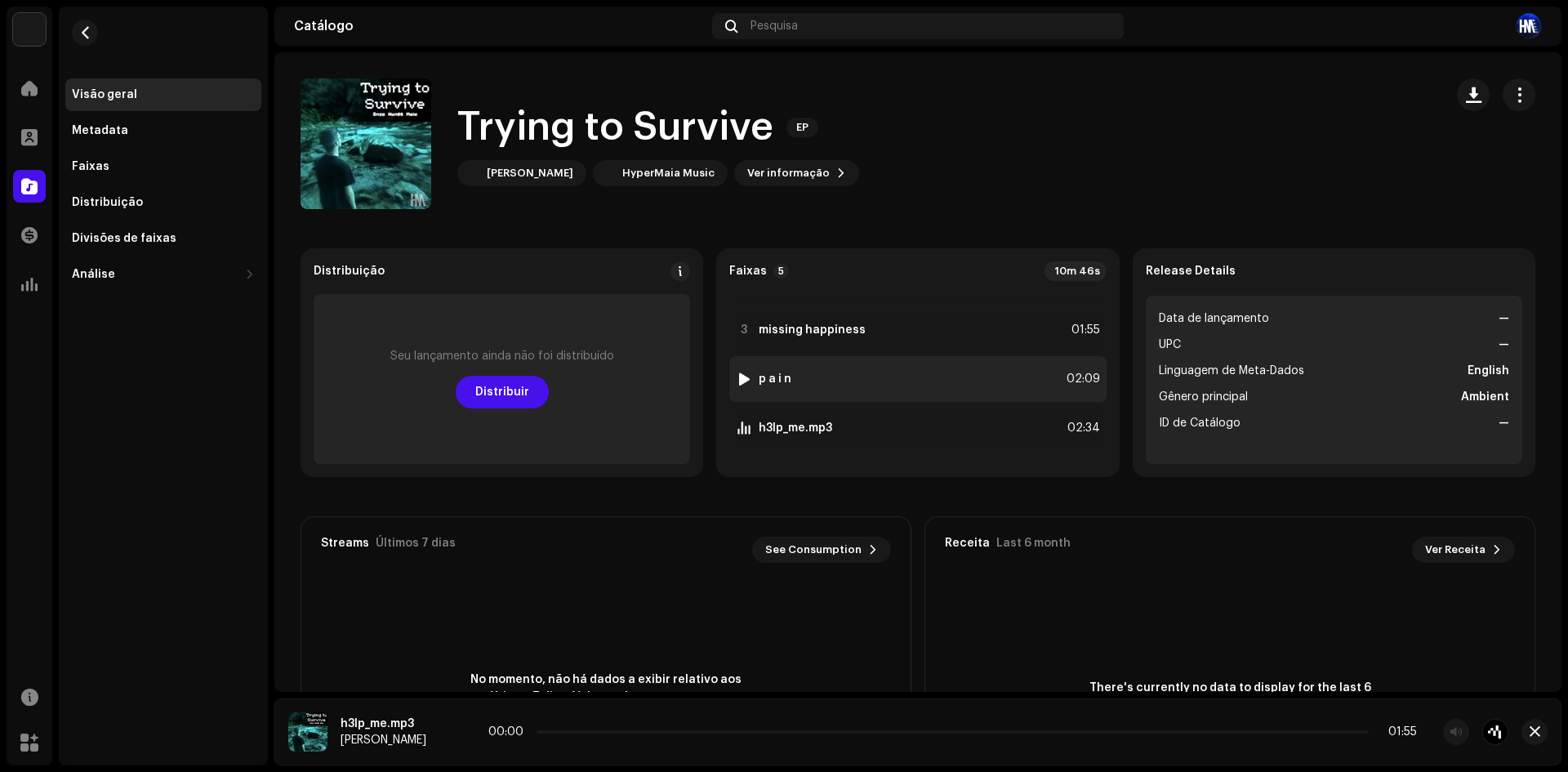
click at [742, 372] on img at bounding box center [744, 379] width 21 height 21
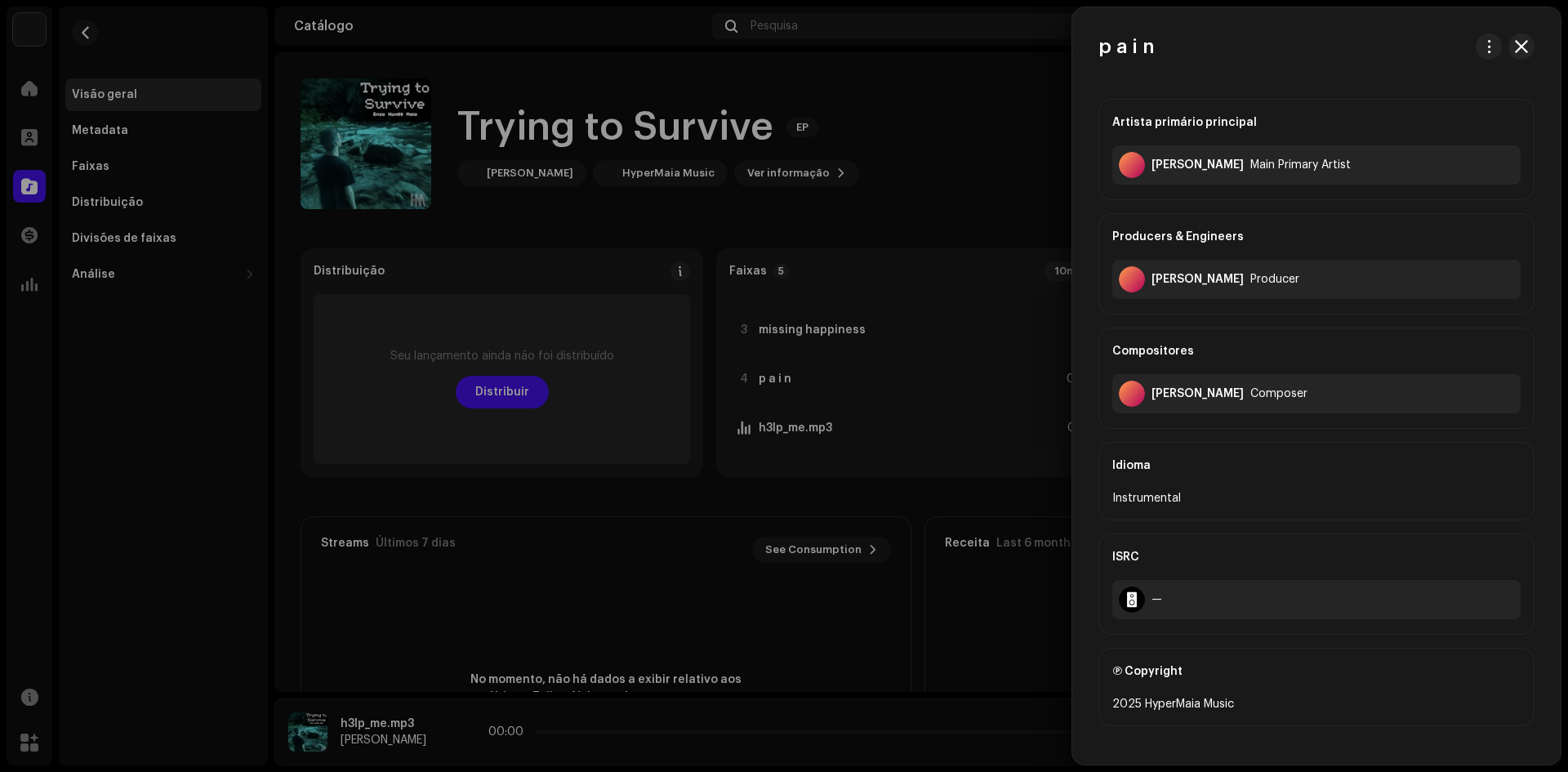
click at [759, 384] on div at bounding box center [784, 386] width 1568 height 772
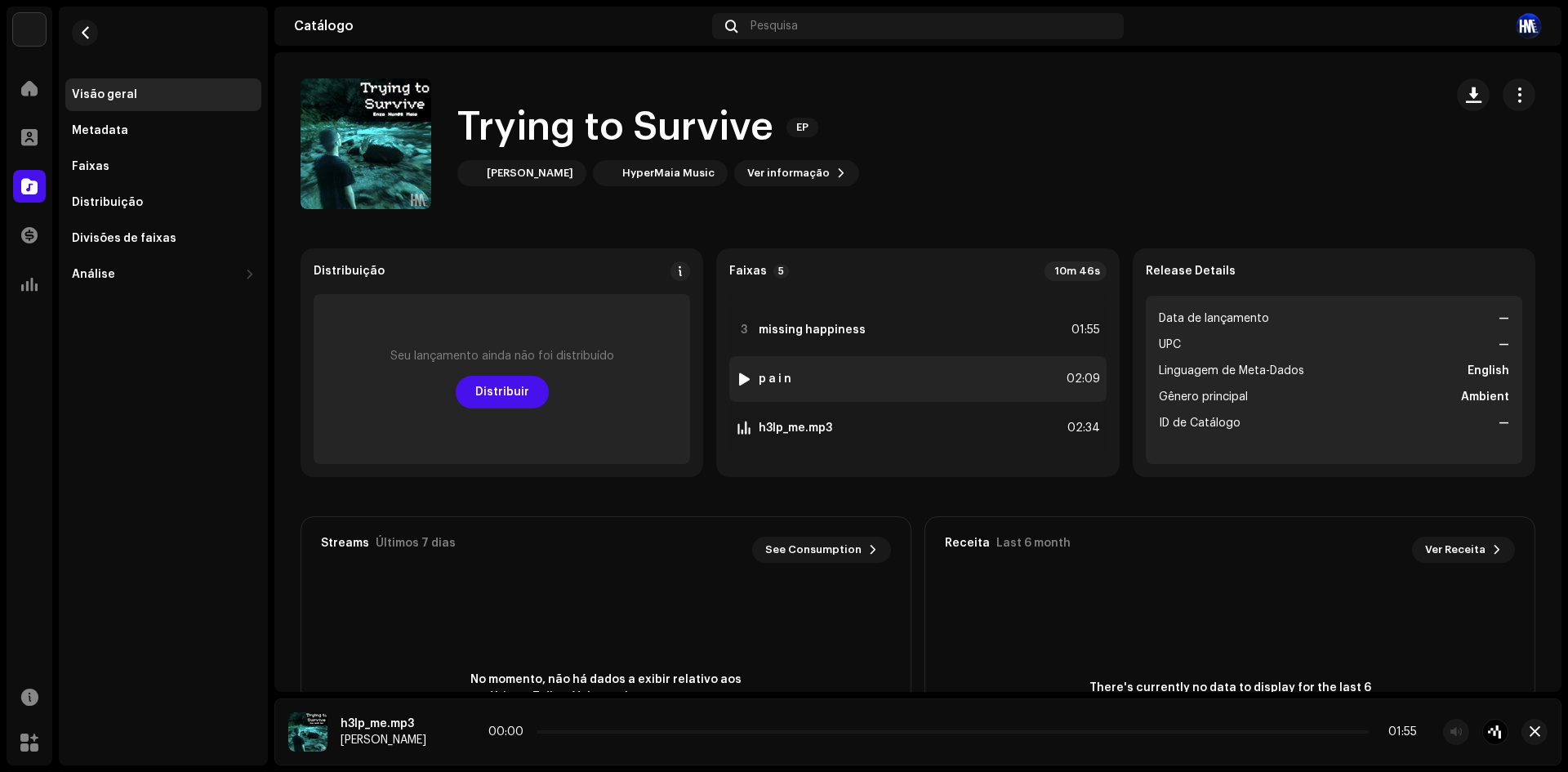
click at [743, 377] on div at bounding box center [744, 379] width 12 height 13
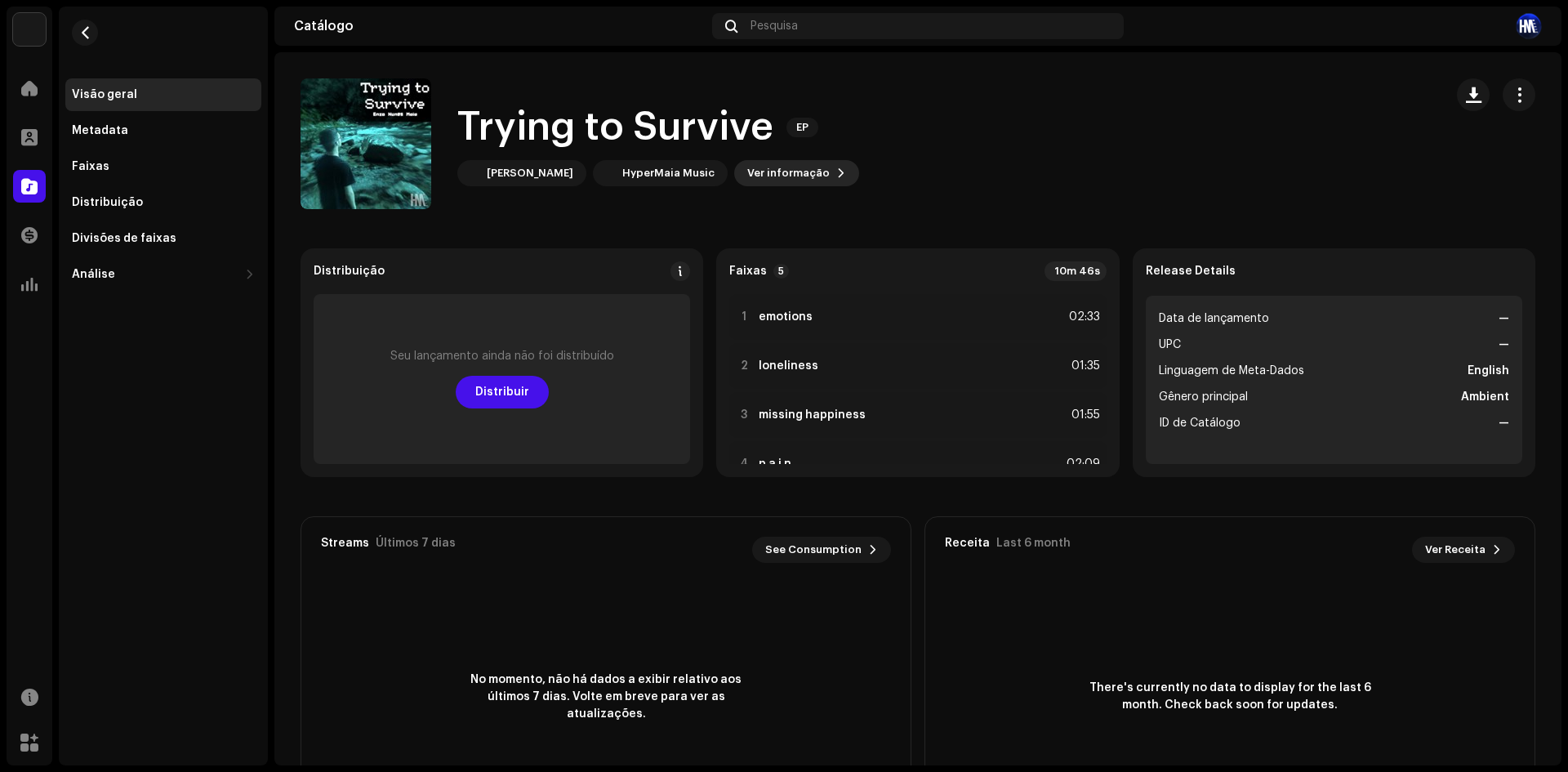
click at [755, 173] on span "Ver informação" at bounding box center [788, 174] width 82 height 33
click at [1099, 212] on div "Trying to Survive 3047730 Metadata Distribuição Linguagem de Meta-Dados English…" at bounding box center [784, 386] width 1568 height 772
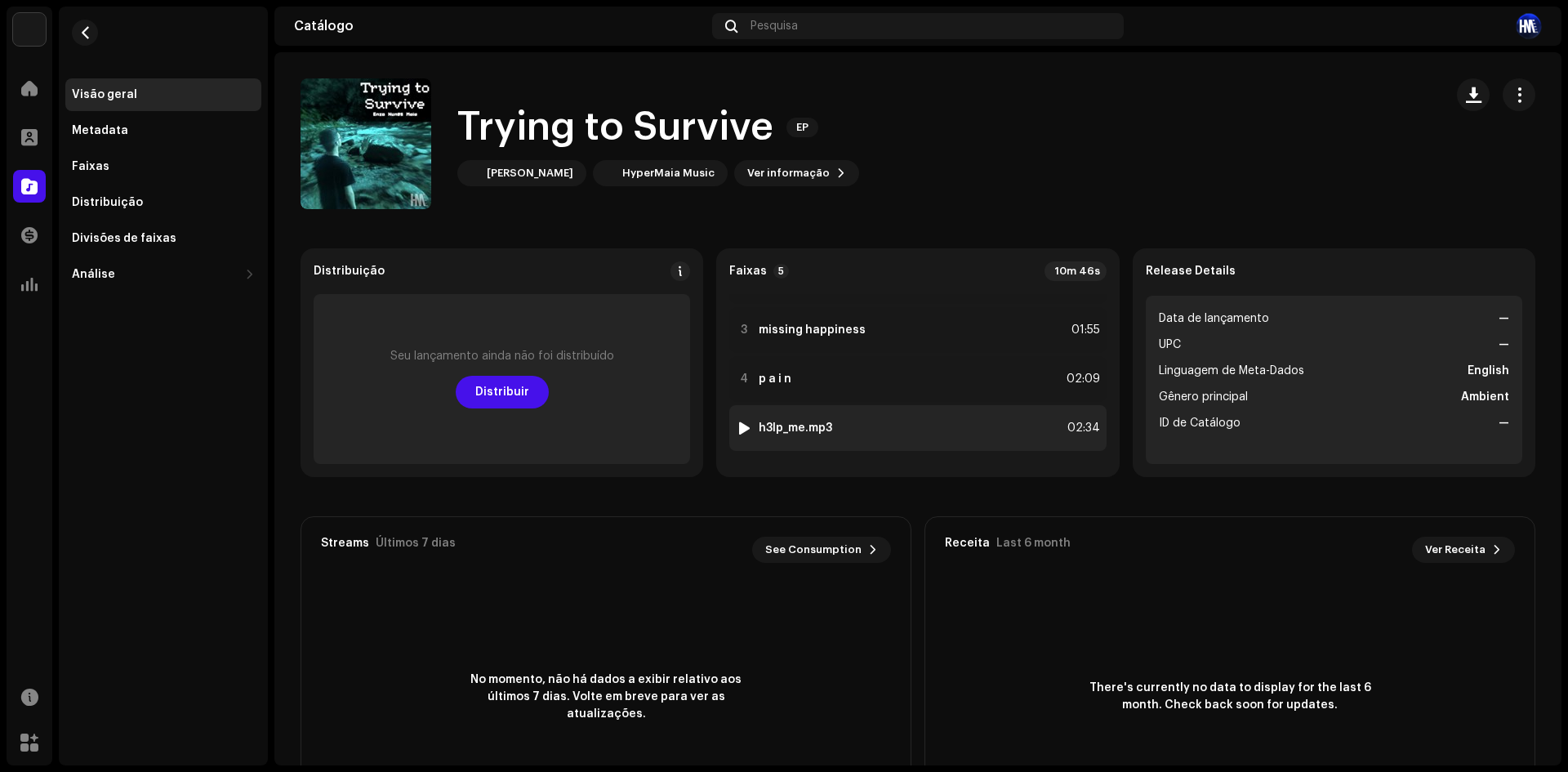
click at [741, 429] on div at bounding box center [744, 429] width 12 height 13
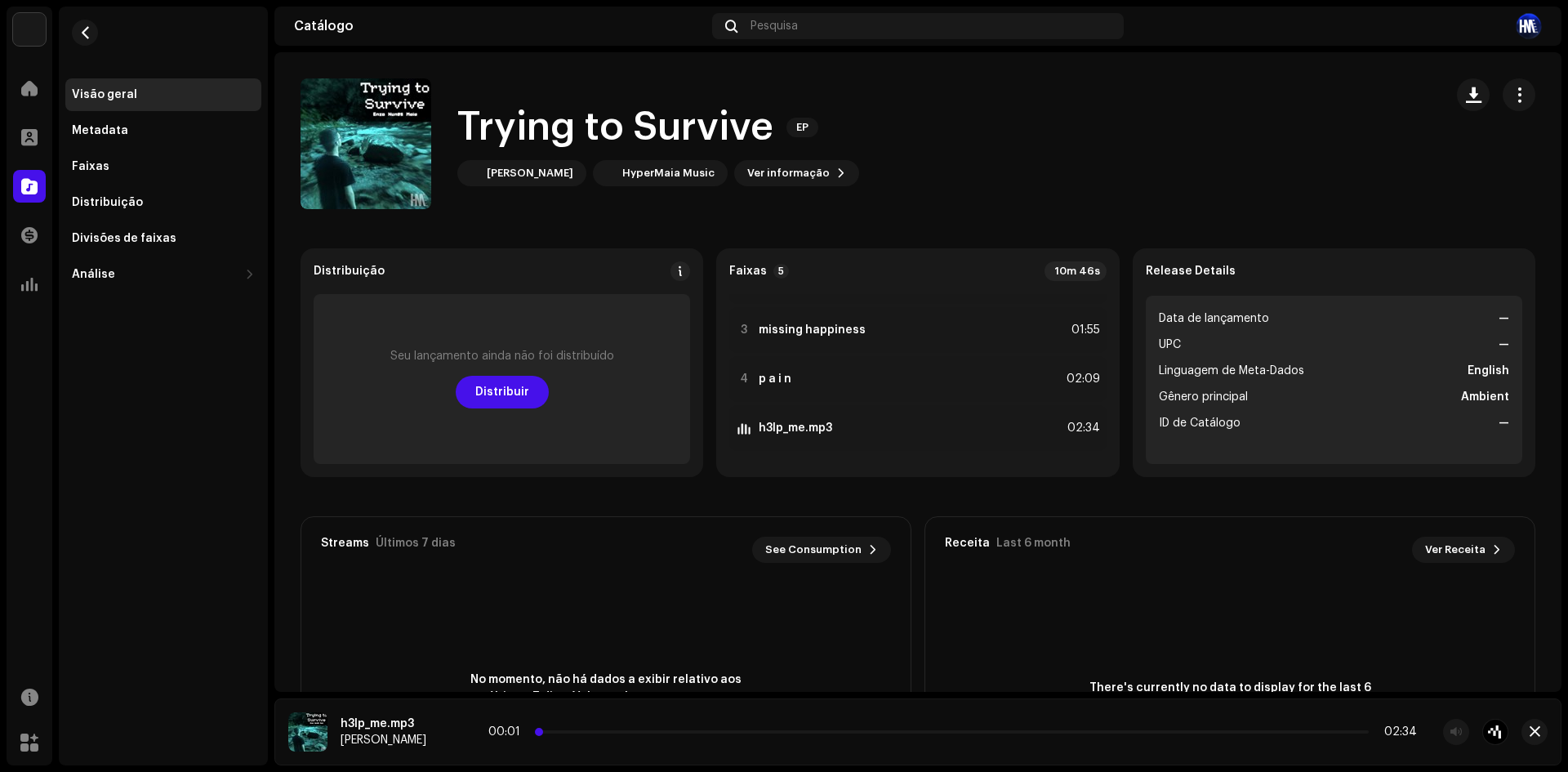
click at [542, 729] on span at bounding box center [539, 732] width 9 height 9
click at [1511, 97] on span "button" at bounding box center [1519, 95] width 15 height 13
click at [1395, 163] on div "Editar" at bounding box center [1435, 168] width 151 height 13
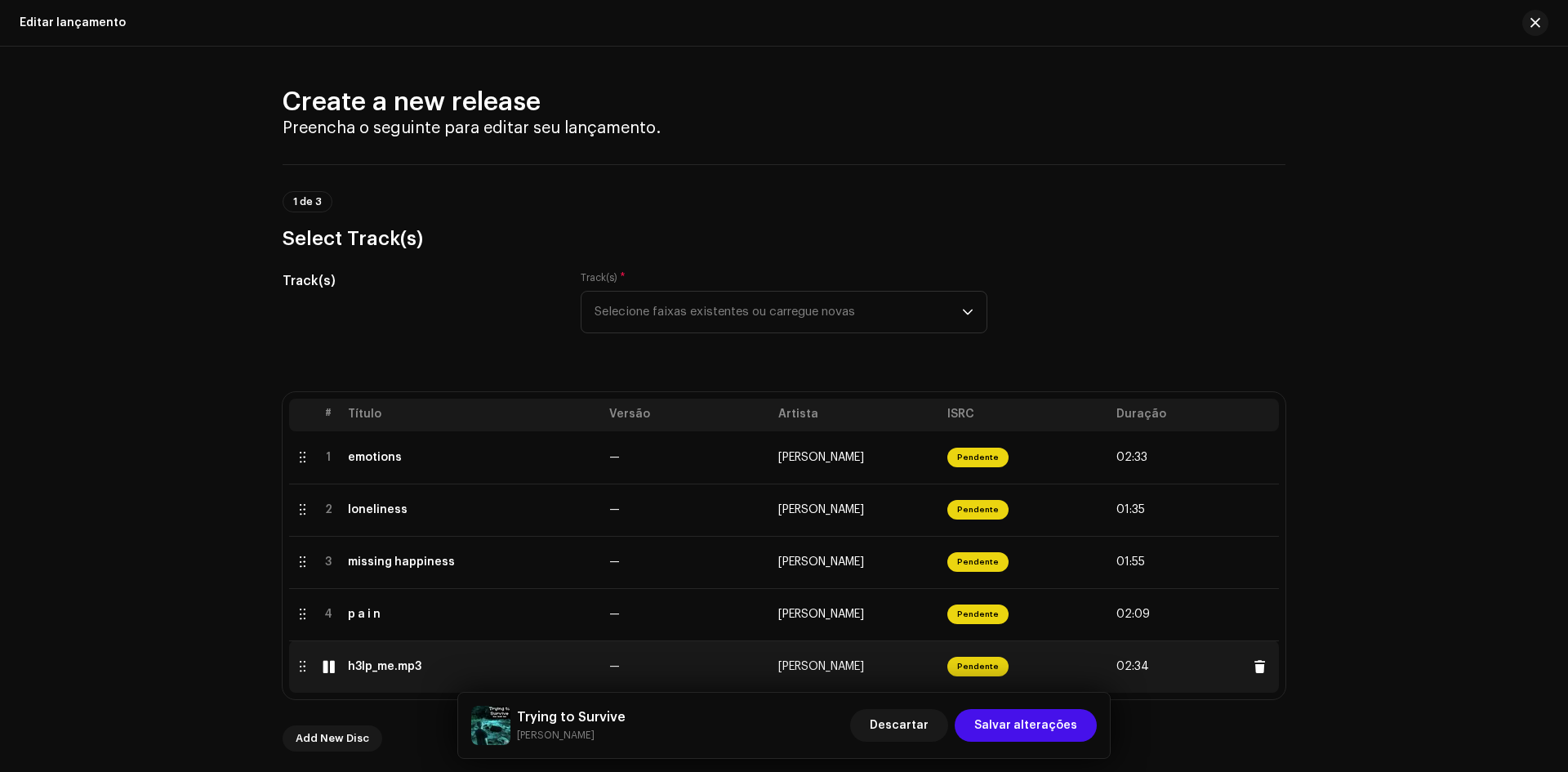
click at [531, 683] on td "h3lp_me.mp3" at bounding box center [472, 667] width 262 height 53
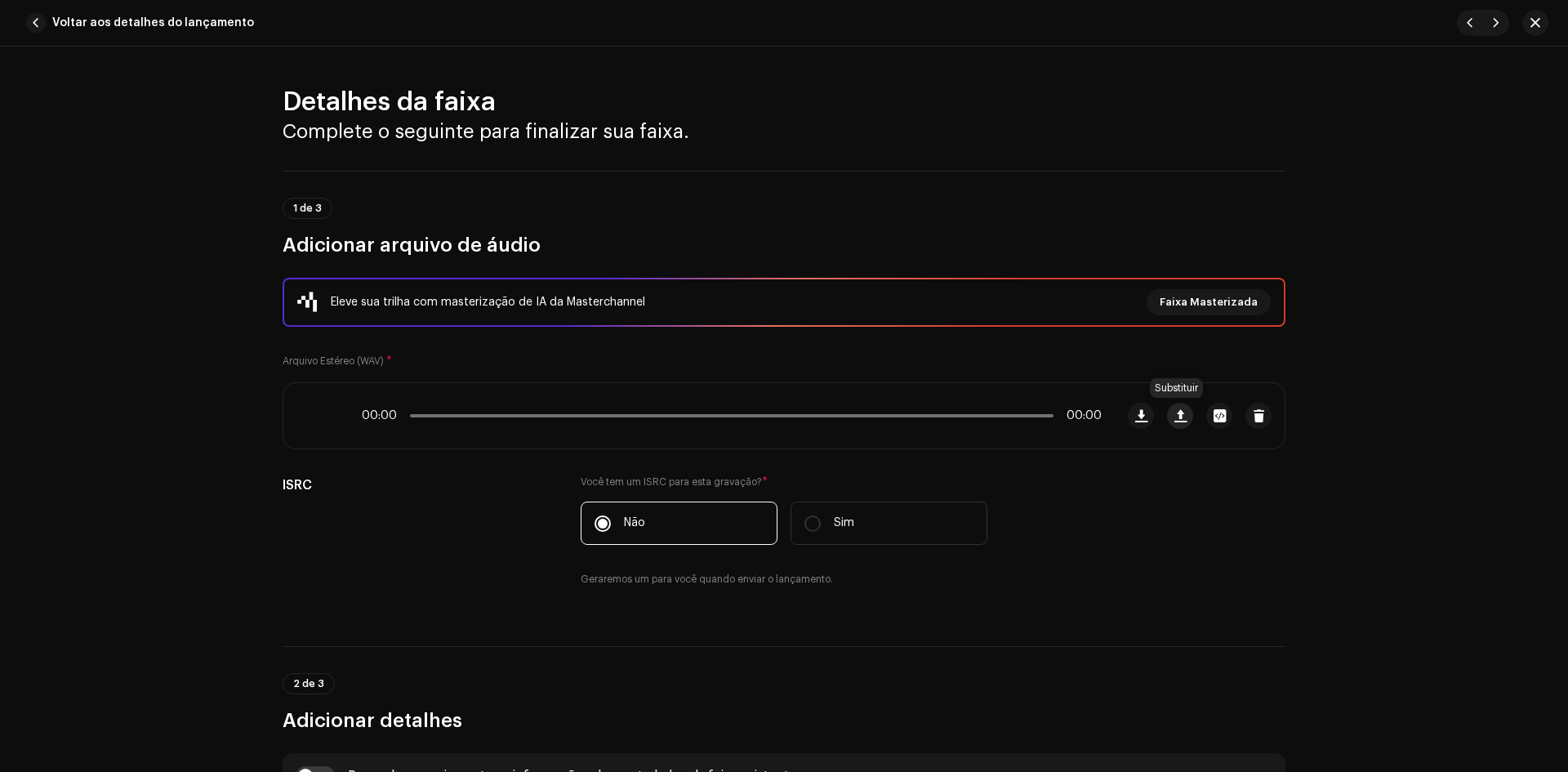
click at [1181, 413] on span "button" at bounding box center [1180, 416] width 12 height 13
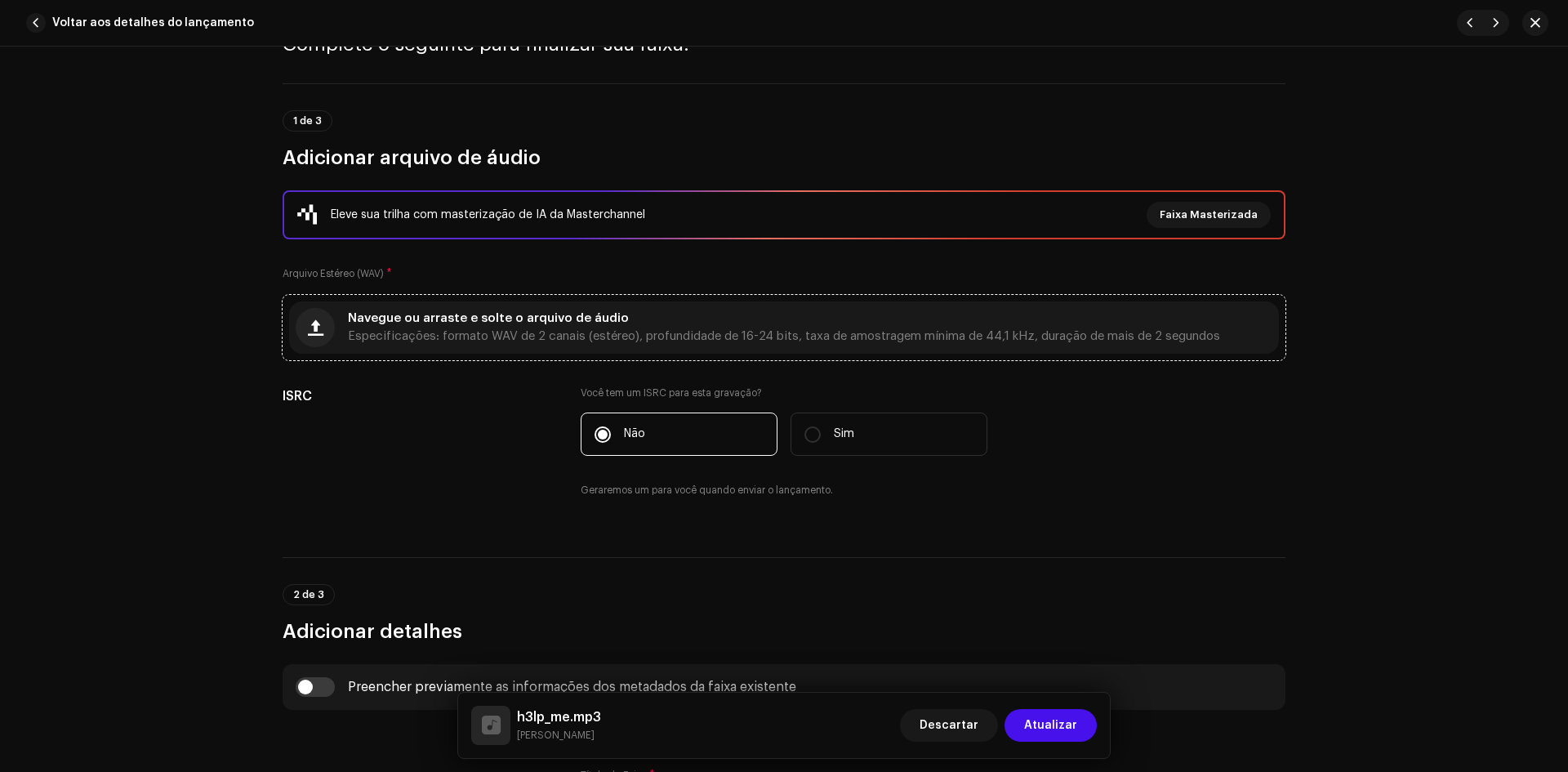
scroll to position [82, 0]
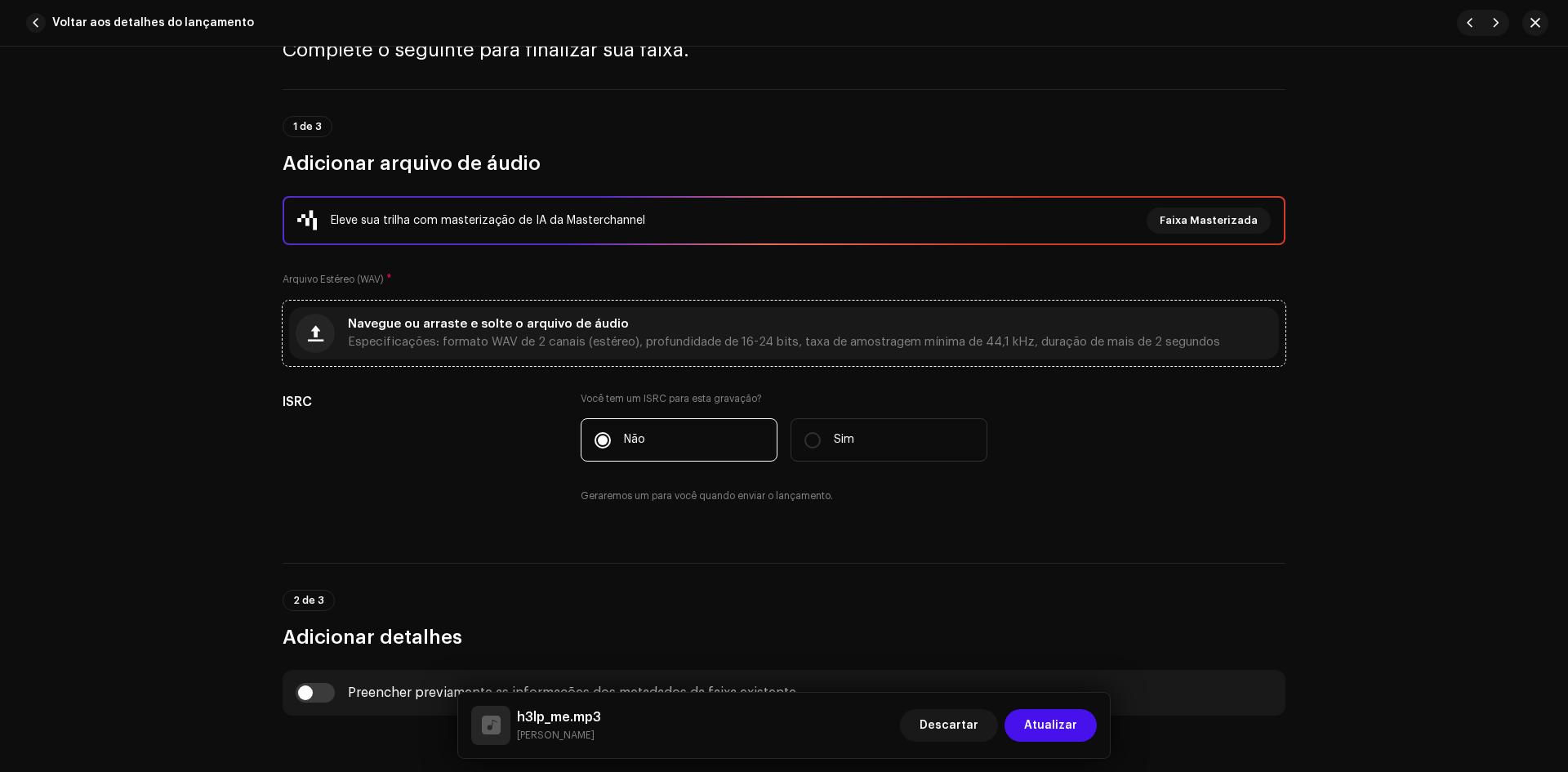
click at [549, 318] on span "Navegue ou arraste e solte o arquivo de áudio" at bounding box center [488, 324] width 281 height 12
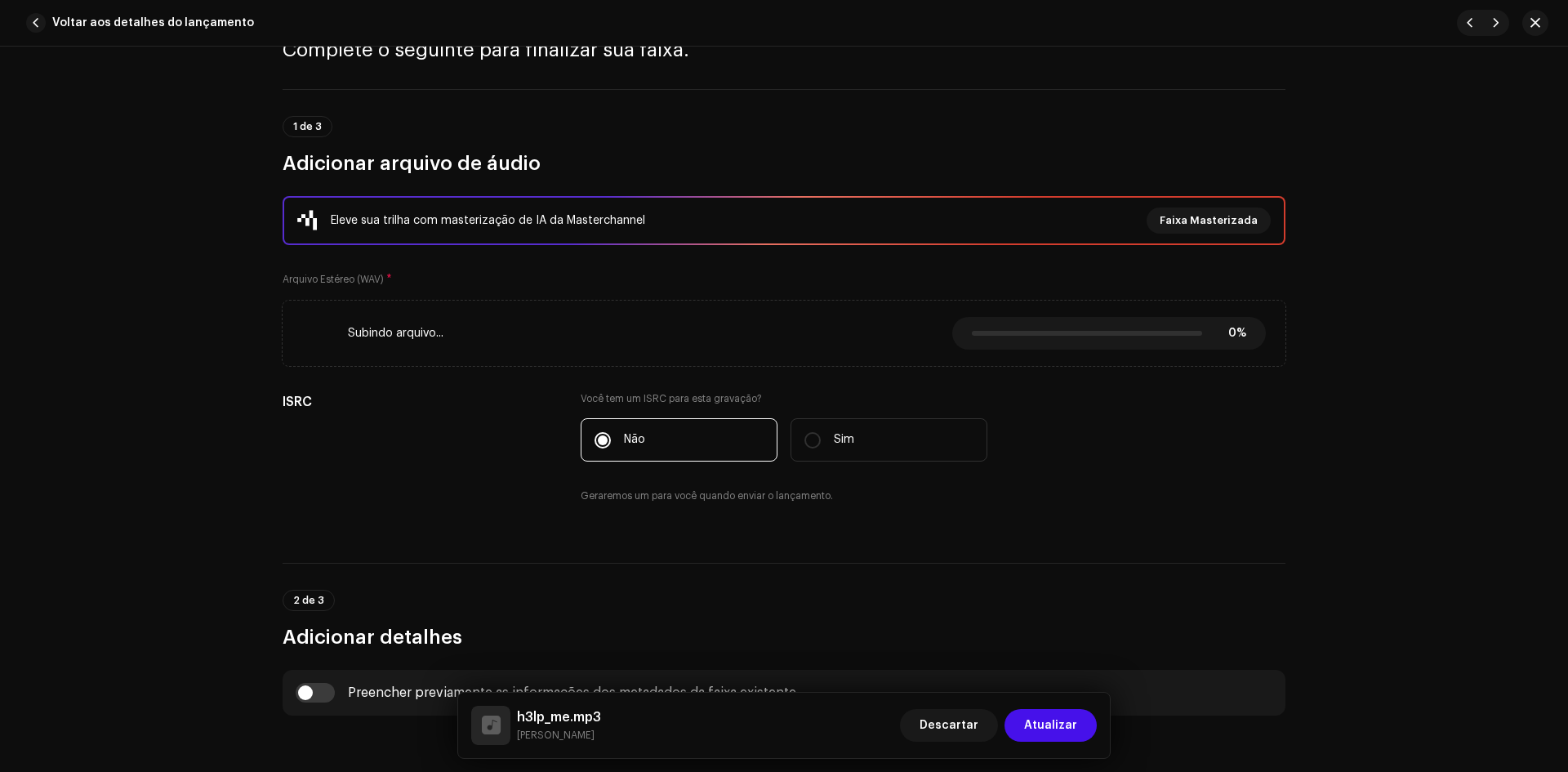
click at [229, 75] on div "Detalhes da faixa Complete o seguinte para finalizar sua faixa. 1 de 3 Adiciona…" at bounding box center [784, 409] width 1568 height 725
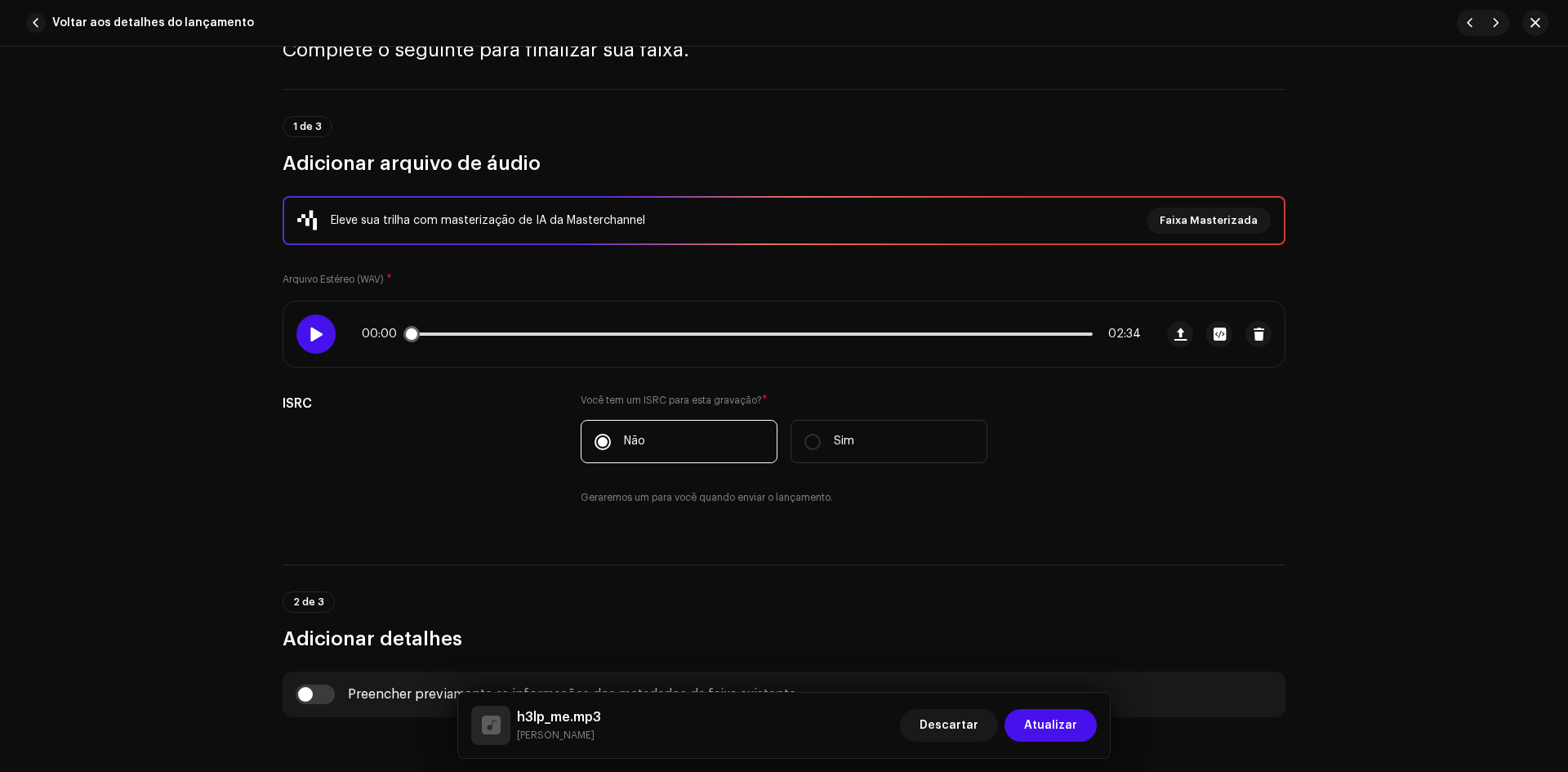
click at [309, 338] on span at bounding box center [315, 335] width 13 height 13
click at [1054, 714] on span "Atualizar" at bounding box center [1049, 725] width 53 height 33
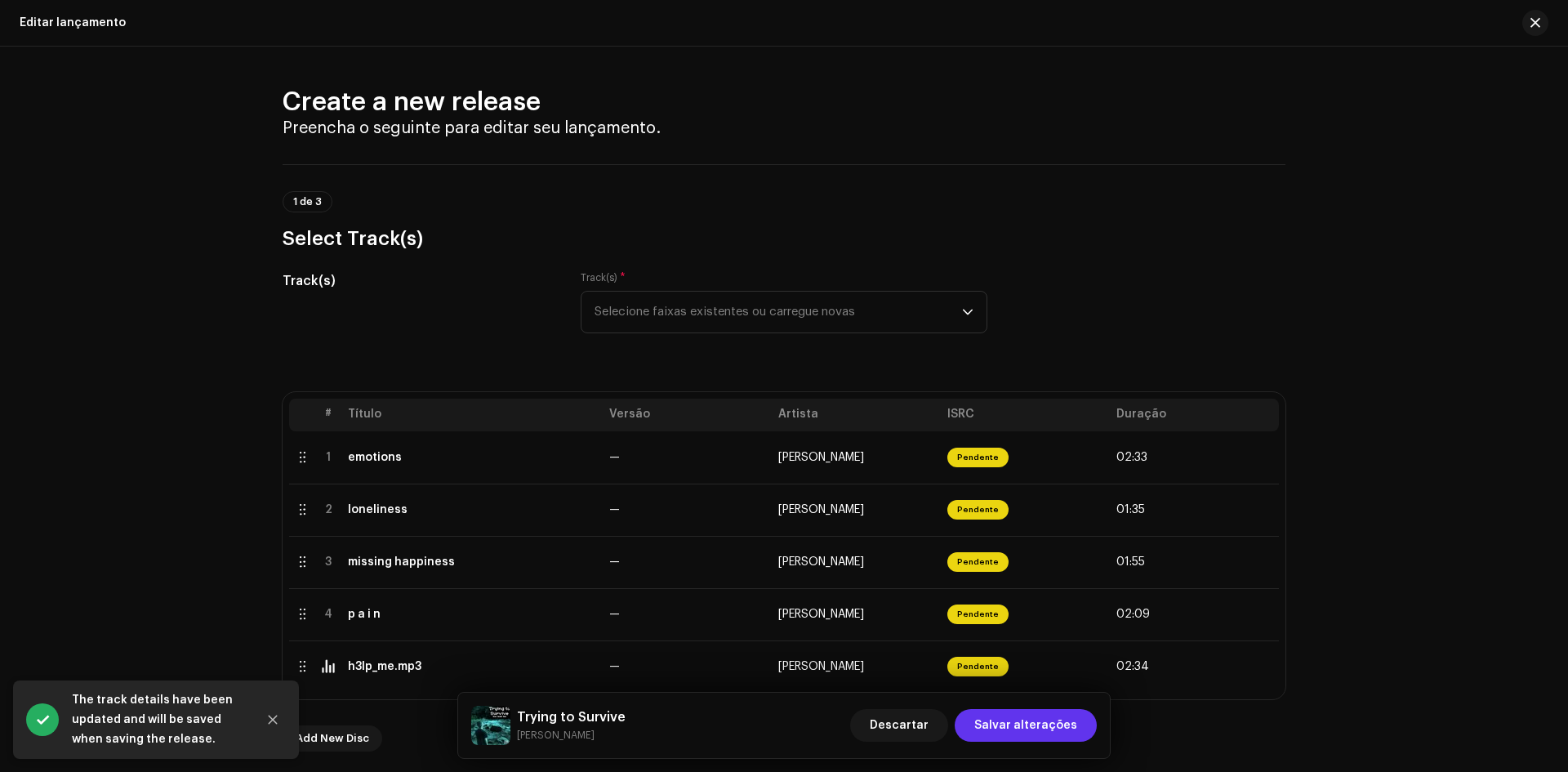
click at [1034, 729] on span "Salvar alterações" at bounding box center [1025, 725] width 103 height 33
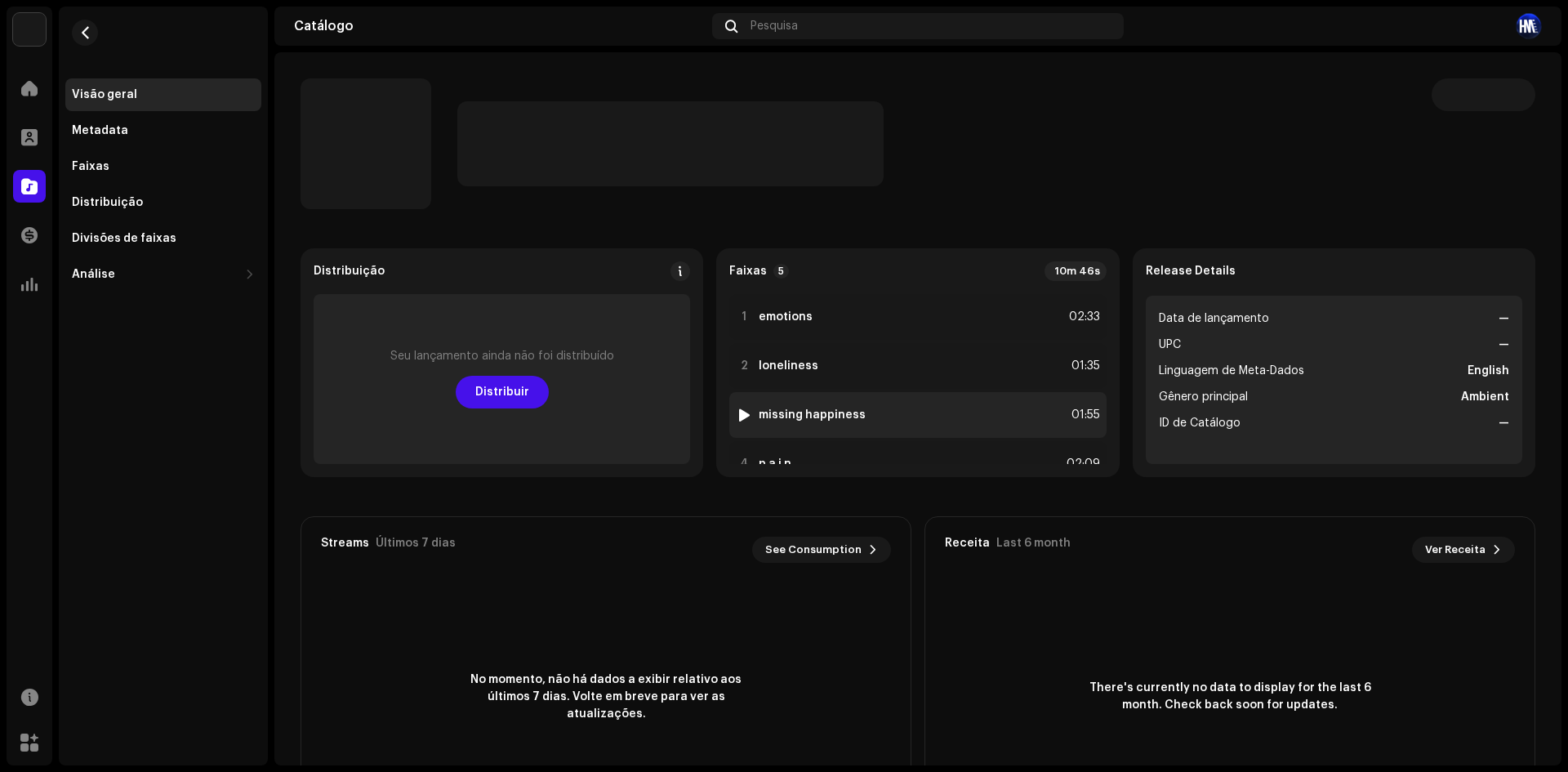
scroll to position [85, 0]
click at [738, 424] on div at bounding box center [744, 429] width 12 height 13
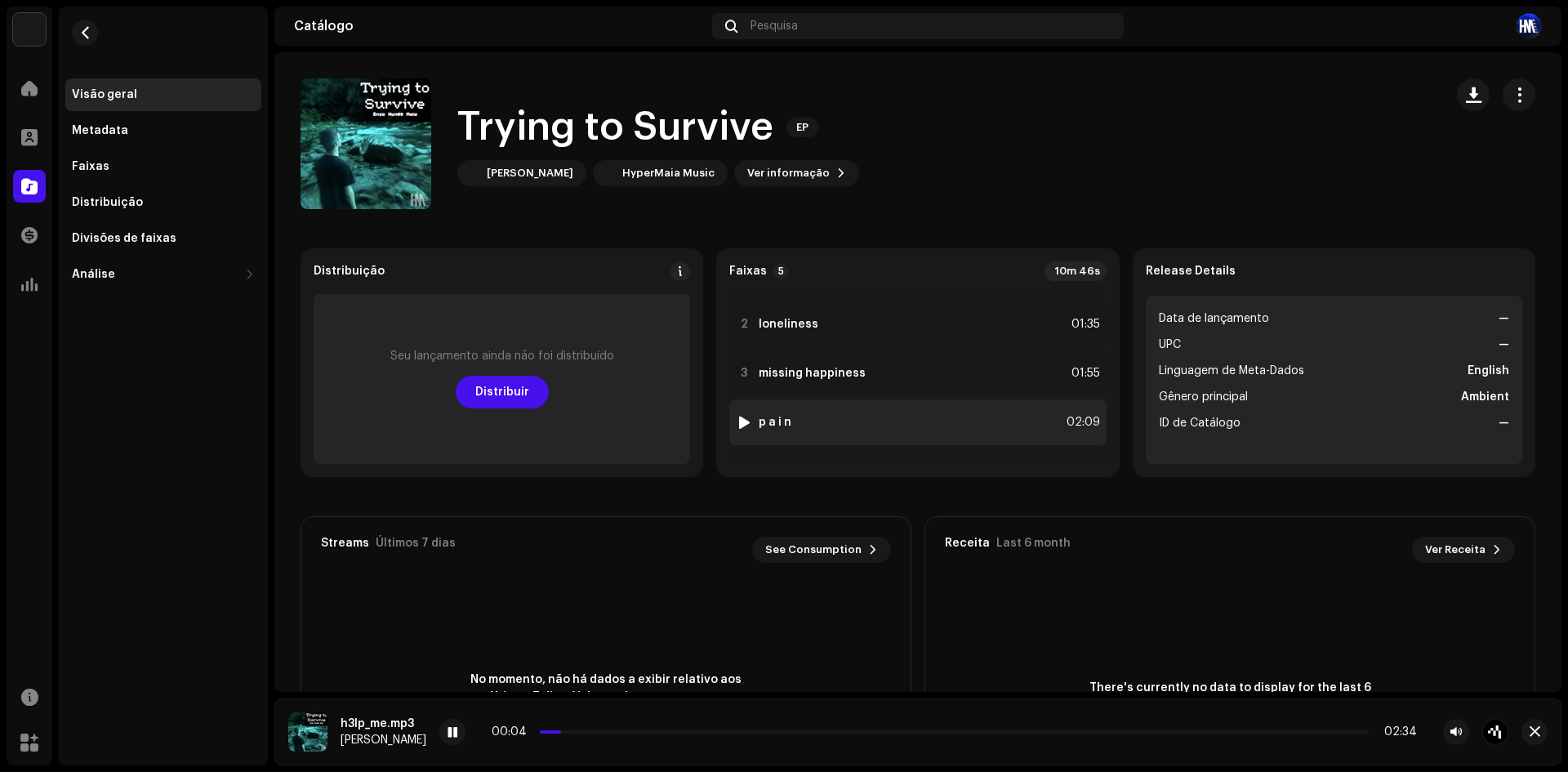
scroll to position [0, 0]
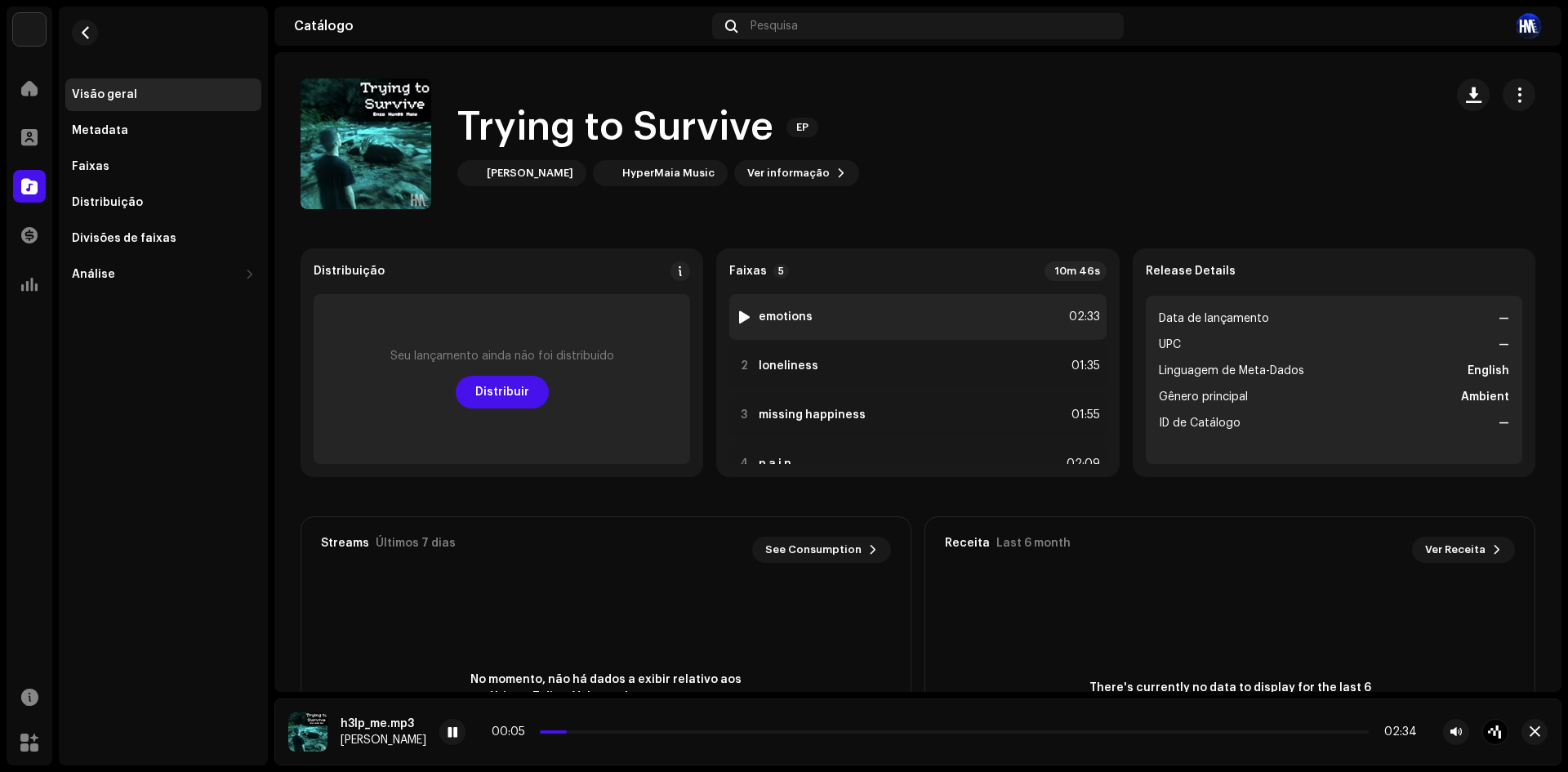
click at [742, 316] on div at bounding box center [744, 317] width 12 height 13
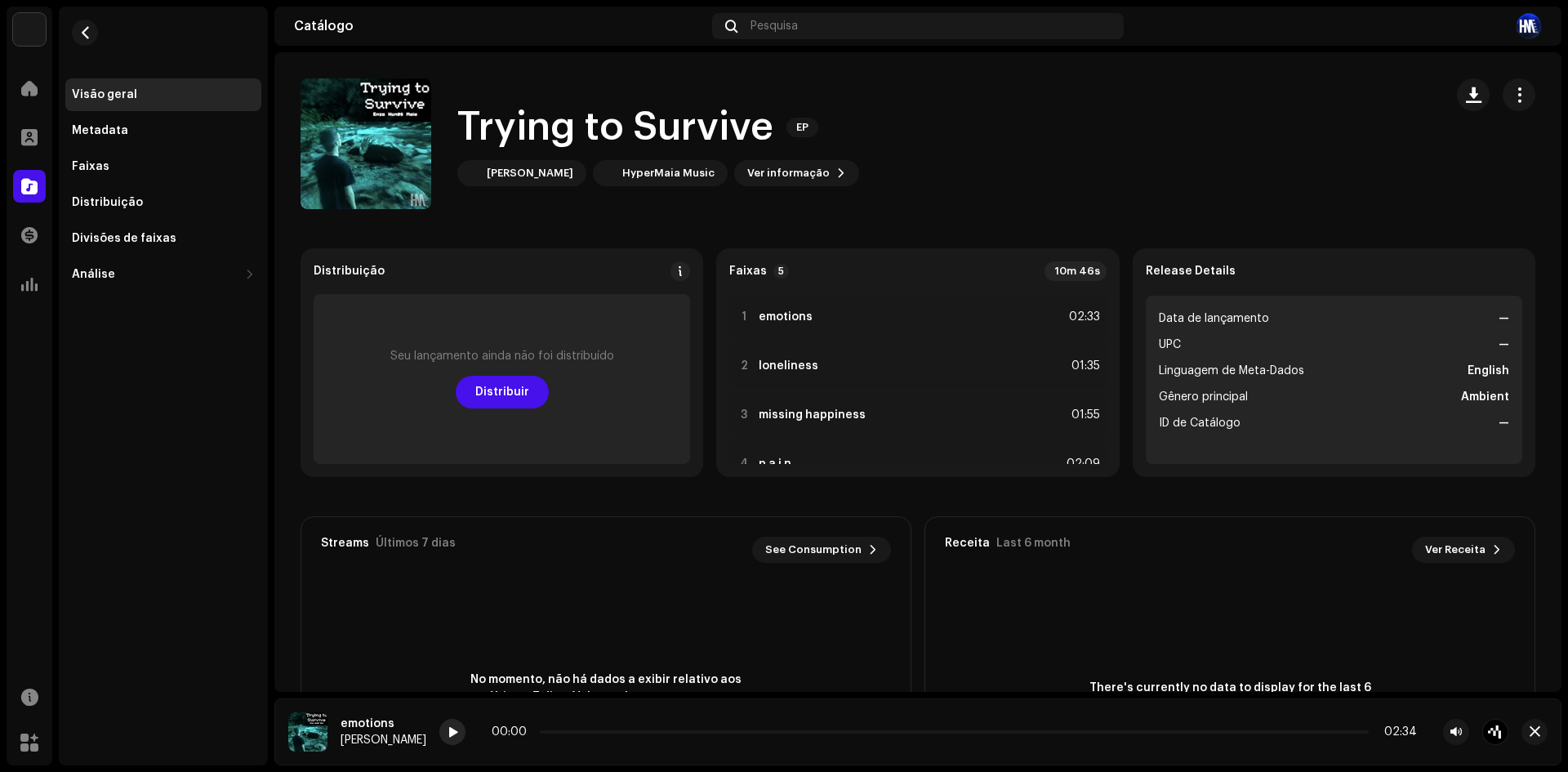
click at [458, 732] on span at bounding box center [453, 733] width 10 height 13
click at [454, 723] on div at bounding box center [451, 732] width 26 height 26
click at [744, 366] on div at bounding box center [744, 366] width 12 height 13
click at [740, 413] on div at bounding box center [744, 415] width 12 height 13
click at [973, 115] on div "Trying to Survive EP [PERSON_NAME] HyperMaia Music Ver informação" at bounding box center [865, 144] width 1130 height 130
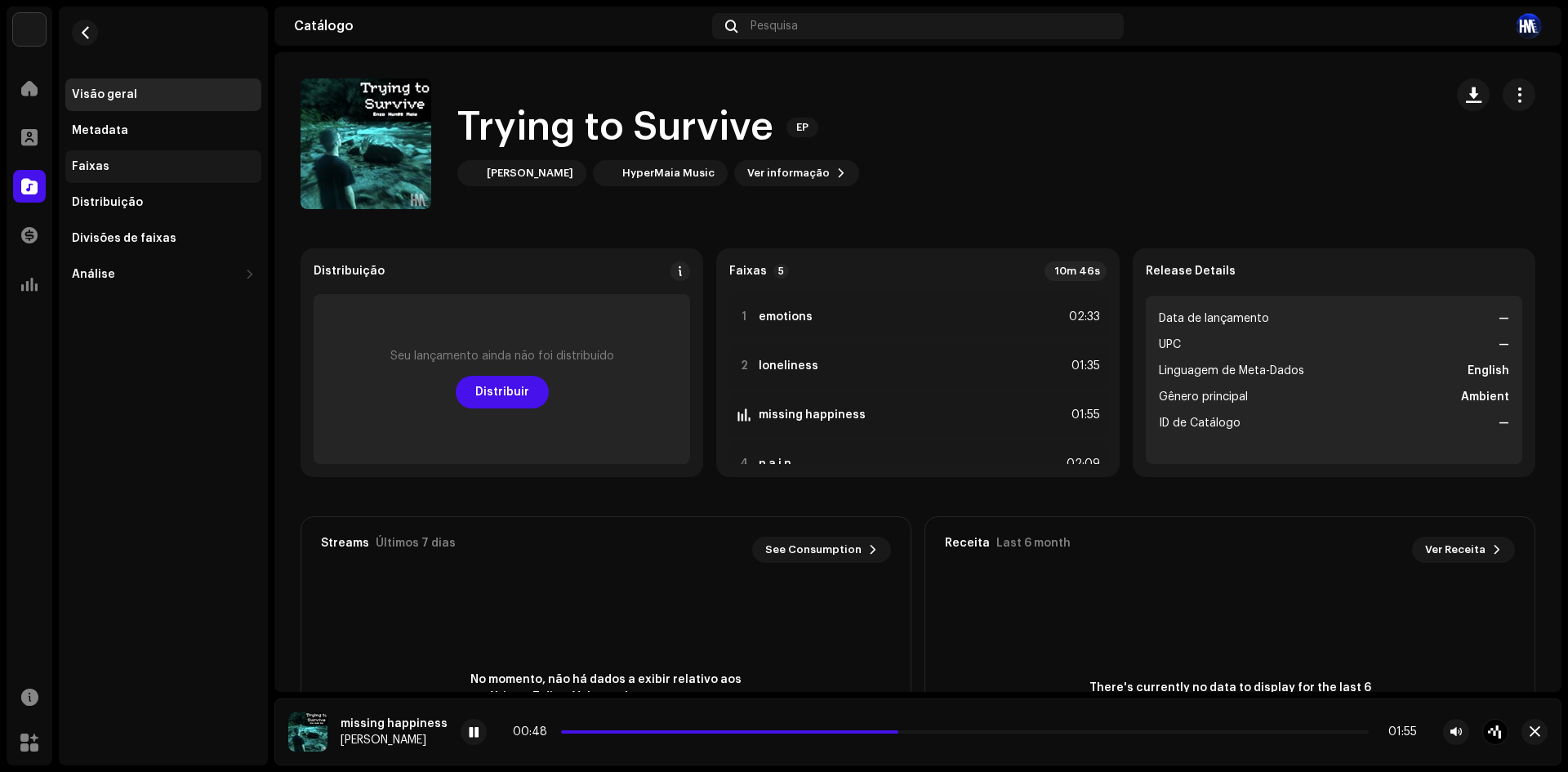
click at [190, 157] on div "Faixas" at bounding box center [163, 167] width 196 height 33
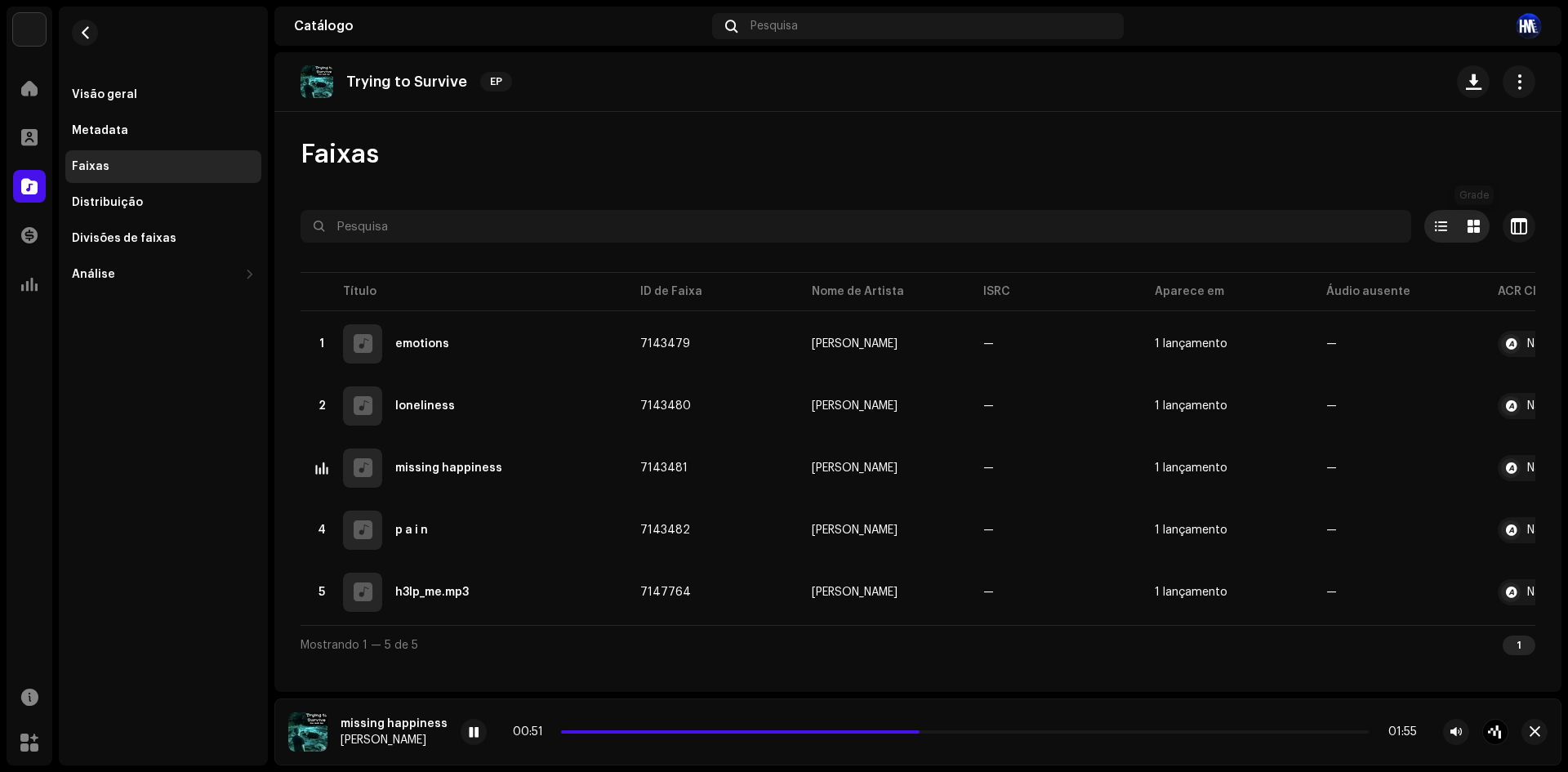
click at [1471, 234] on div at bounding box center [1473, 226] width 33 height 33
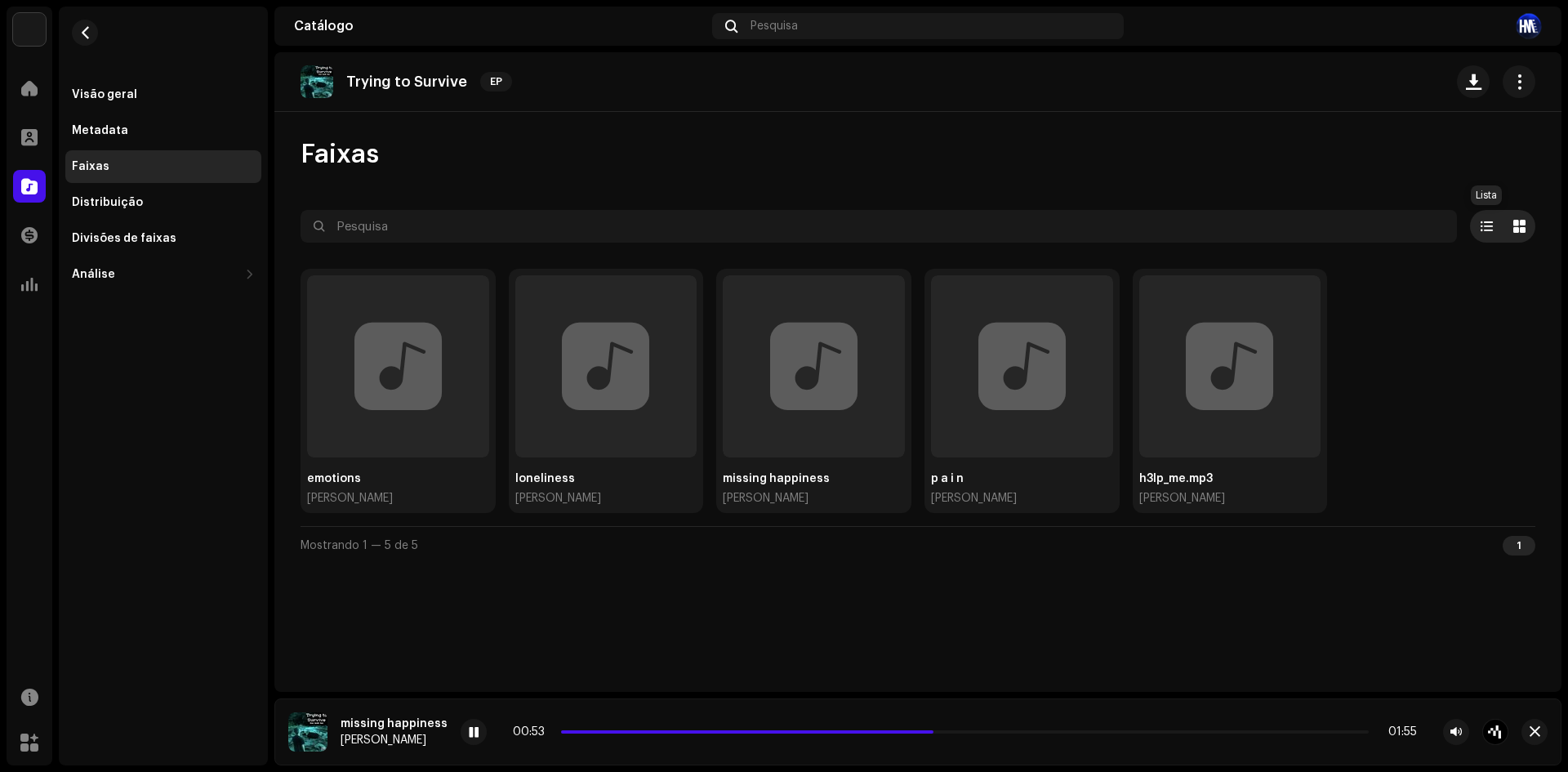
click at [1480, 233] on div at bounding box center [1486, 226] width 33 height 33
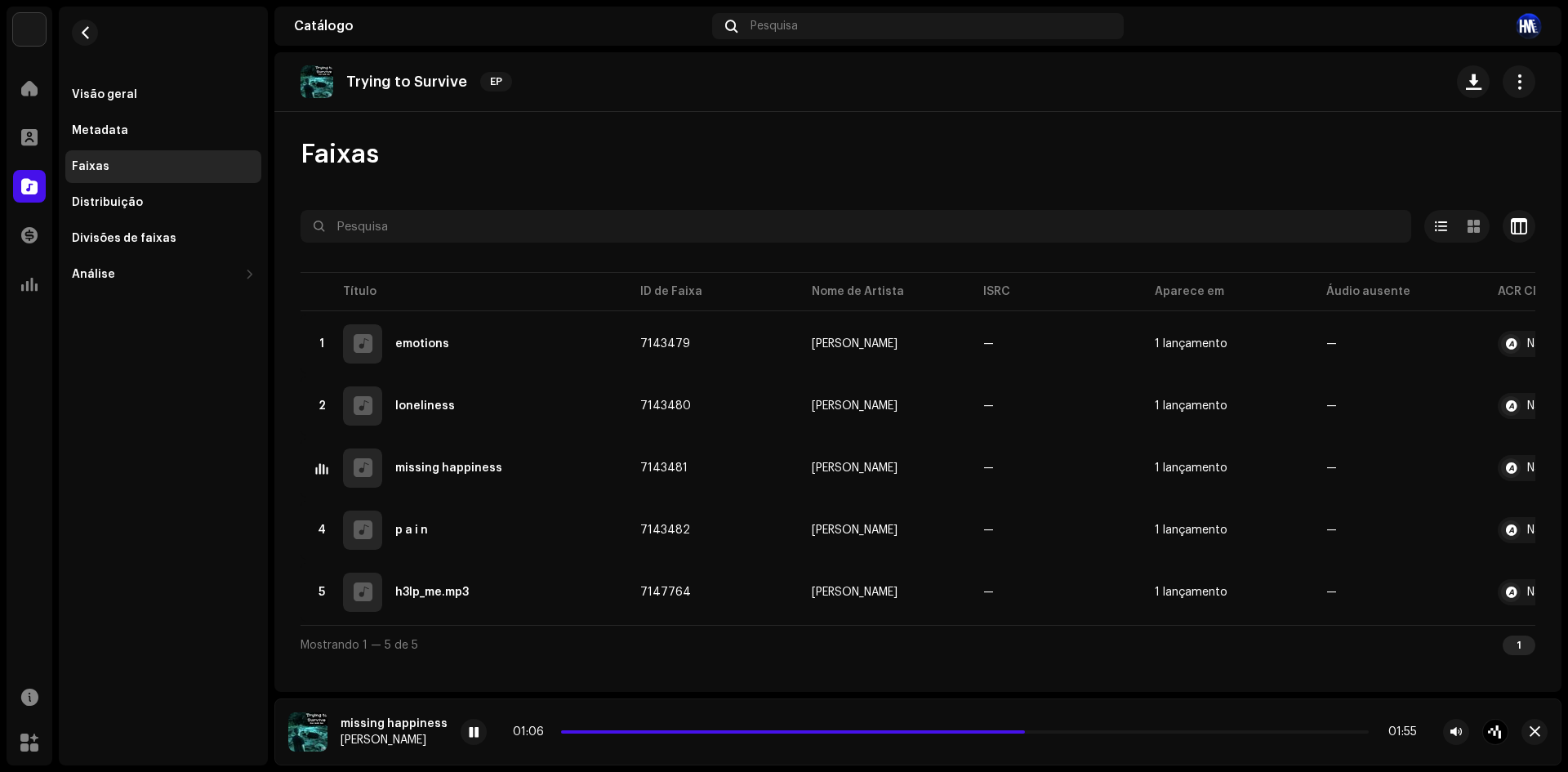
scroll to position [0, 121]
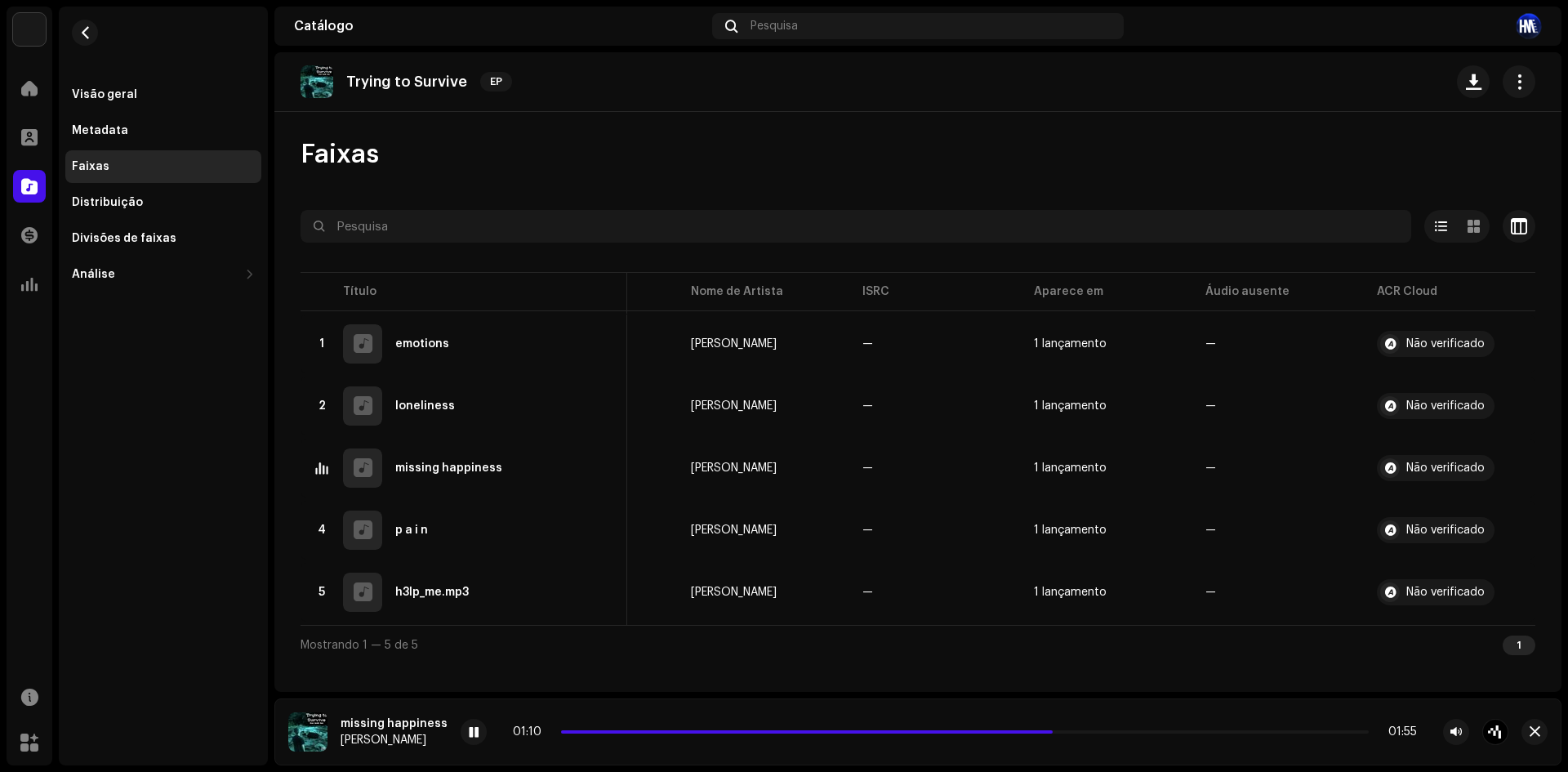
drag, startPoint x: 935, startPoint y: 175, endPoint x: 755, endPoint y: 161, distance: 180.5
click at [755, 161] on div "Faixas" at bounding box center [917, 154] width 1234 height 33
click at [472, 740] on div at bounding box center [473, 732] width 26 height 26
click at [469, 733] on span at bounding box center [473, 733] width 10 height 13
click at [561, 732] on span at bounding box center [835, 732] width 548 height 3
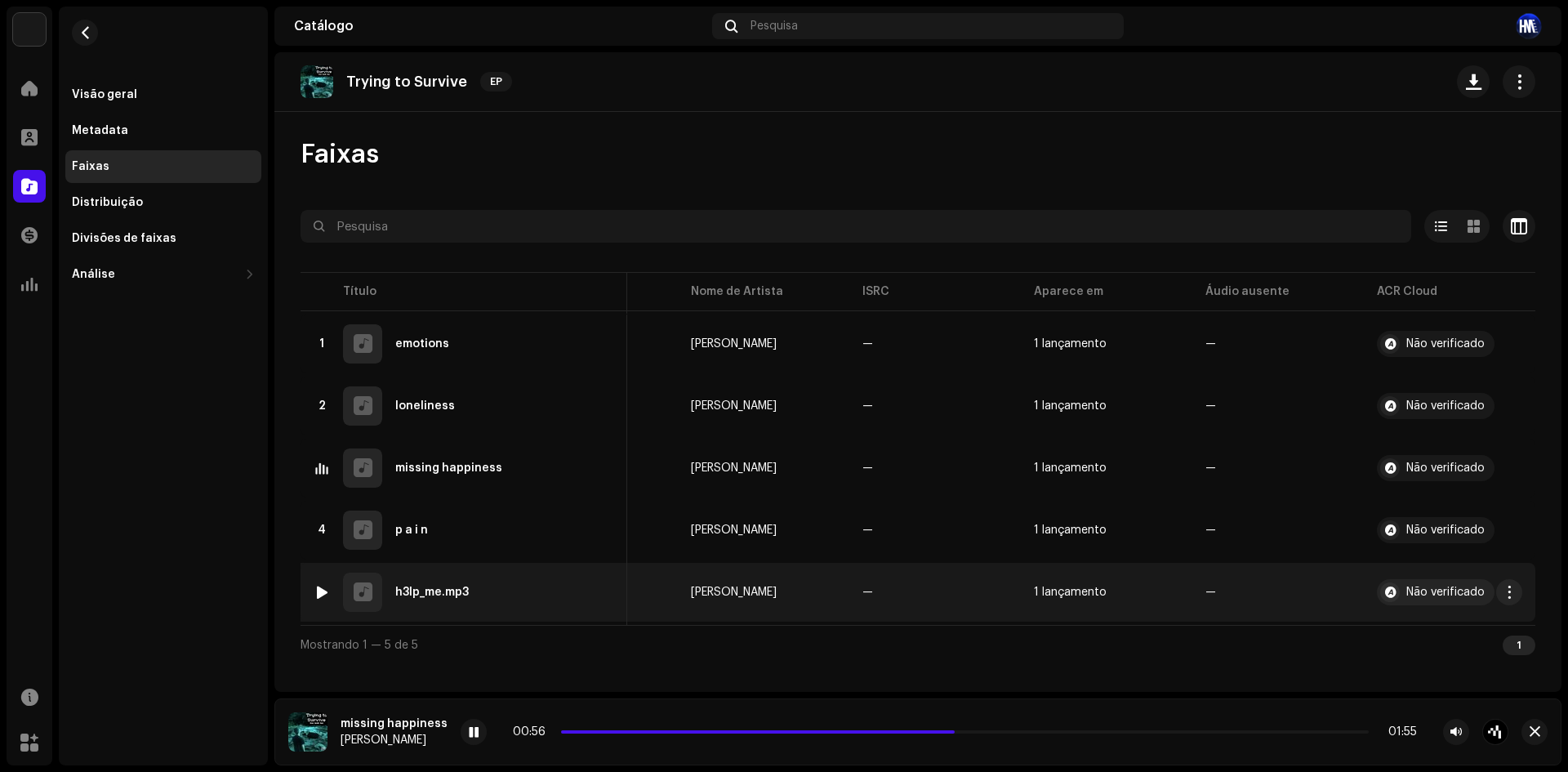
click at [323, 595] on div at bounding box center [322, 593] width 12 height 13
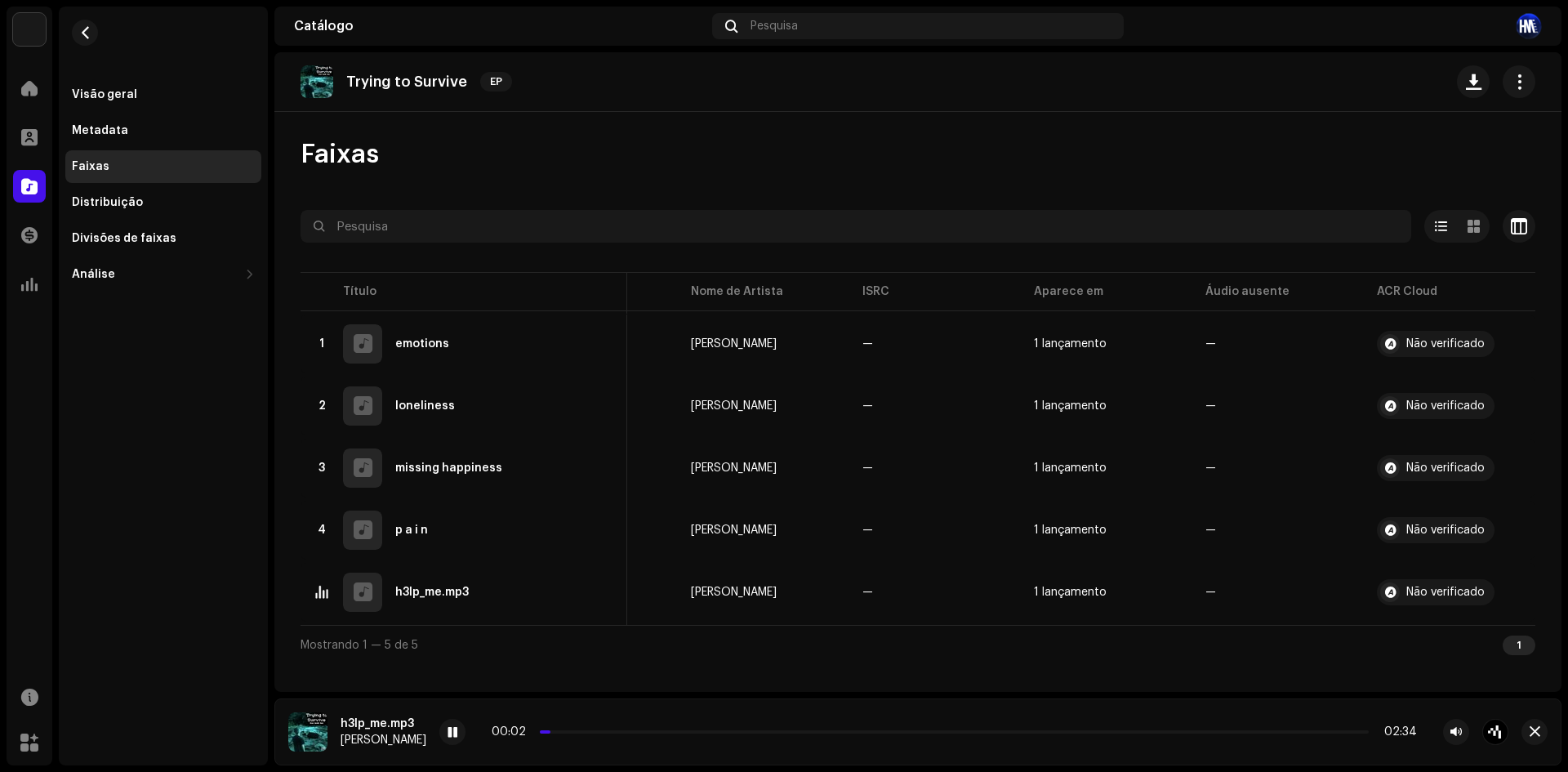
click at [634, 726] on div "00:02 02:34" at bounding box center [954, 732] width 925 height 13
click at [631, 733] on div "00:03 02:34" at bounding box center [954, 732] width 925 height 13
click at [636, 732] on p-slider at bounding box center [954, 732] width 829 height 3
click at [1463, 729] on button "button" at bounding box center [1455, 732] width 26 height 26
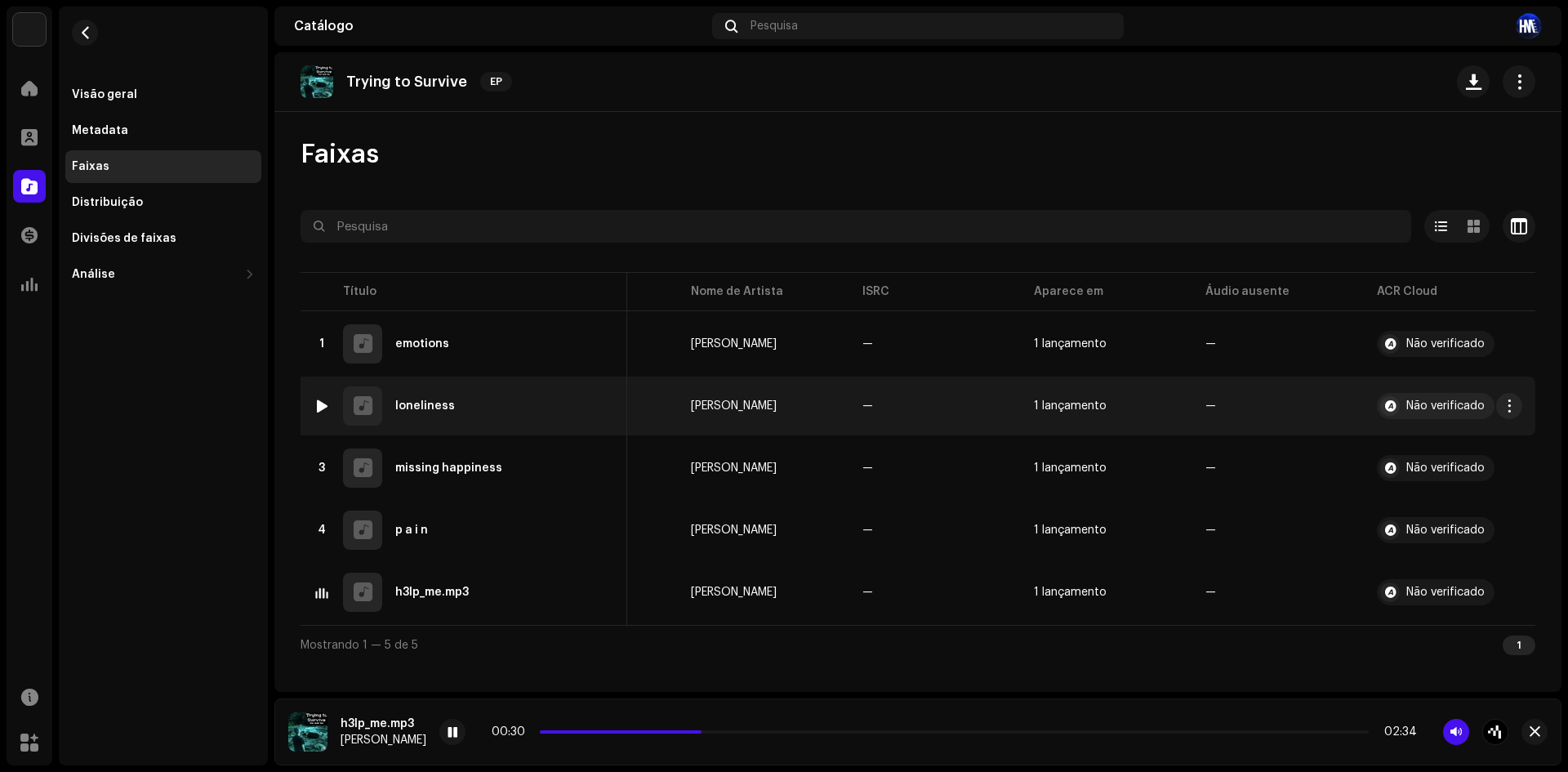
click at [321, 401] on div at bounding box center [322, 407] width 12 height 13
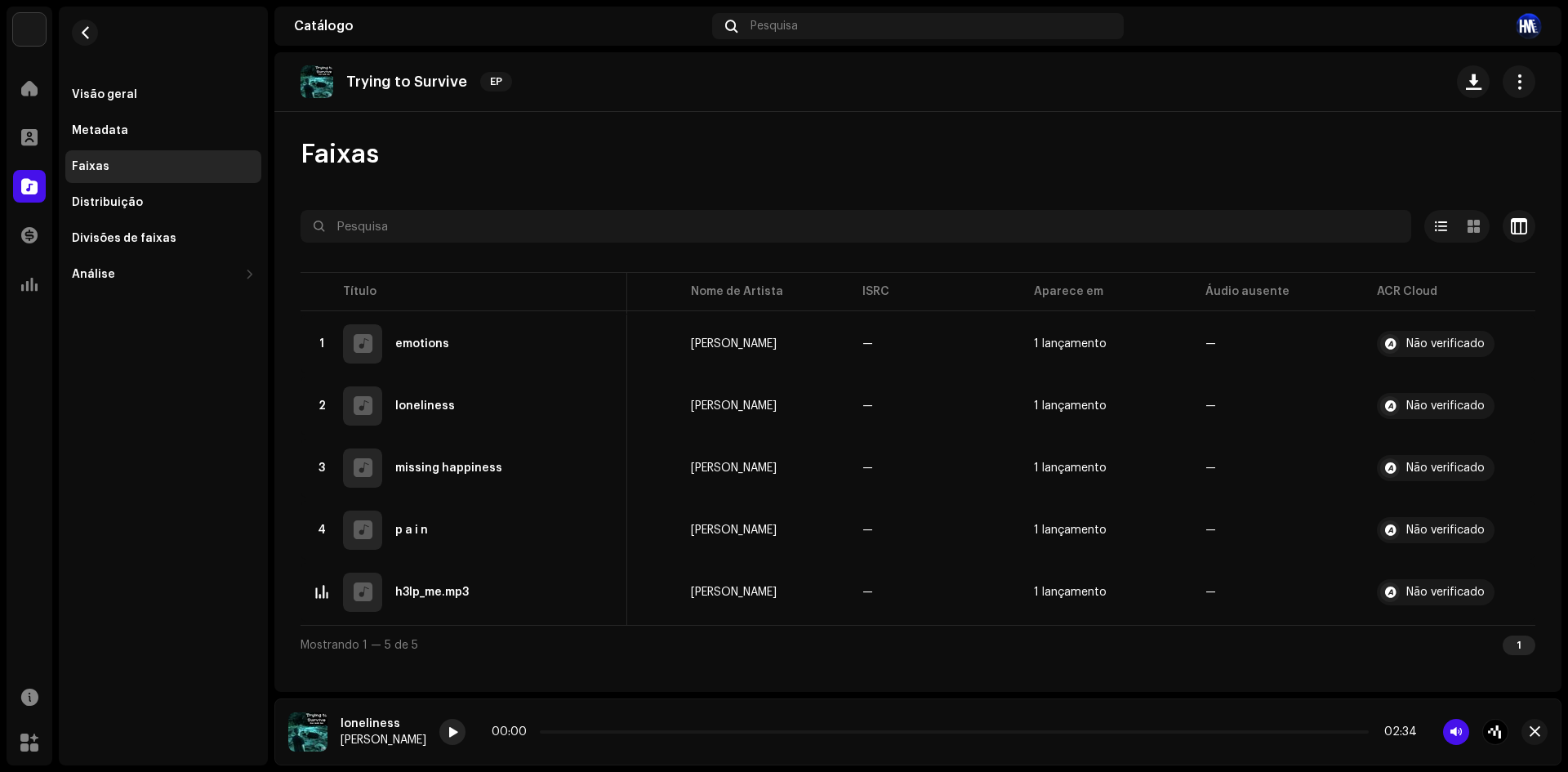
click at [456, 732] on span at bounding box center [452, 733] width 10 height 13
click at [639, 729] on div "00:00 02:34" at bounding box center [952, 732] width 929 height 13
click at [658, 732] on p-slider at bounding box center [953, 732] width 832 height 3
click at [464, 736] on div at bounding box center [451, 732] width 26 height 26
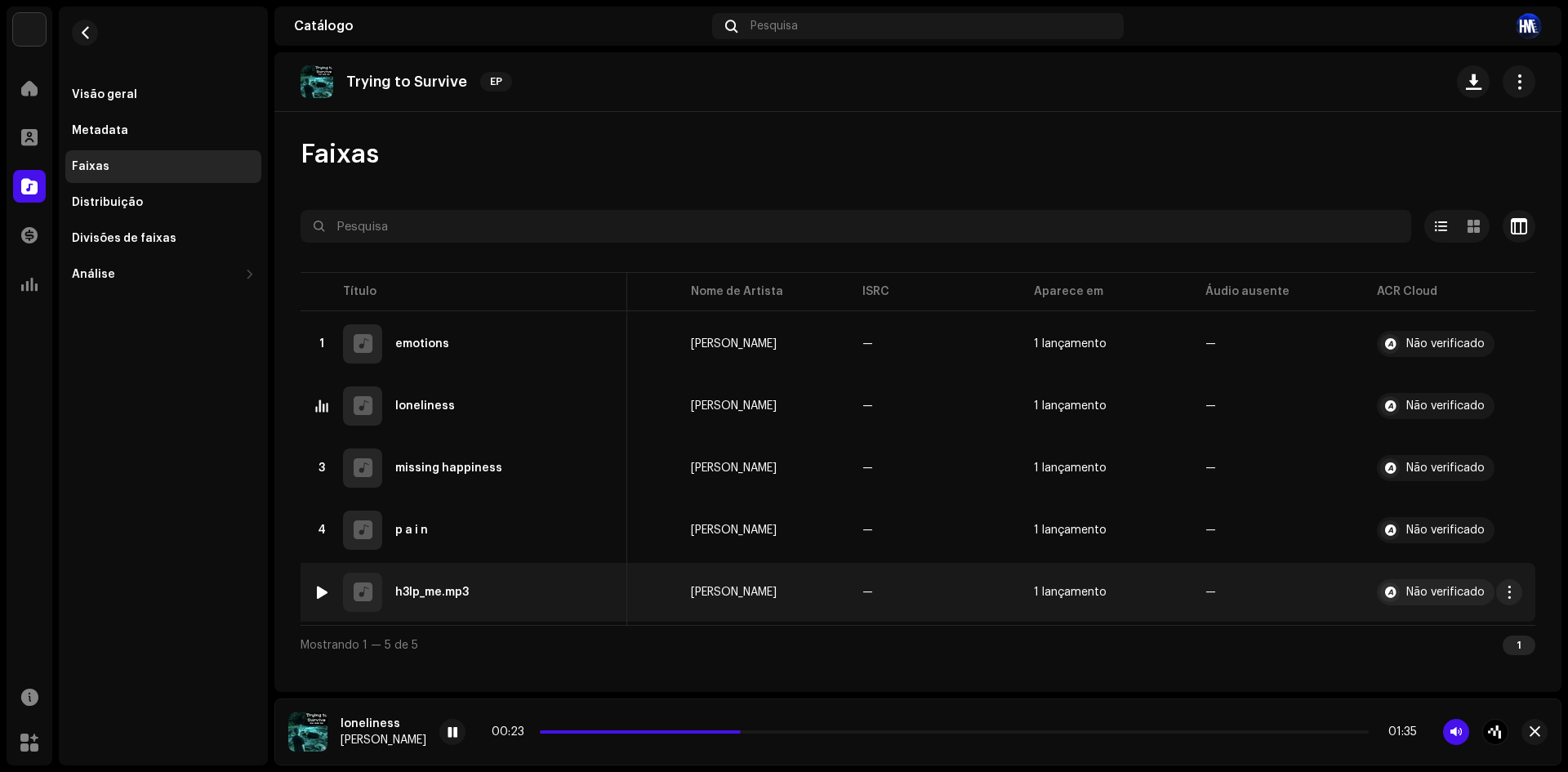
click at [323, 586] on div at bounding box center [322, 593] width 12 height 13
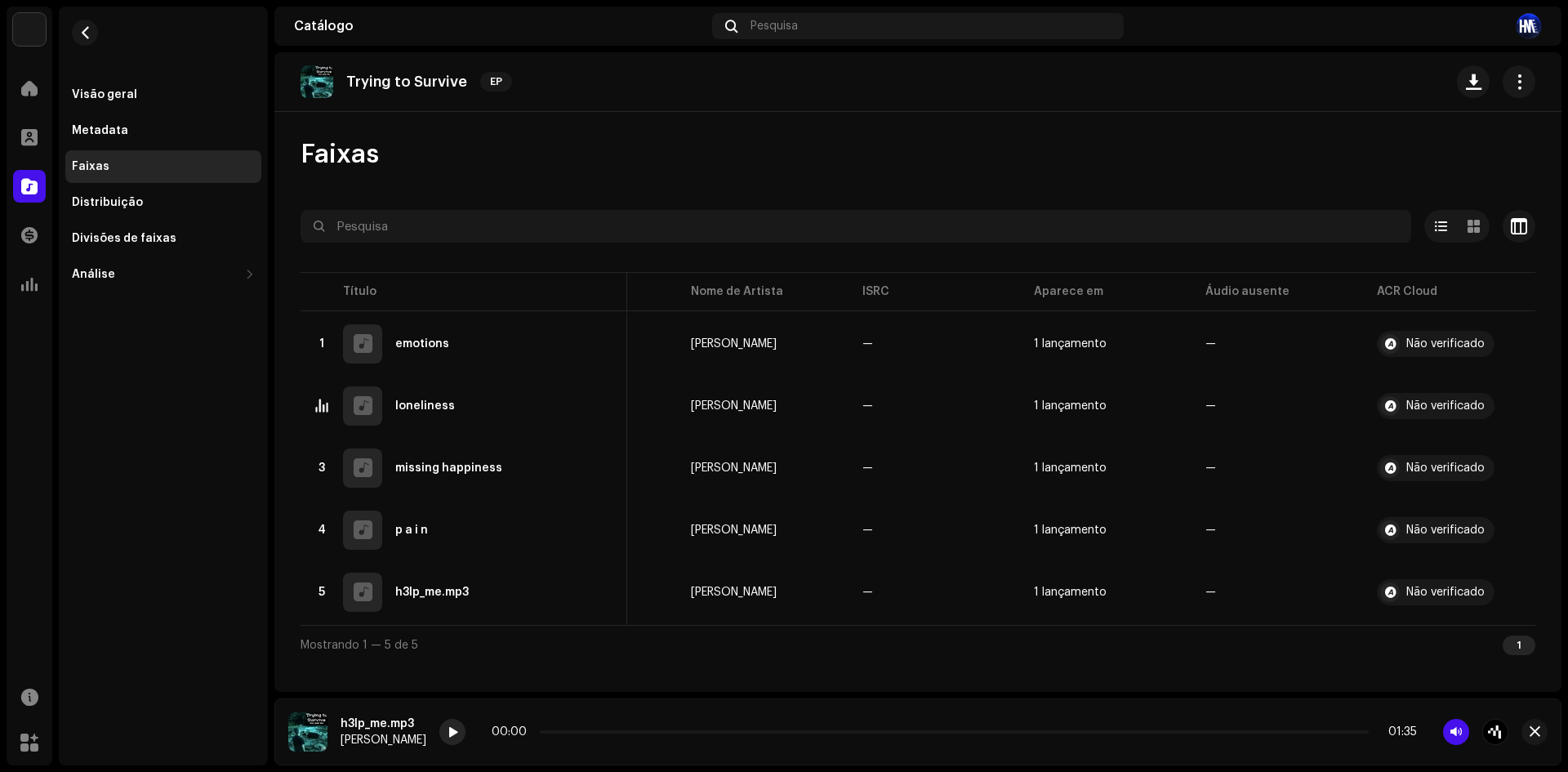
click at [451, 734] on div at bounding box center [451, 732] width 26 height 26
click at [457, 734] on span at bounding box center [452, 733] width 10 height 13
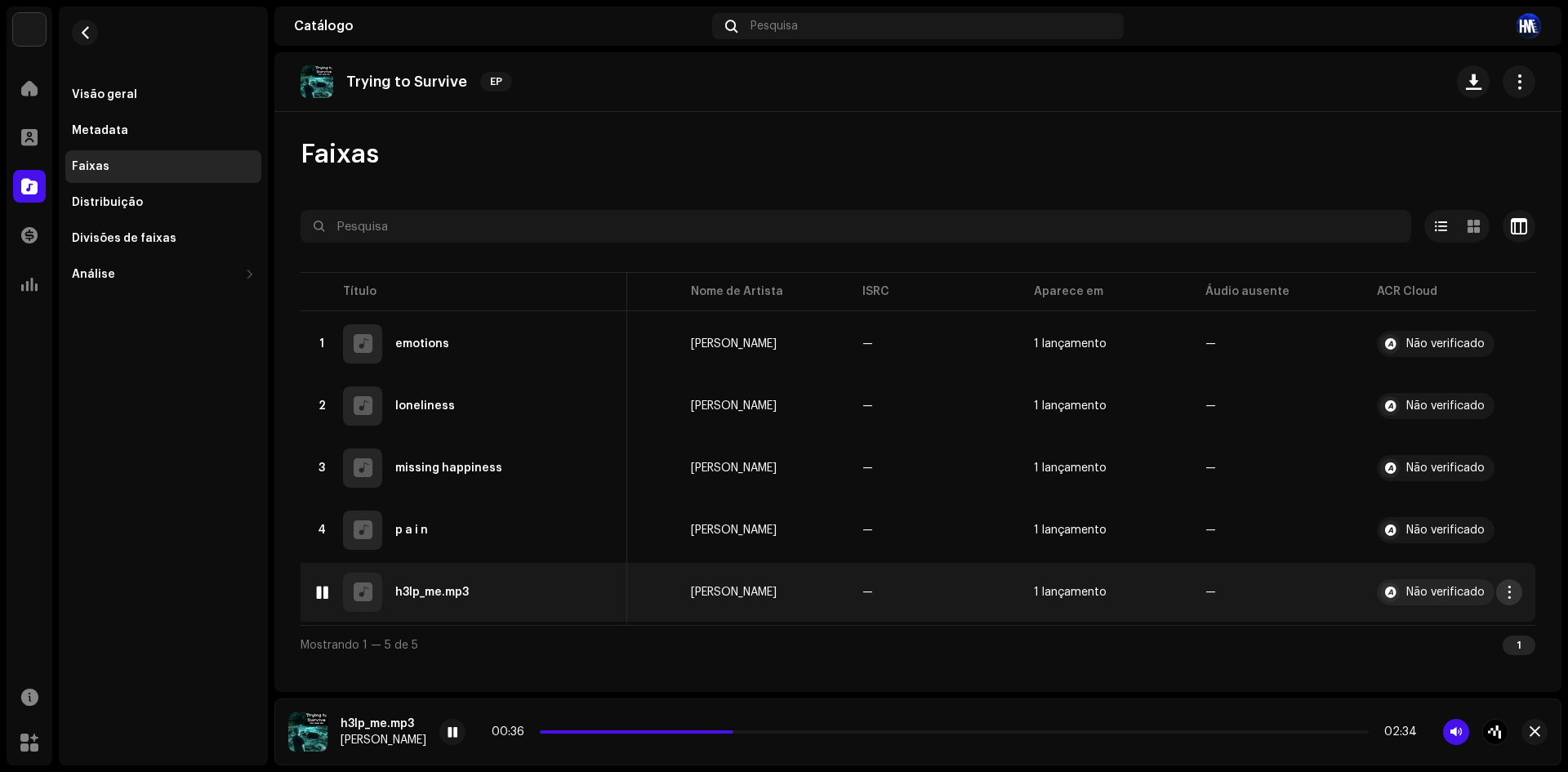
click at [1516, 600] on button "button" at bounding box center [1509, 592] width 26 height 26
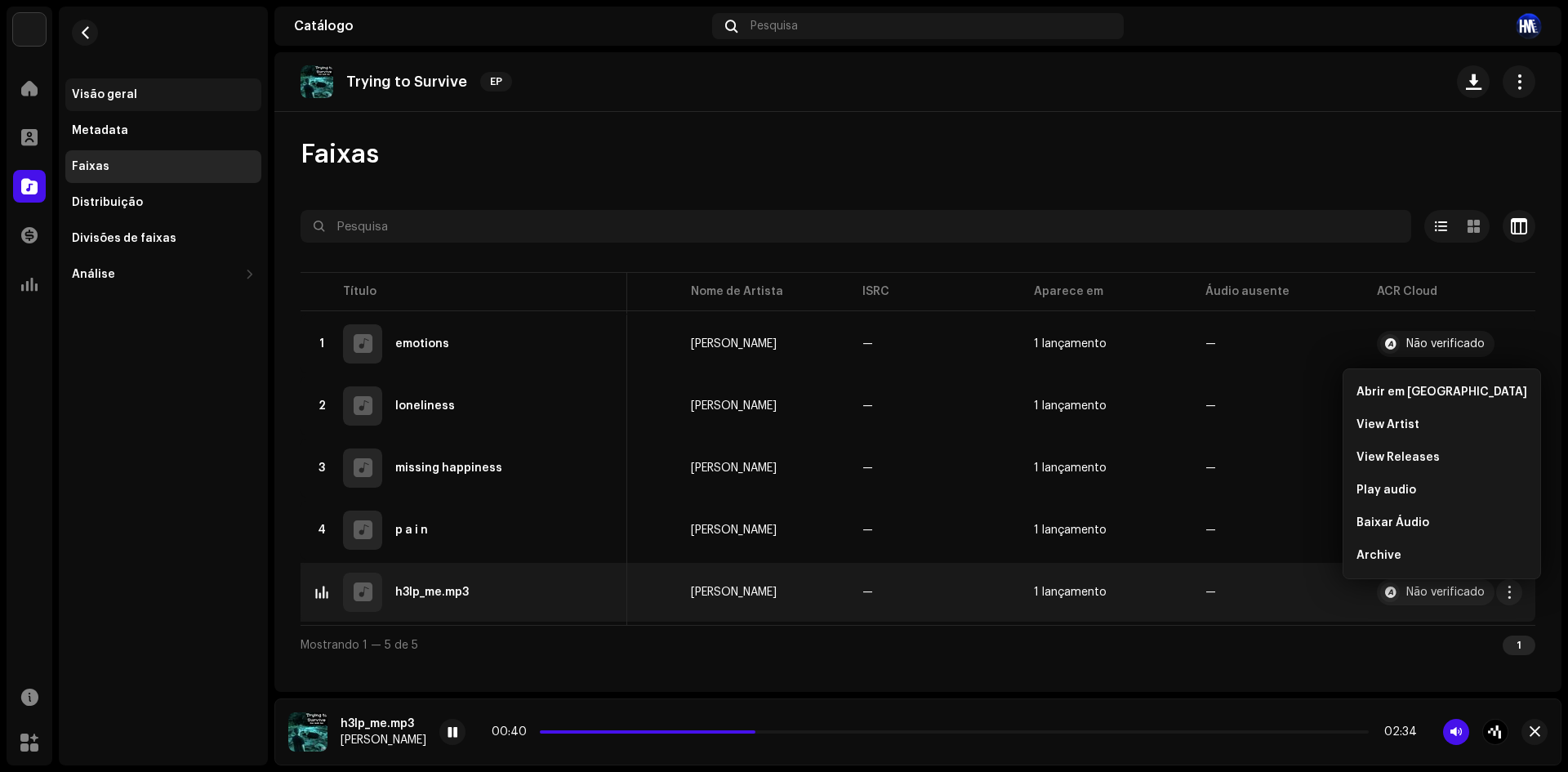
click at [185, 87] on div "Visão geral" at bounding box center [163, 95] width 196 height 33
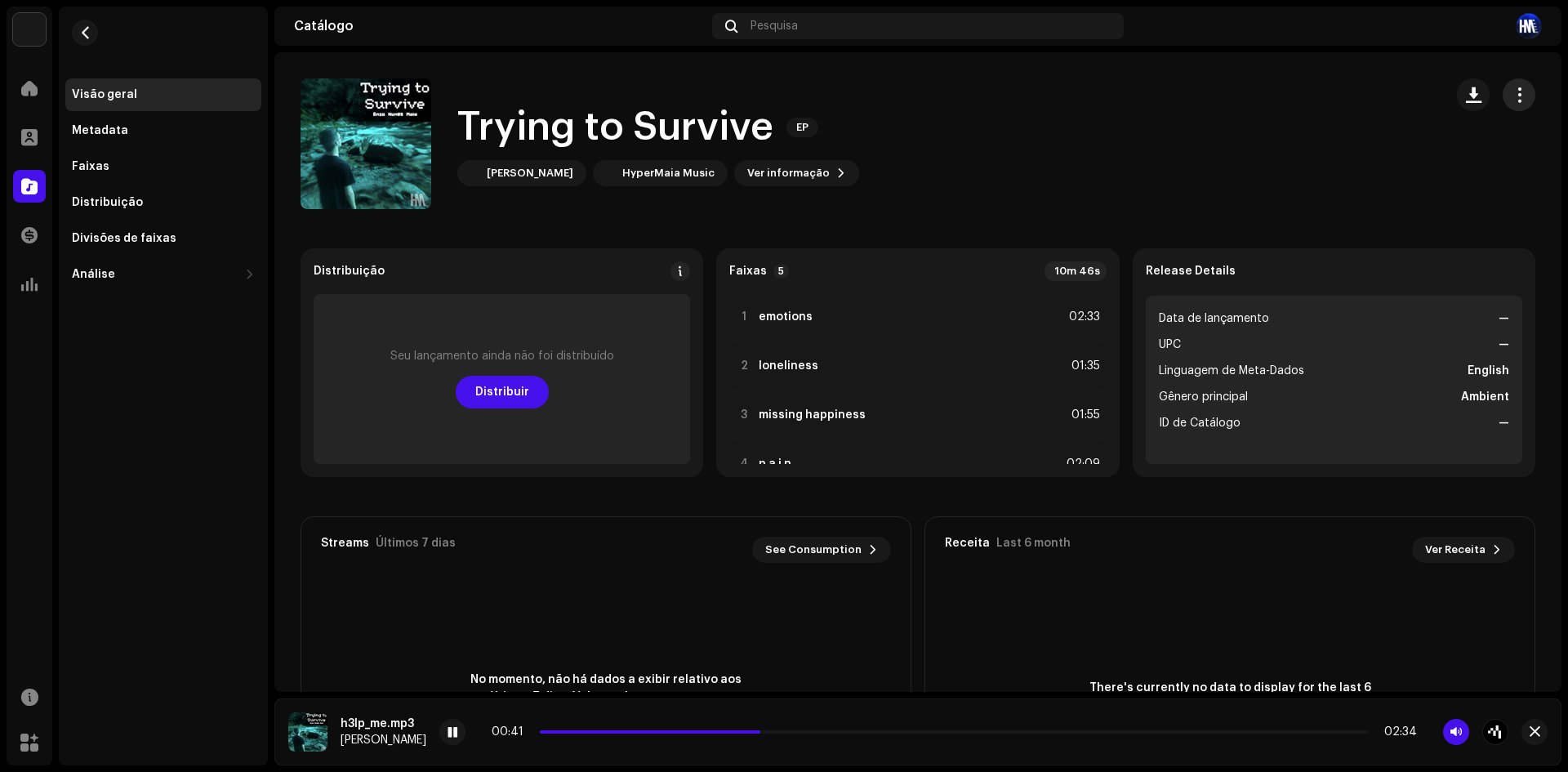
click at [1511, 93] on span "button" at bounding box center [1519, 95] width 15 height 13
click at [1434, 161] on div "Editar" at bounding box center [1435, 168] width 151 height 13
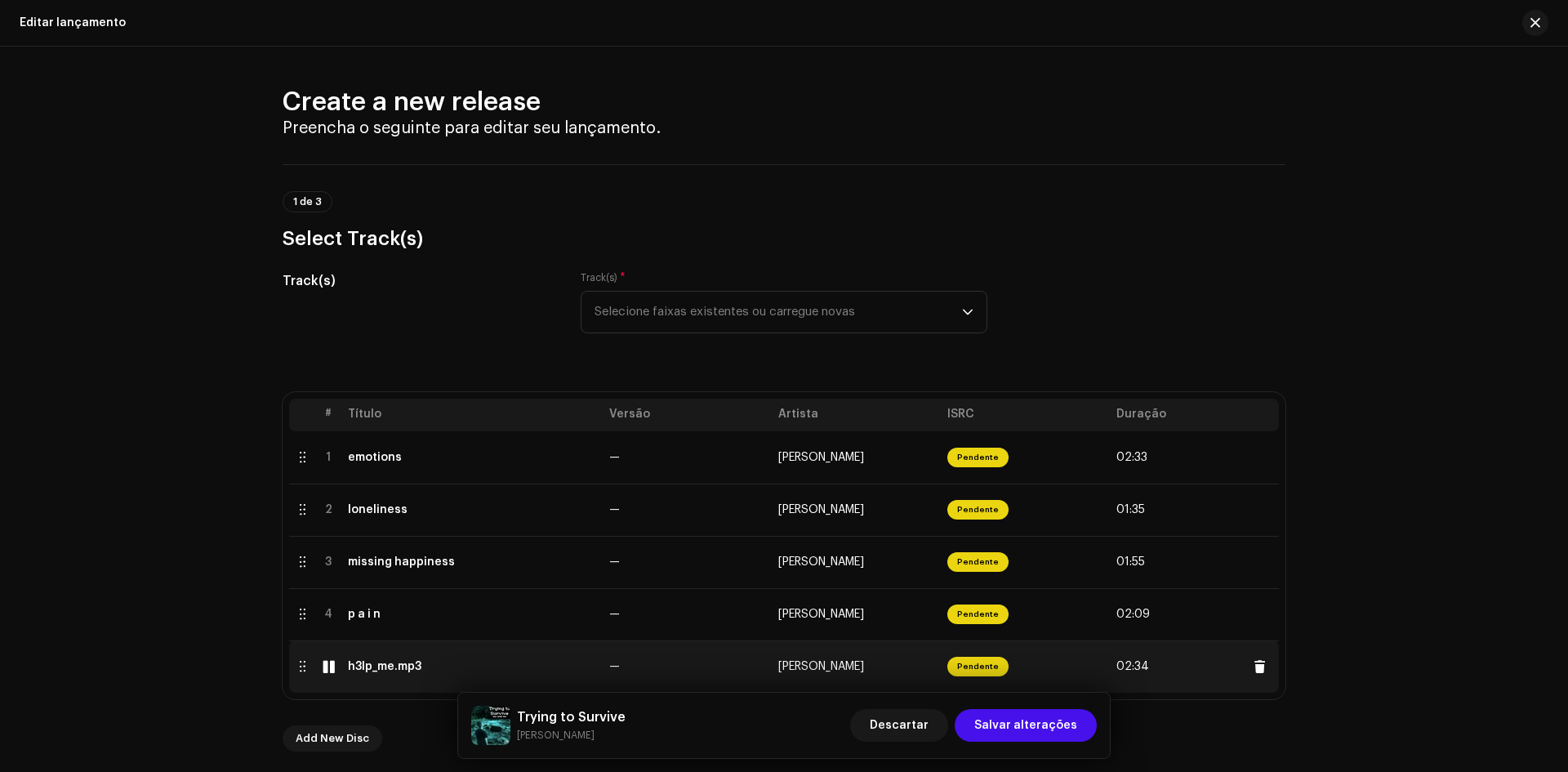
click at [403, 672] on div "h3lp_me.mp3" at bounding box center [384, 667] width 74 height 13
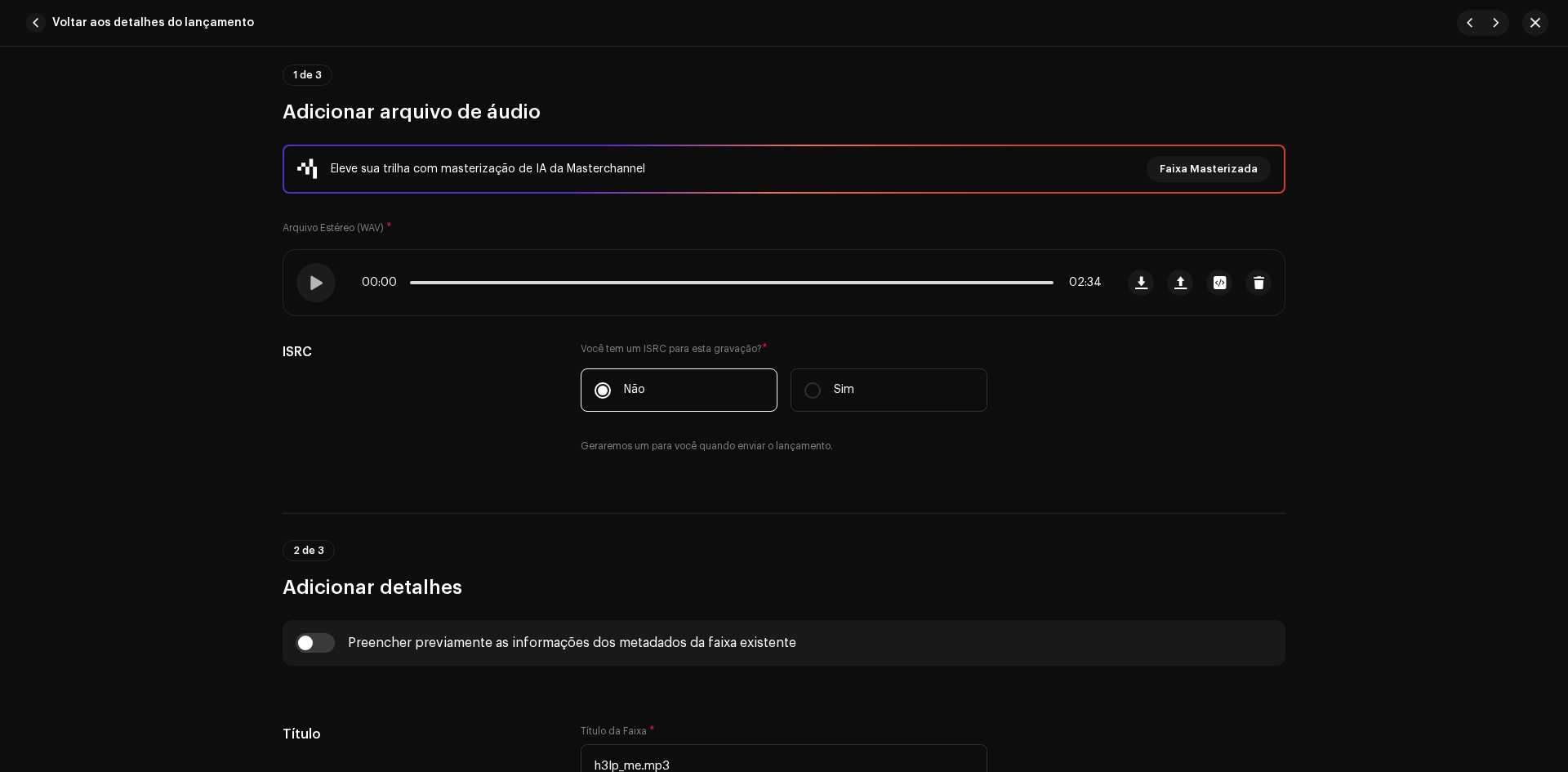
scroll to position [13, 0]
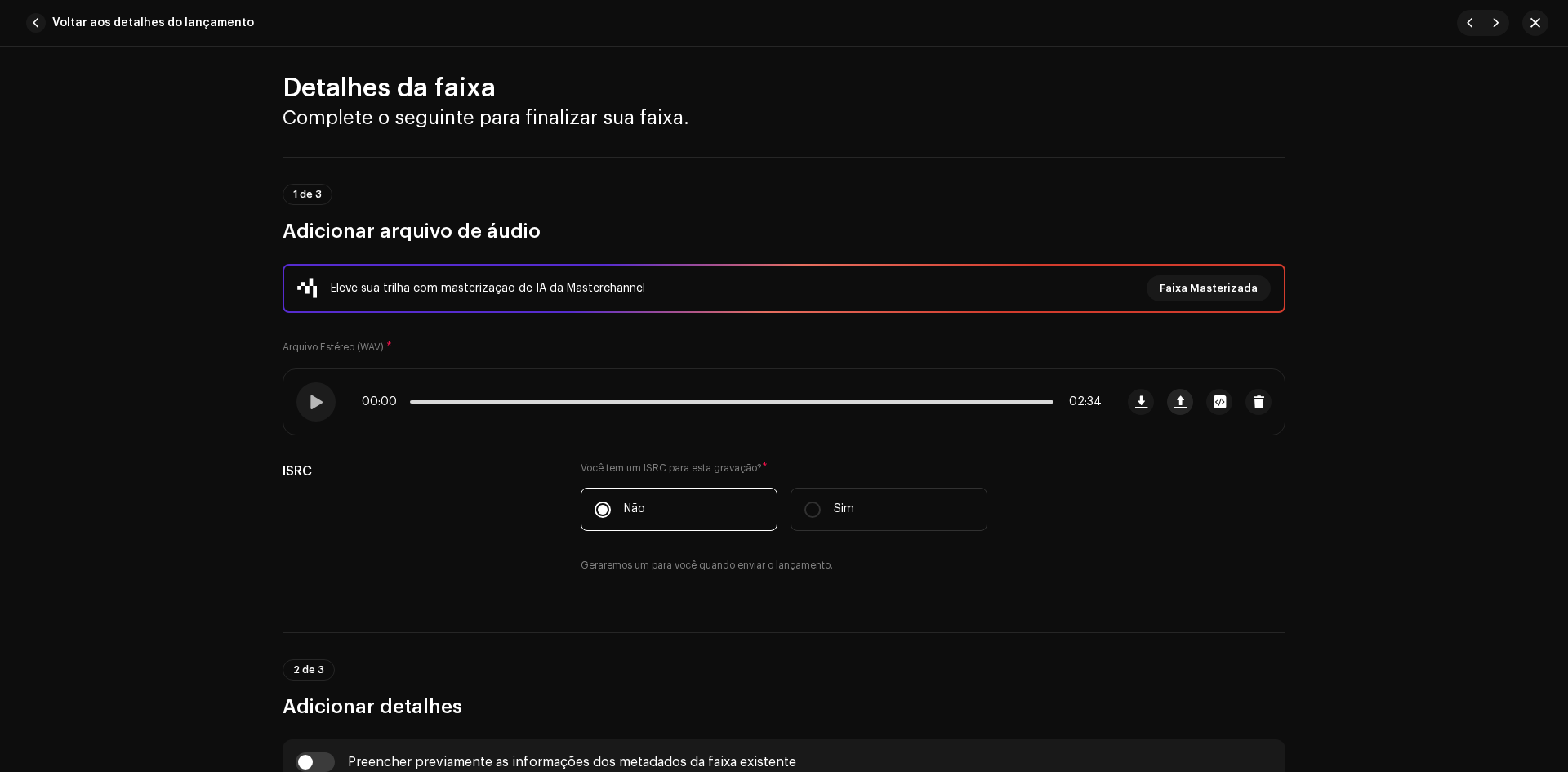
click at [1174, 401] on span "button" at bounding box center [1180, 402] width 12 height 13
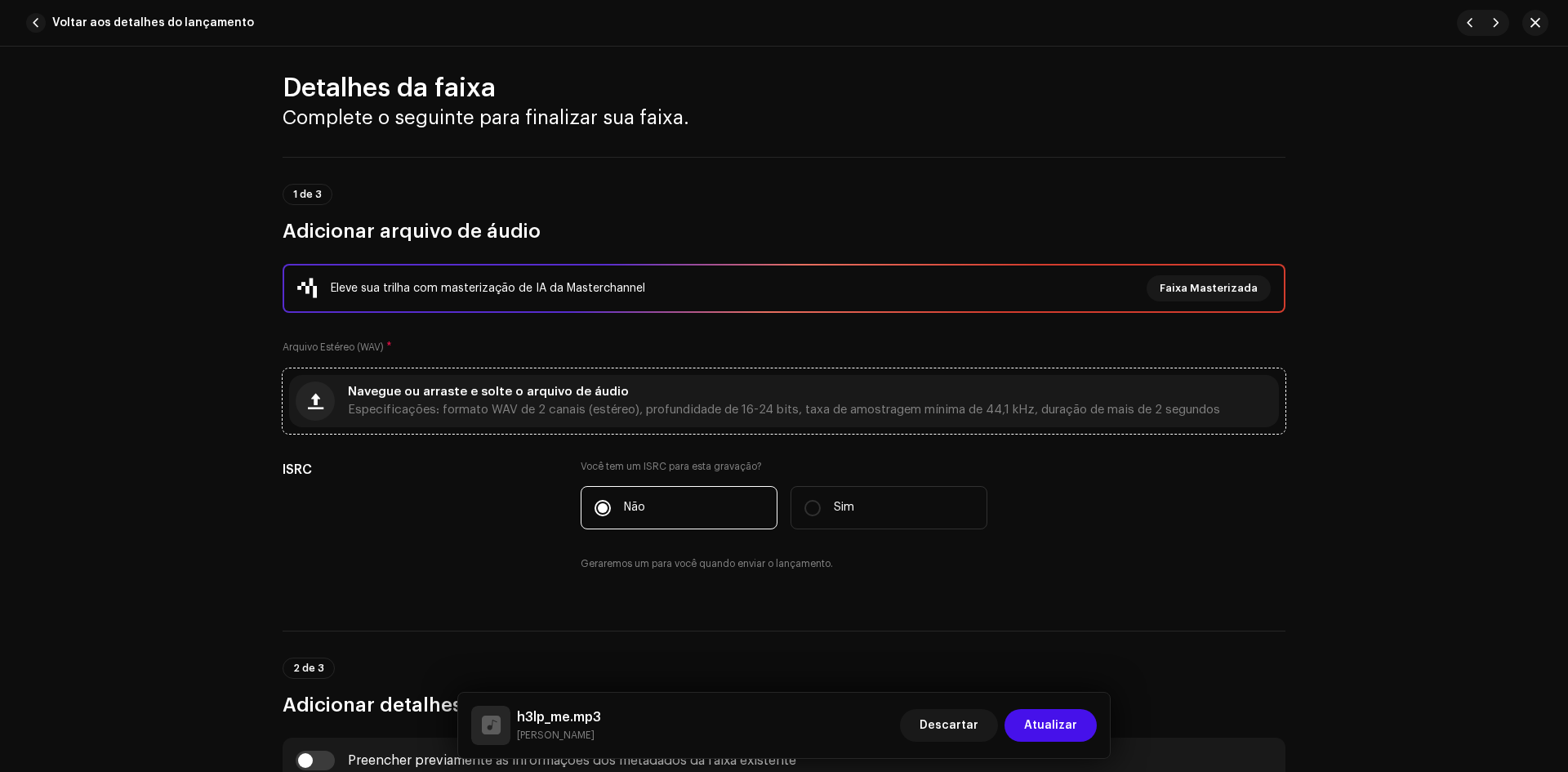
click at [631, 386] on div "Navegue ou arraste e solte o arquivo de áudio Especificações: formato WAV de 2 …" at bounding box center [784, 401] width 872 height 30
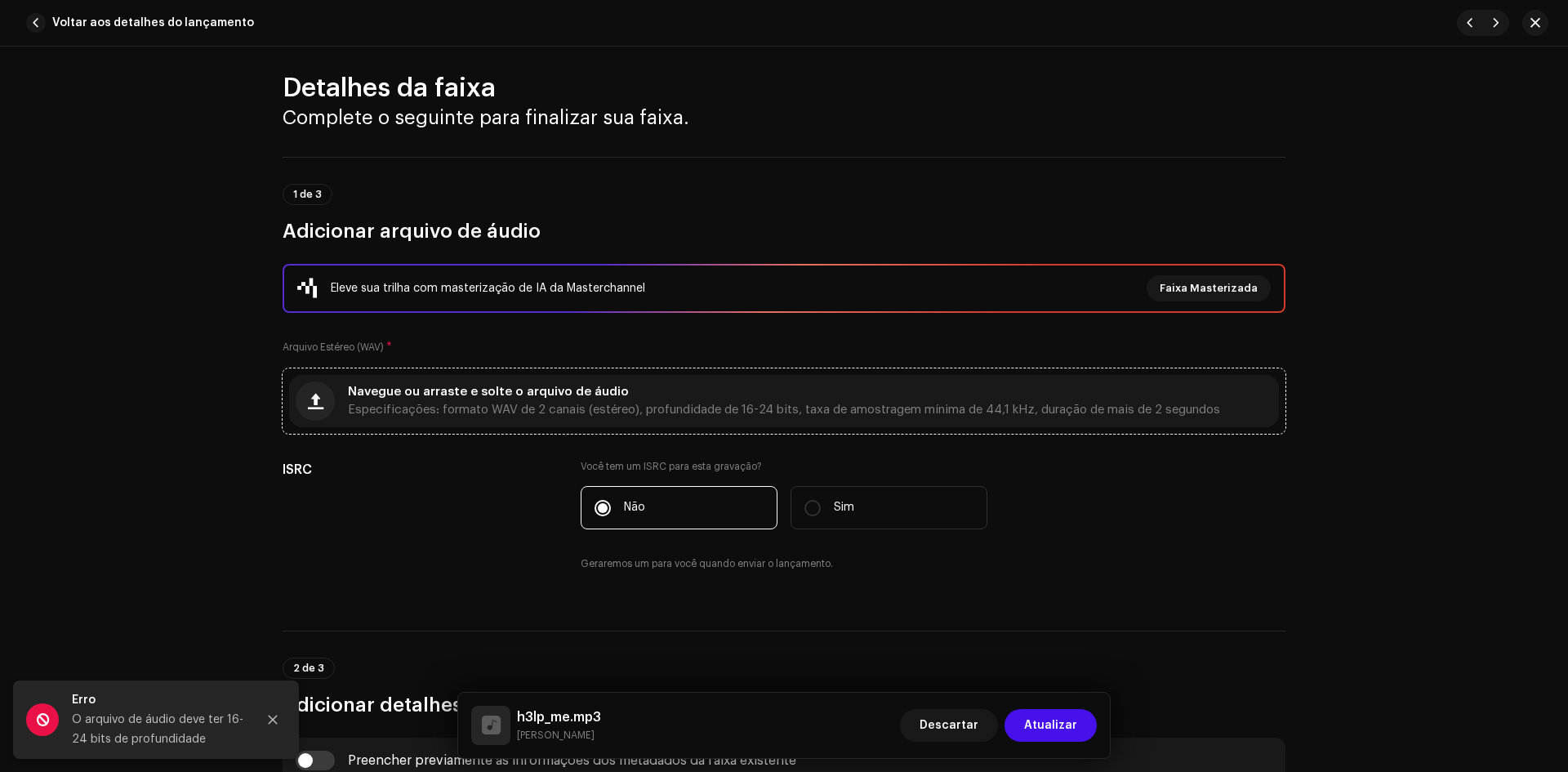
click at [791, 423] on div "Navegue ou arraste e solte o arquivo de áudio Especificações: formato WAV de 2 …" at bounding box center [784, 401] width 989 height 53
click at [649, 381] on div "Navegue ou arraste e solte o arquivo de áudio Especificações: formato WAV de 2 …" at bounding box center [784, 401] width 989 height 53
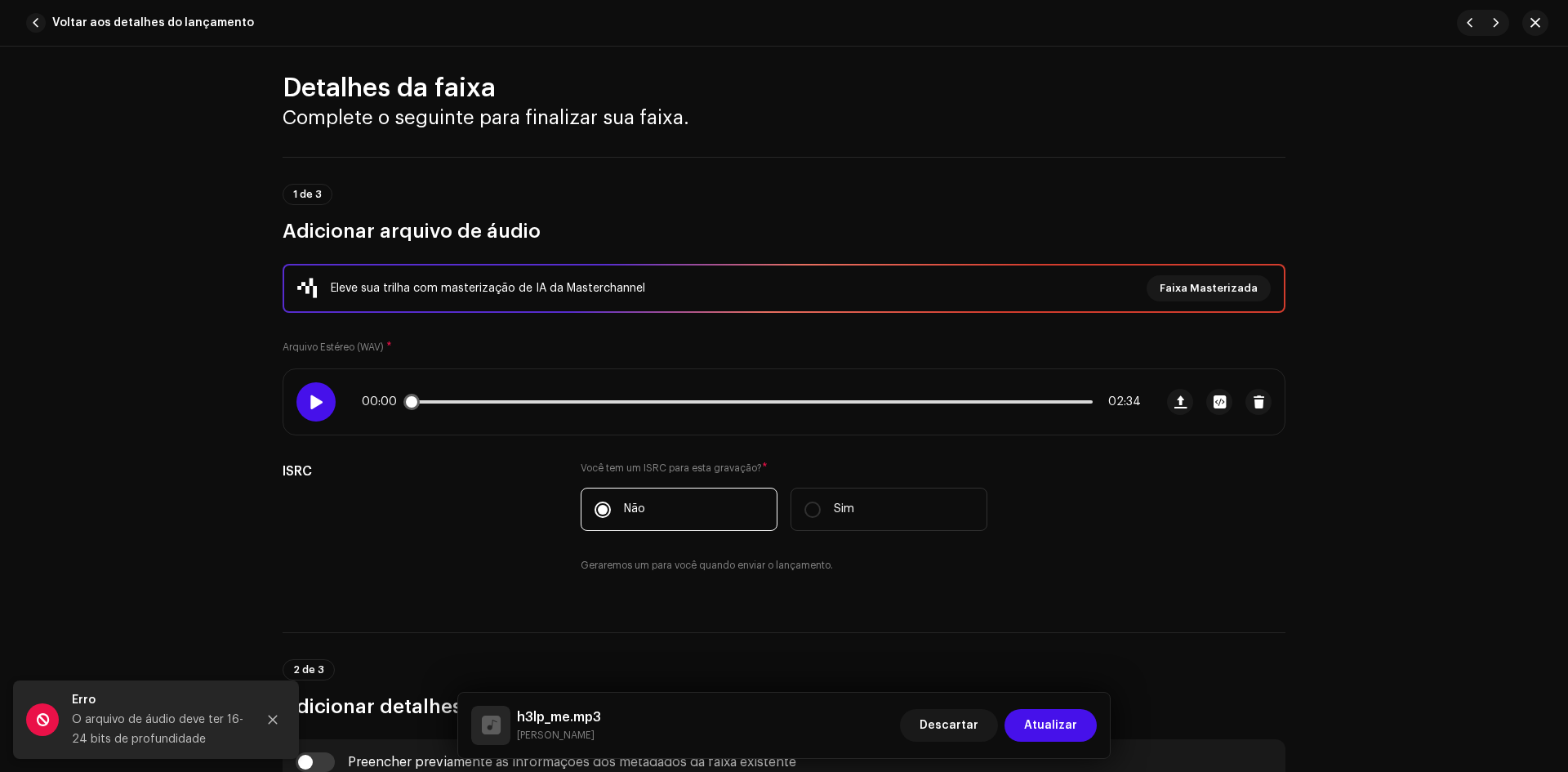
click at [309, 394] on div at bounding box center [315, 402] width 39 height 39
click at [476, 400] on div "00:03 02:34" at bounding box center [750, 402] width 779 height 13
click at [480, 403] on p-slider at bounding box center [751, 401] width 682 height 3
click at [515, 401] on p-slider at bounding box center [751, 401] width 682 height 3
click at [494, 401] on span at bounding box center [466, 401] width 111 height 3
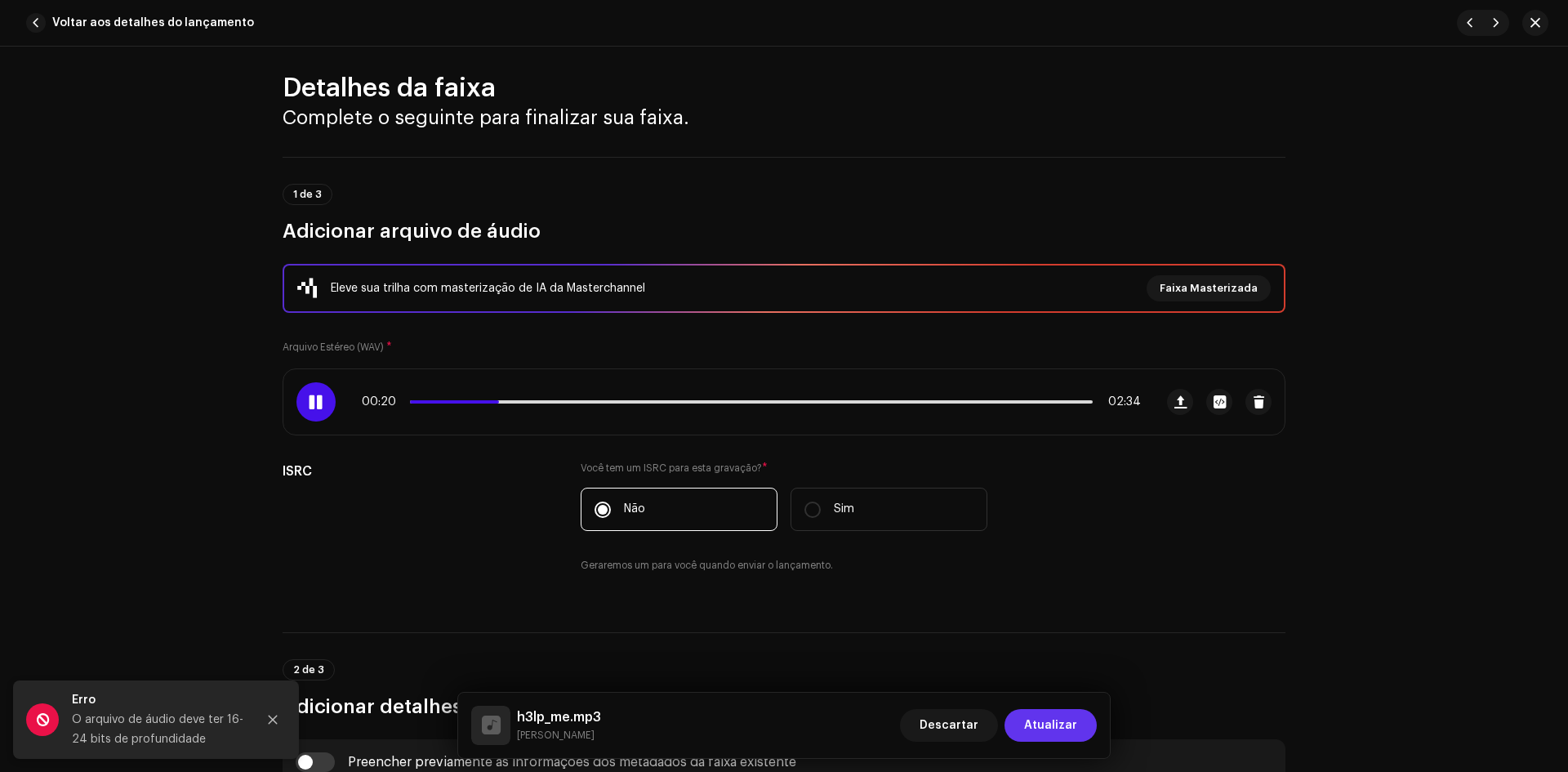
click at [1090, 723] on button "Atualizar" at bounding box center [1050, 725] width 92 height 33
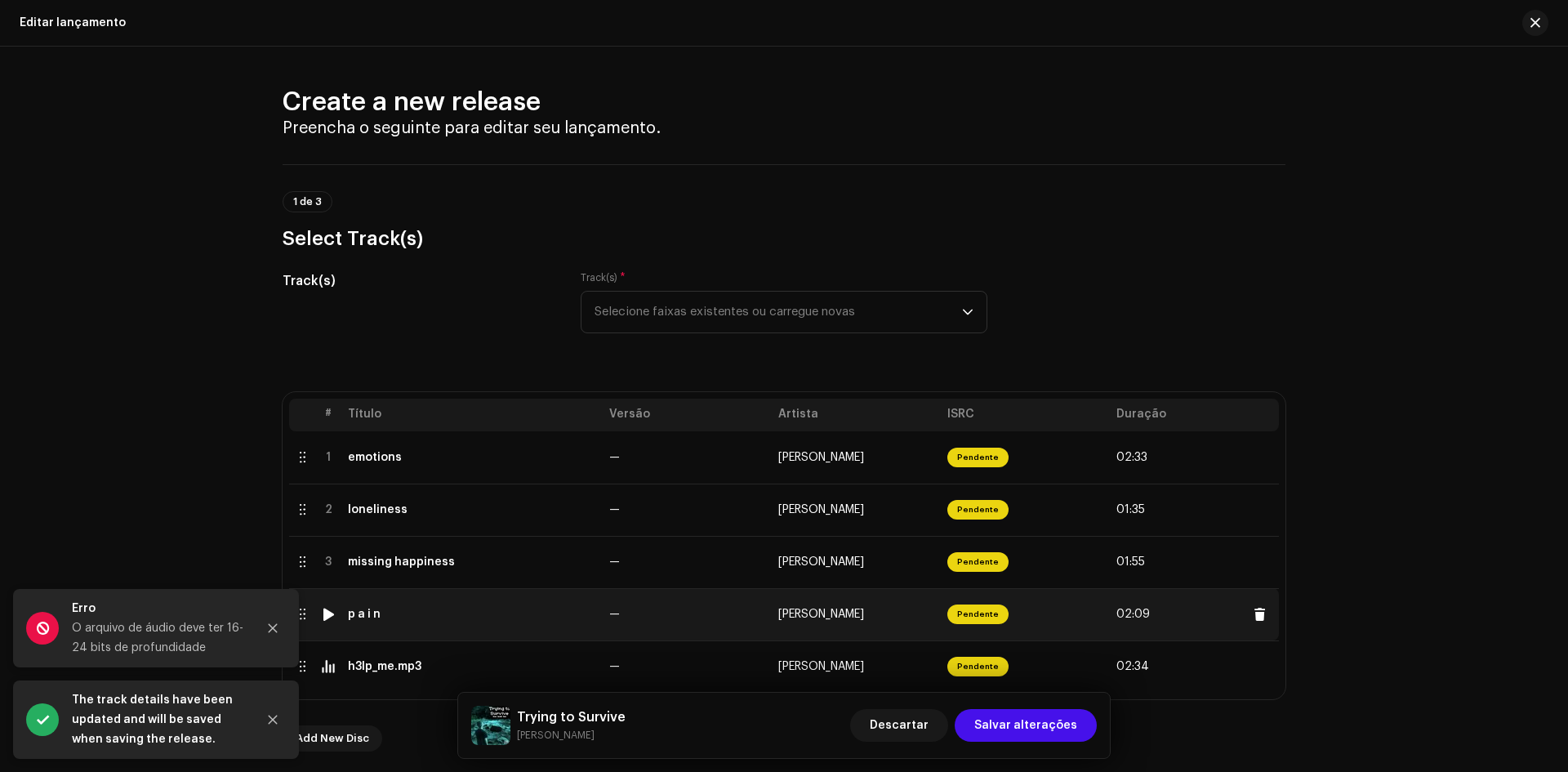
click at [329, 612] on div at bounding box center [328, 615] width 12 height 13
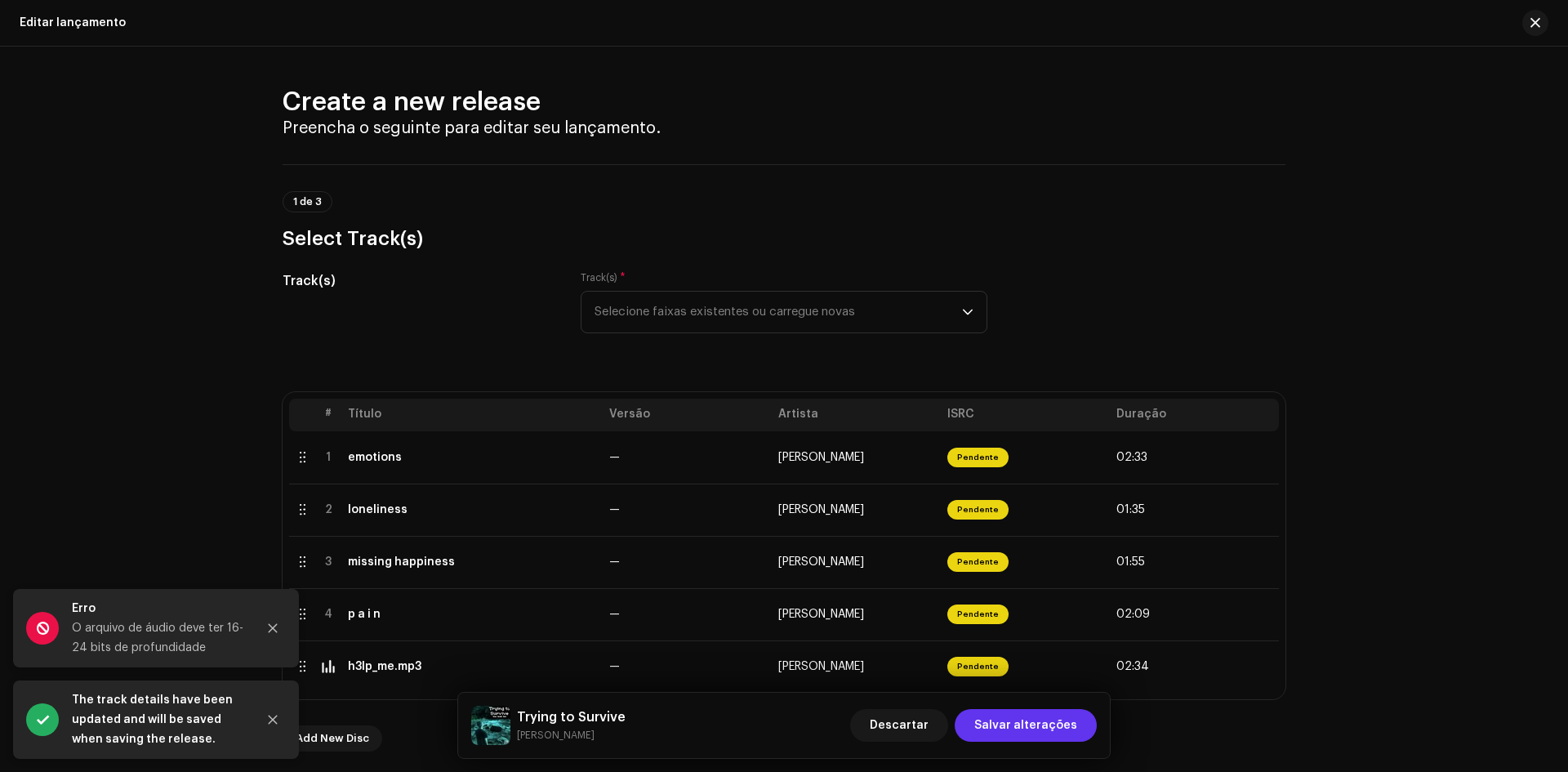
click at [1003, 725] on span "Salvar alterações" at bounding box center [1025, 725] width 103 height 33
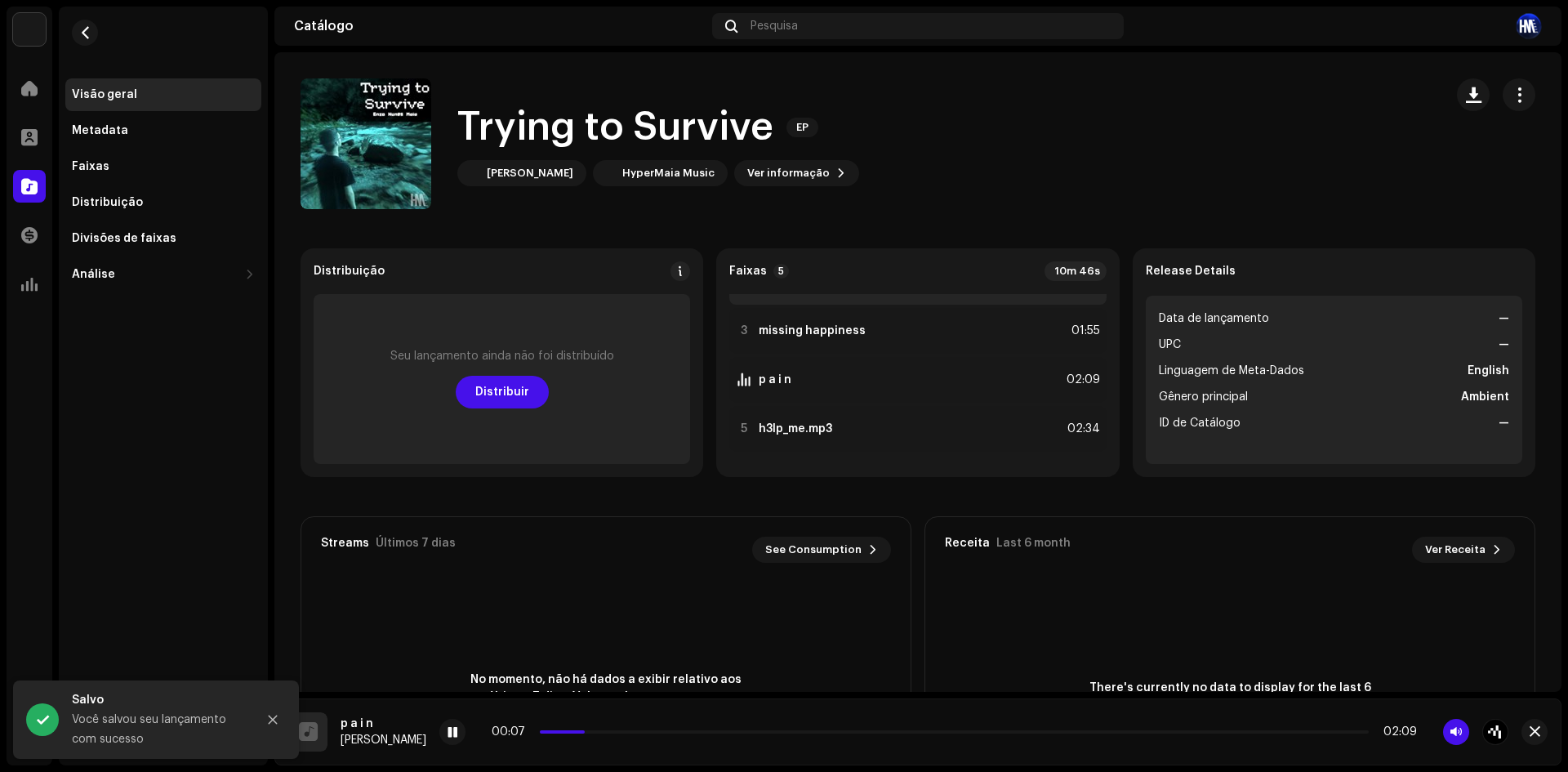
scroll to position [85, 0]
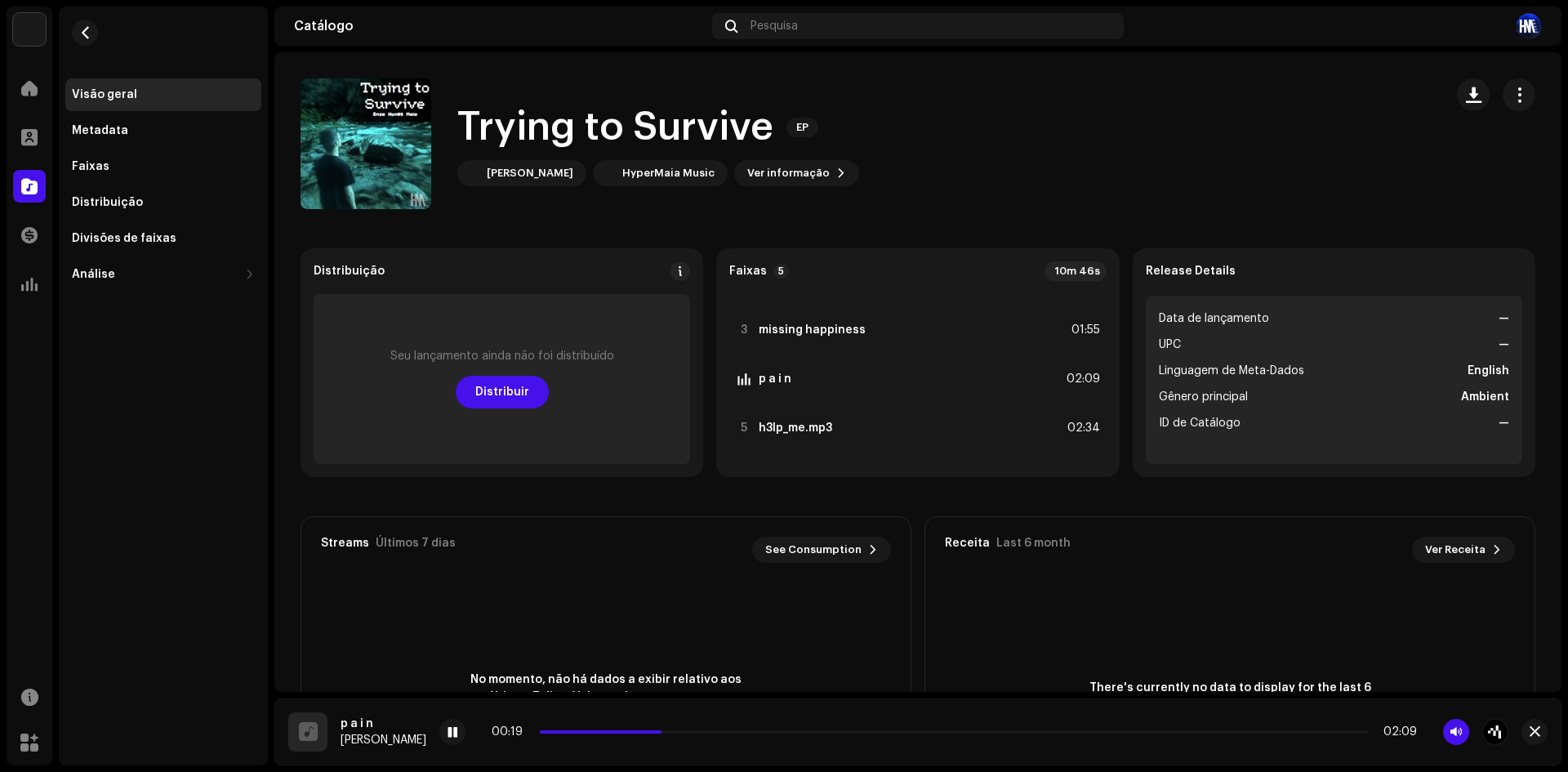
click at [785, 728] on div "00:19 02:09" at bounding box center [954, 732] width 925 height 13
click at [776, 732] on p-slider at bounding box center [954, 732] width 829 height 3
click at [738, 425] on div at bounding box center [744, 429] width 12 height 13
click at [457, 726] on span at bounding box center [452, 733] width 10 height 13
click at [457, 738] on span at bounding box center [452, 733] width 10 height 13
